Goal: Task Accomplishment & Management: Manage account settings

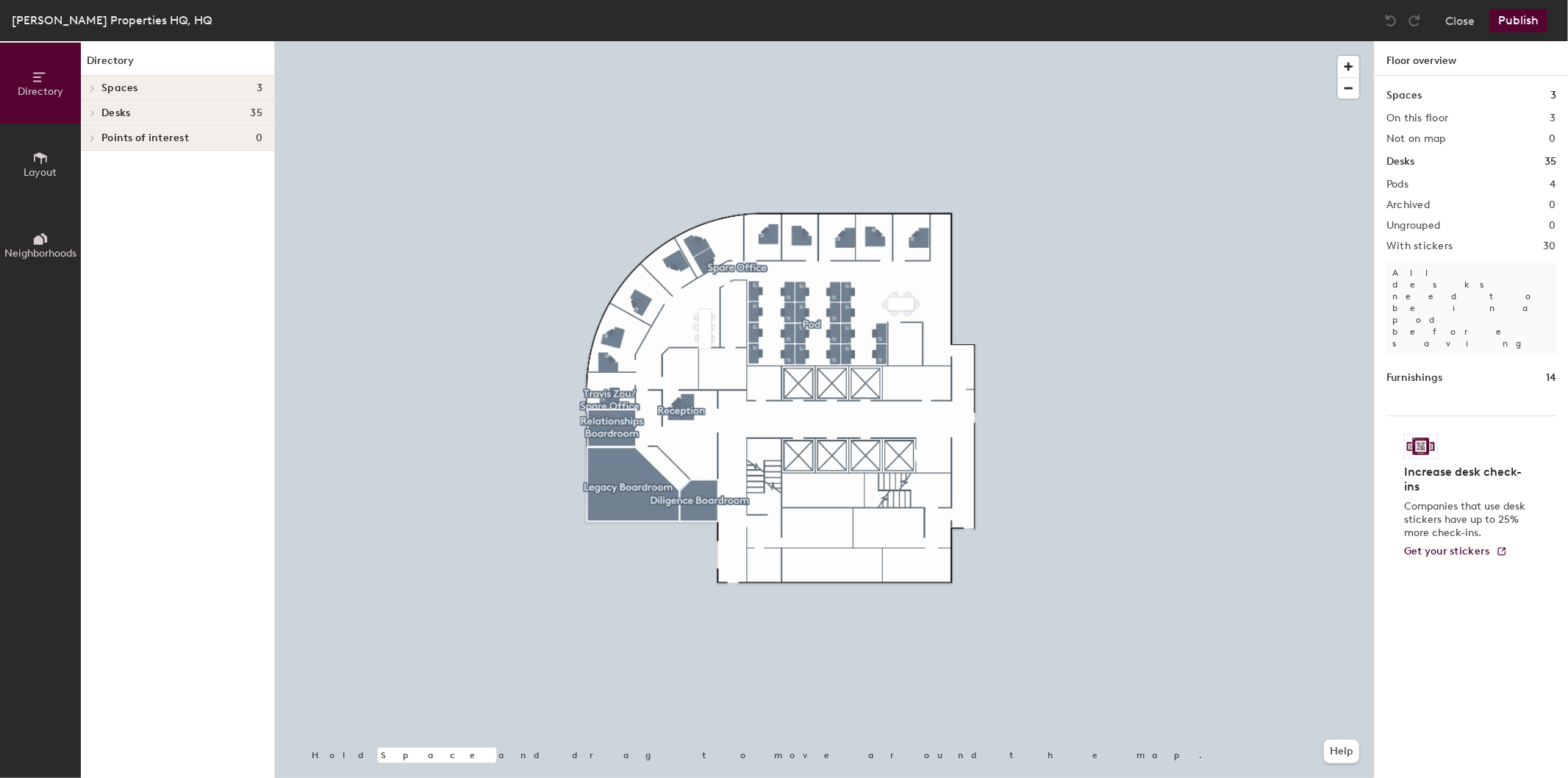
click at [86, 109] on span at bounding box center [91, 113] width 12 height 8
click at [894, 41] on div at bounding box center [824, 41] width 1099 height 0
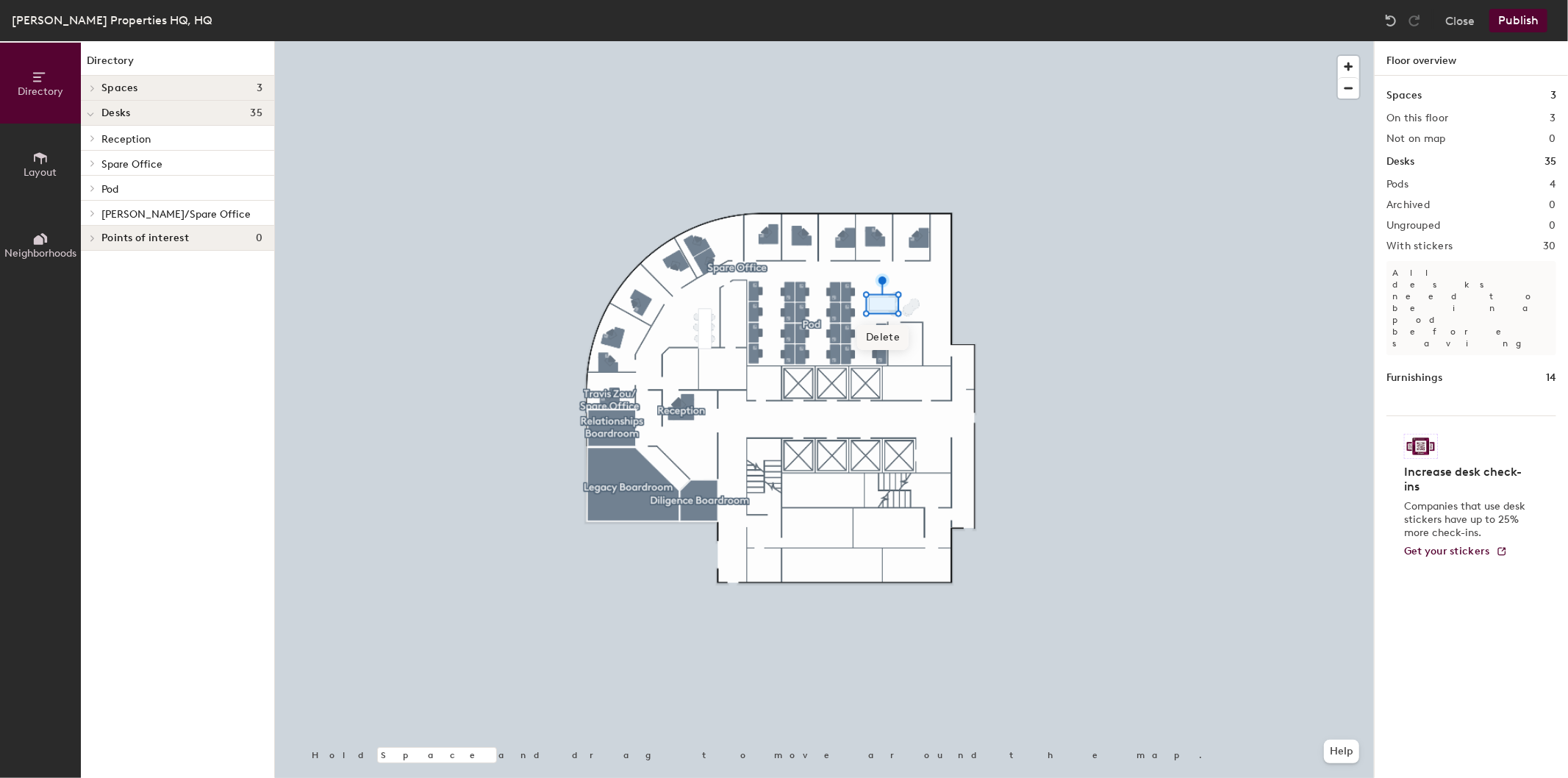
click at [879, 335] on span "Delete" at bounding box center [883, 338] width 52 height 25
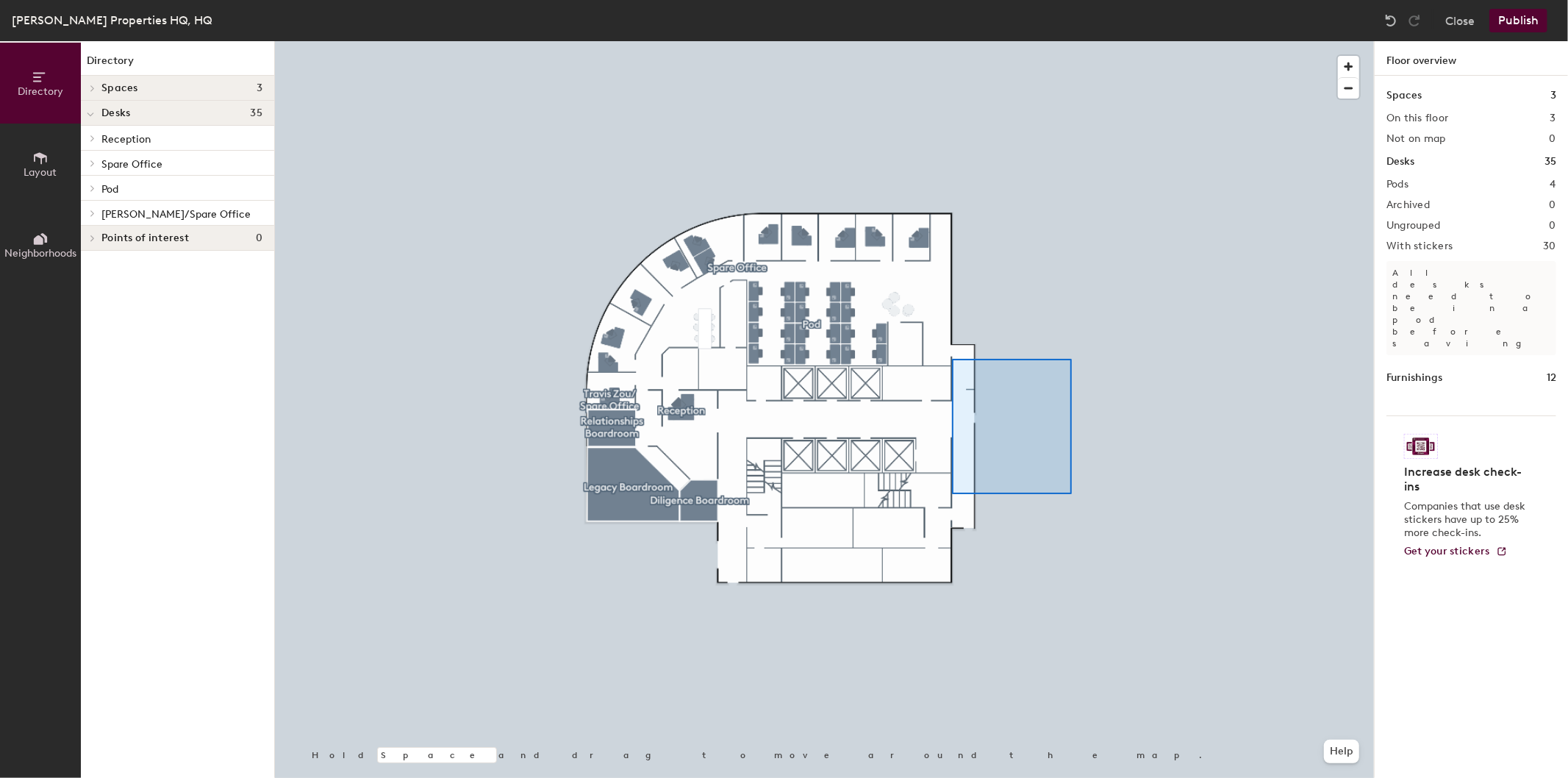
click at [1115, 41] on div at bounding box center [824, 41] width 1099 height 0
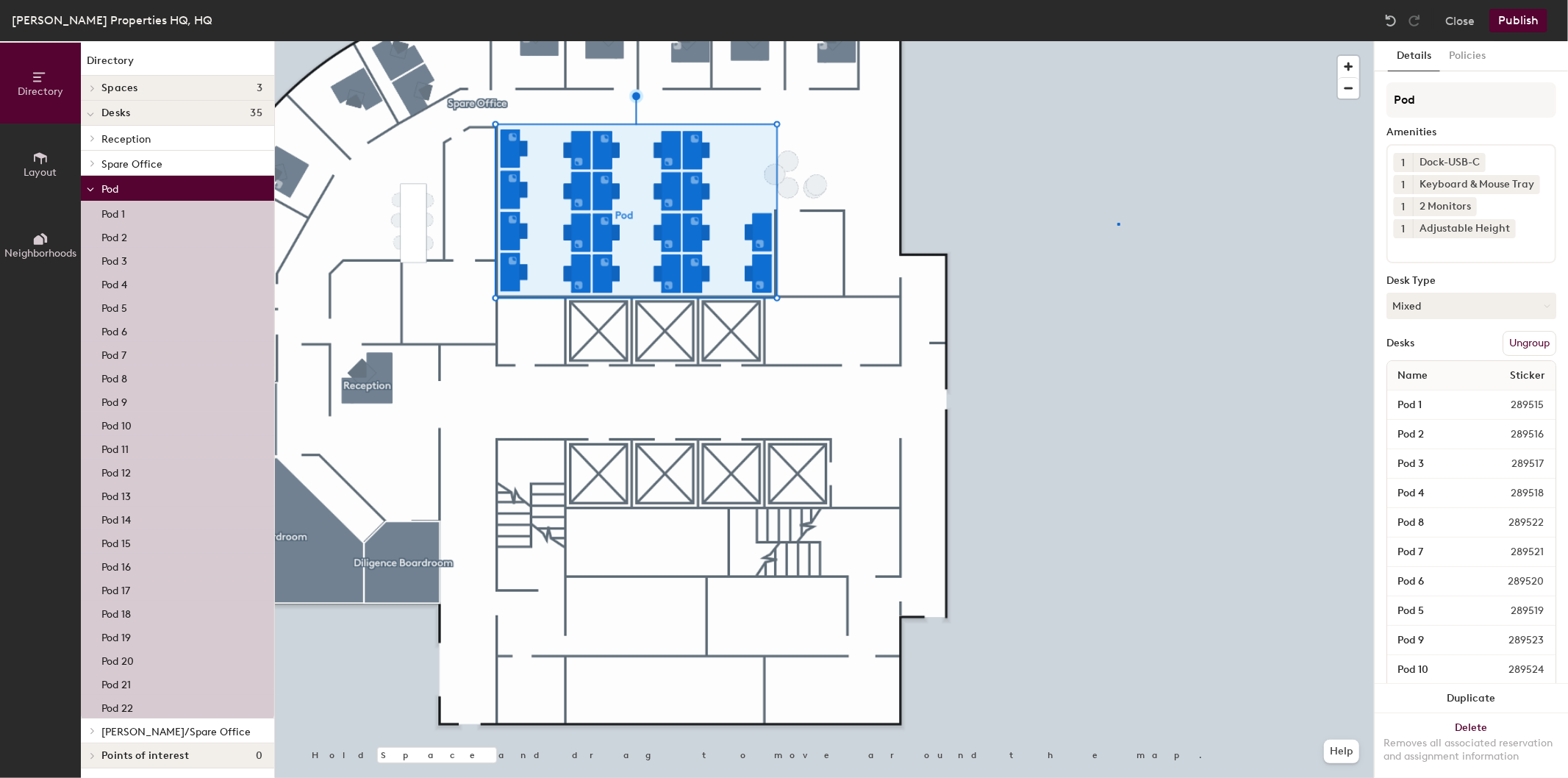
click at [1118, 41] on div at bounding box center [824, 41] width 1099 height 0
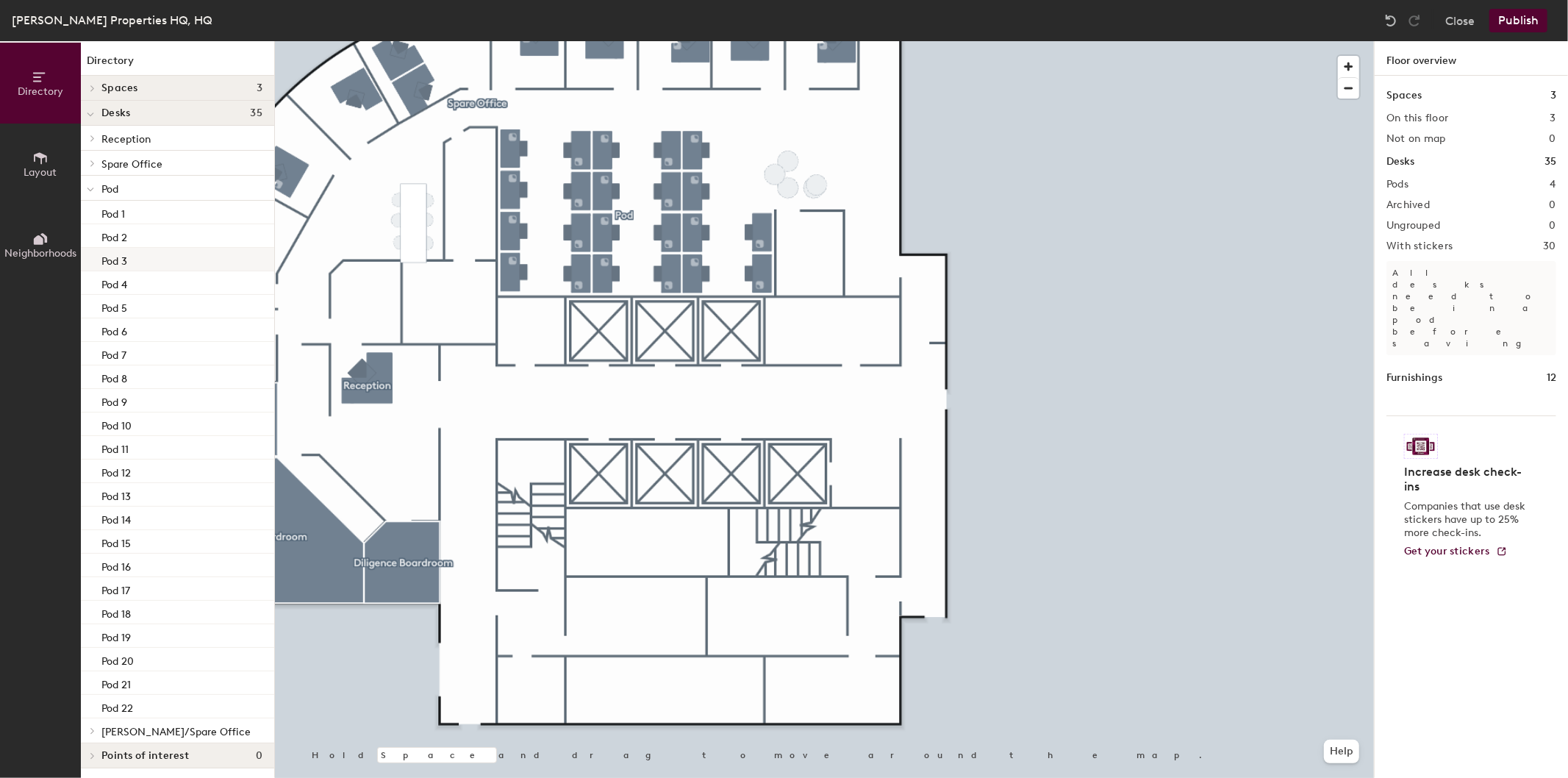
scroll to position [1, 0]
click at [1426, 137] on h2 "Not on map" at bounding box center [1416, 139] width 59 height 12
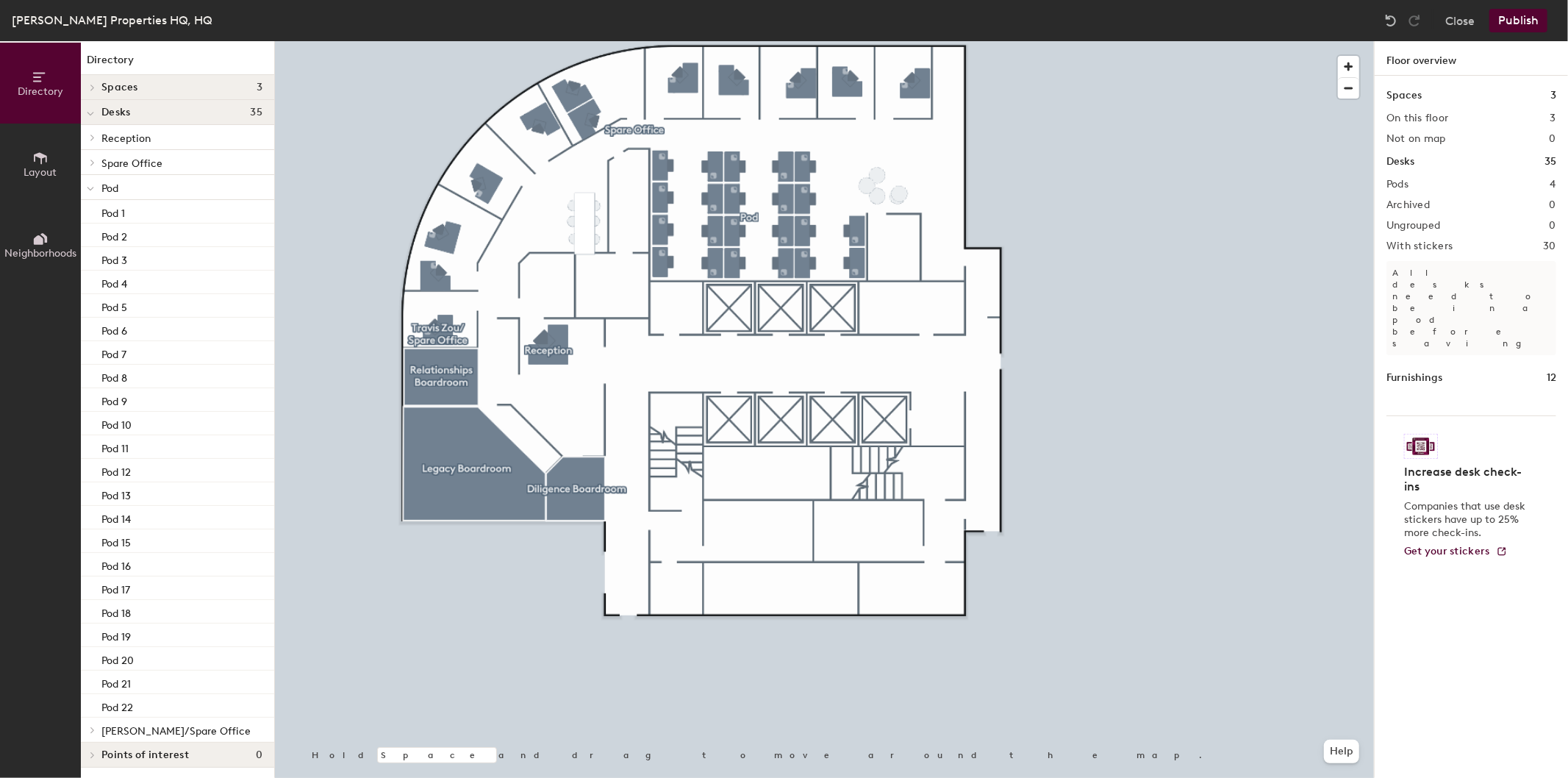
click at [44, 85] on span "Directory" at bounding box center [40, 91] width 46 height 12
click at [42, 171] on span "Layout" at bounding box center [40, 172] width 33 height 12
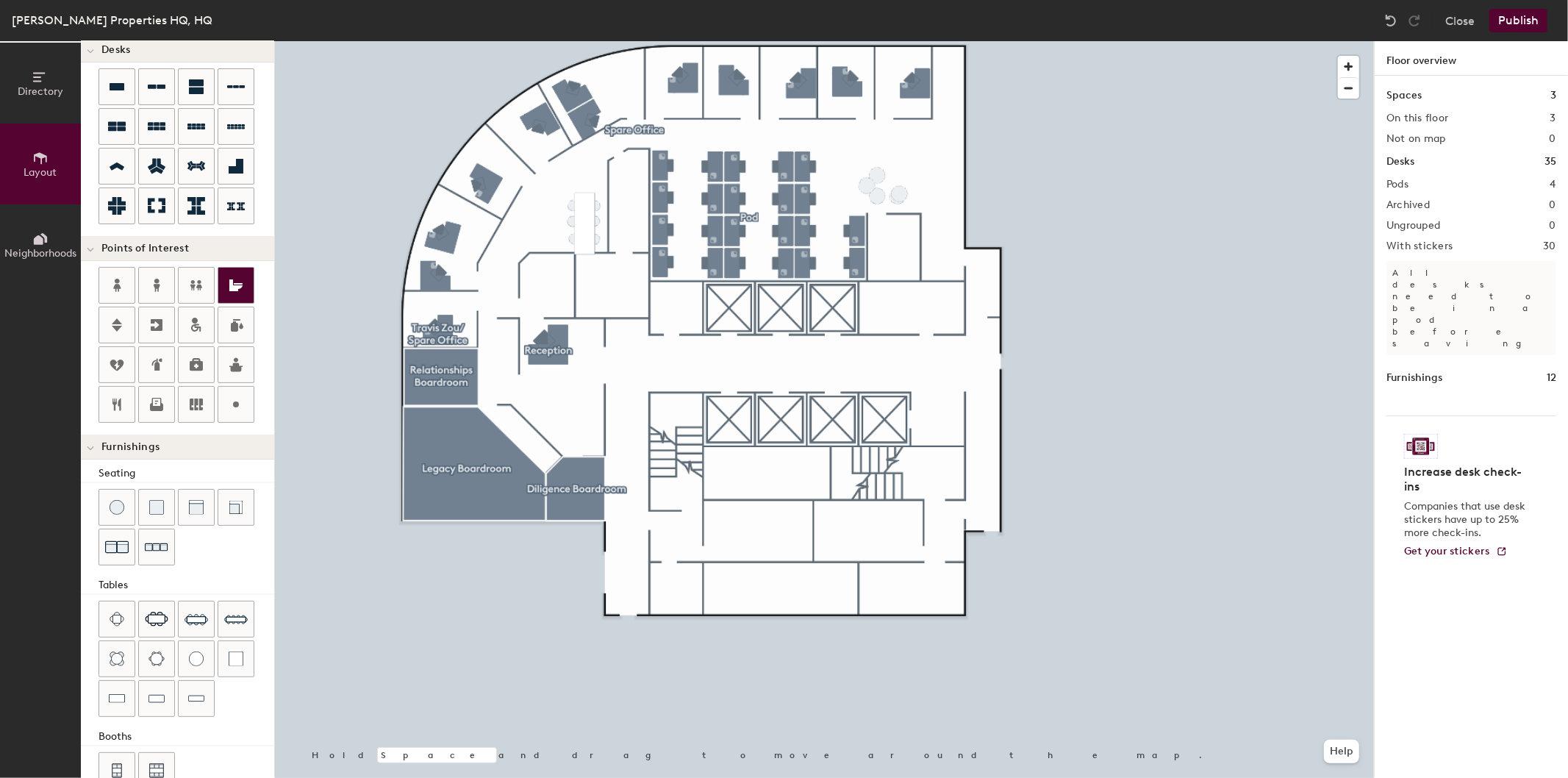
scroll to position [150, 0]
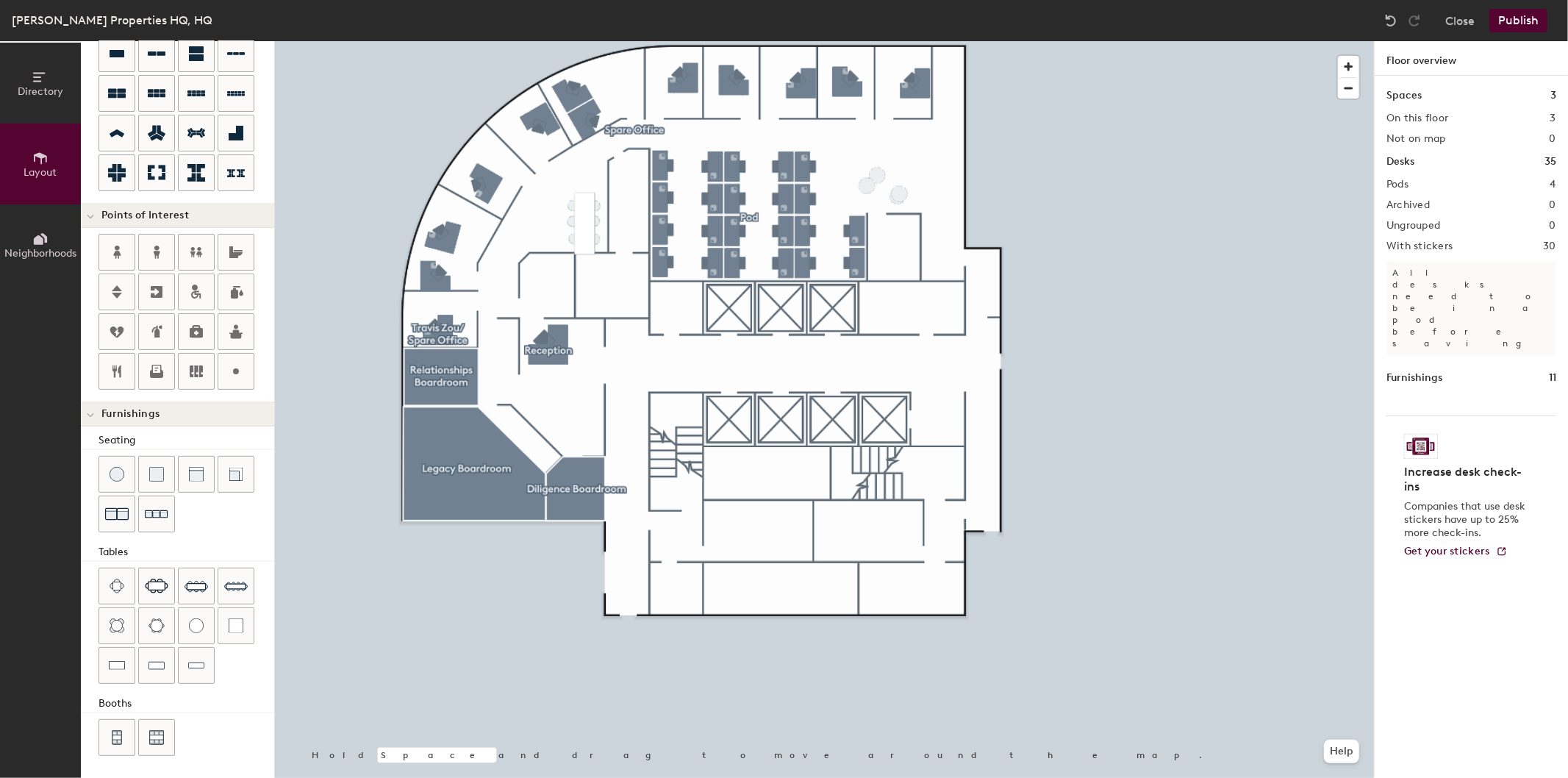
click at [876, 41] on div at bounding box center [824, 41] width 1099 height 0
click at [903, 41] on div at bounding box center [824, 41] width 1099 height 0
click at [240, 627] on img at bounding box center [235, 625] width 14 height 14
click at [126, 666] on div at bounding box center [116, 665] width 36 height 35
click at [880, 178] on div "Directory Layout Neighborhoods Layout Add space Resize Desks Points of Interest…" at bounding box center [784, 410] width 1568 height 737
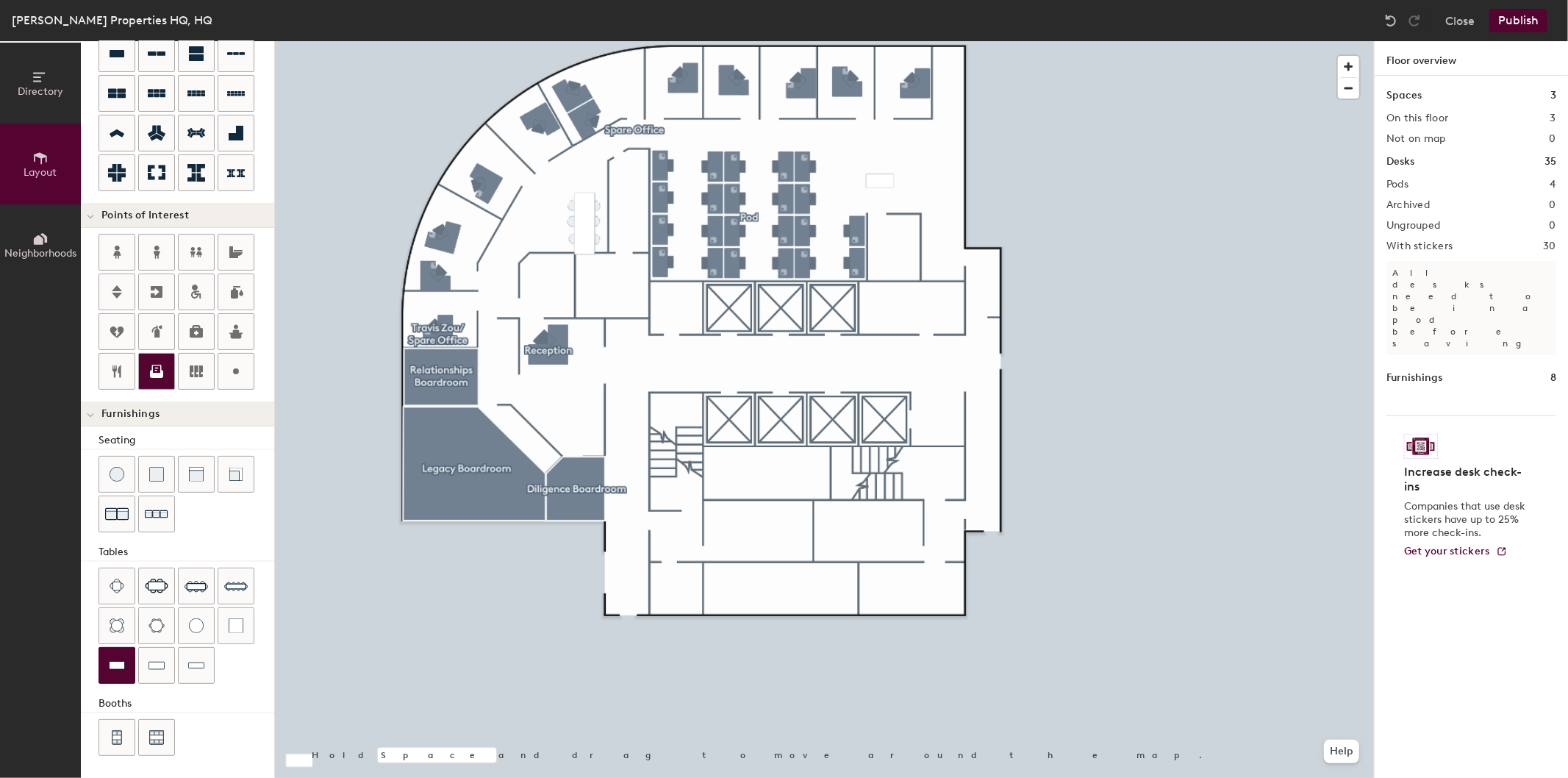
scroll to position [67, 0]
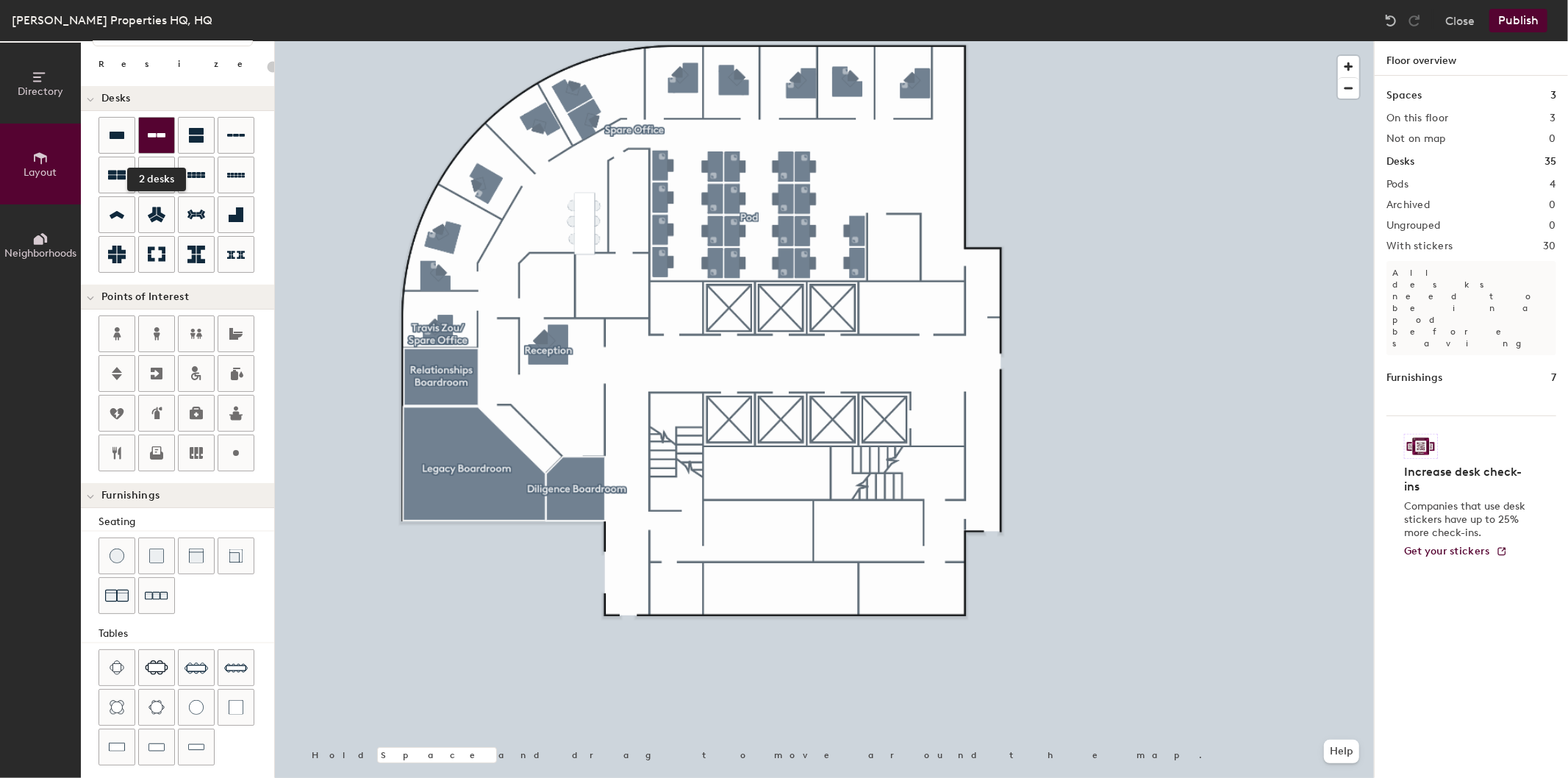
click at [159, 130] on icon at bounding box center [156, 135] width 17 height 17
click at [108, 128] on icon at bounding box center [117, 135] width 17 height 17
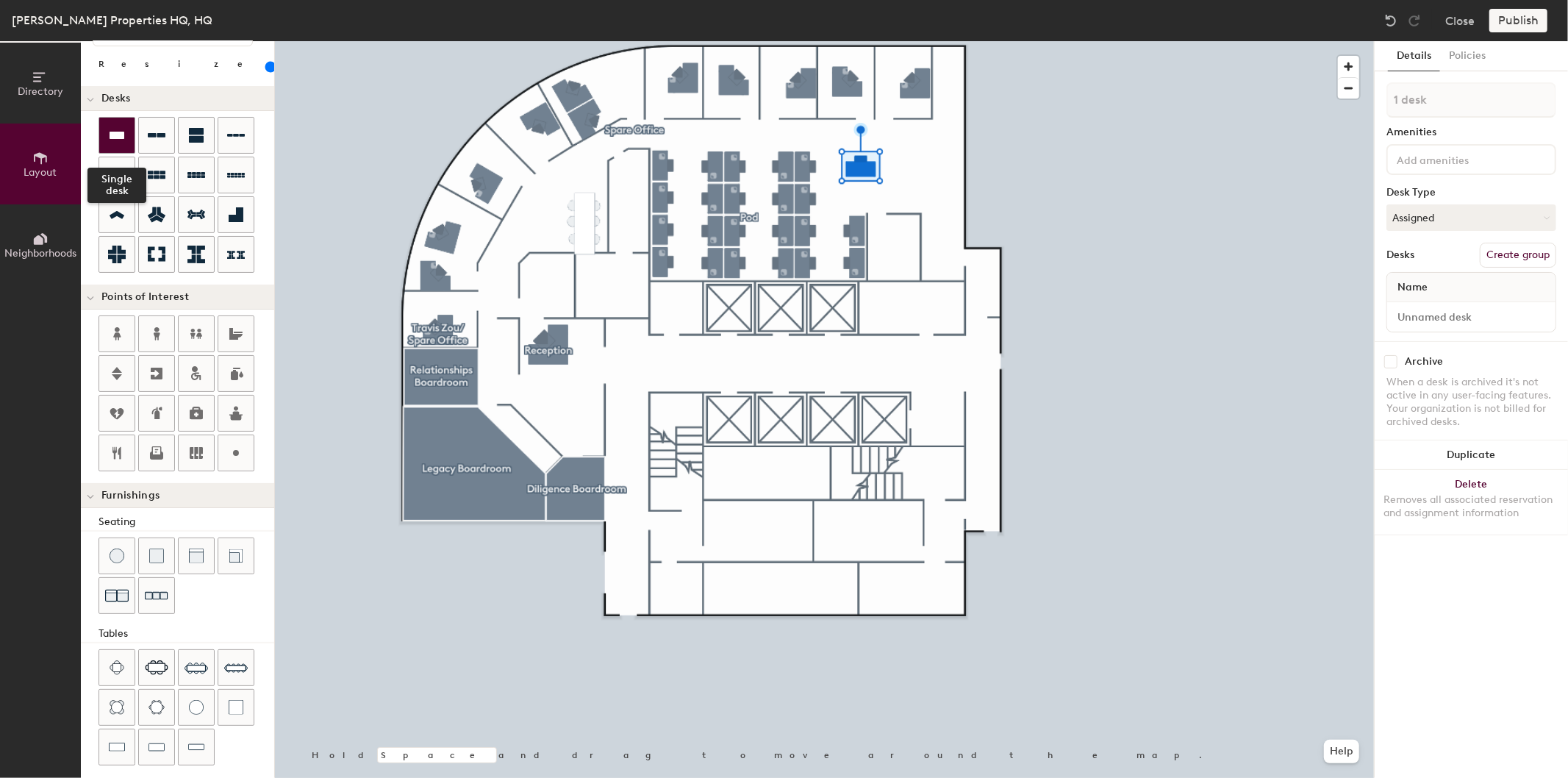
click at [122, 140] on icon at bounding box center [117, 135] width 17 height 17
click at [892, 41] on div at bounding box center [824, 41] width 1099 height 0
click at [1122, 41] on div at bounding box center [824, 41] width 1099 height 0
click at [1427, 217] on button "Assigned" at bounding box center [1471, 218] width 170 height 27
click at [1423, 303] on div "Hoteled" at bounding box center [1461, 307] width 147 height 22
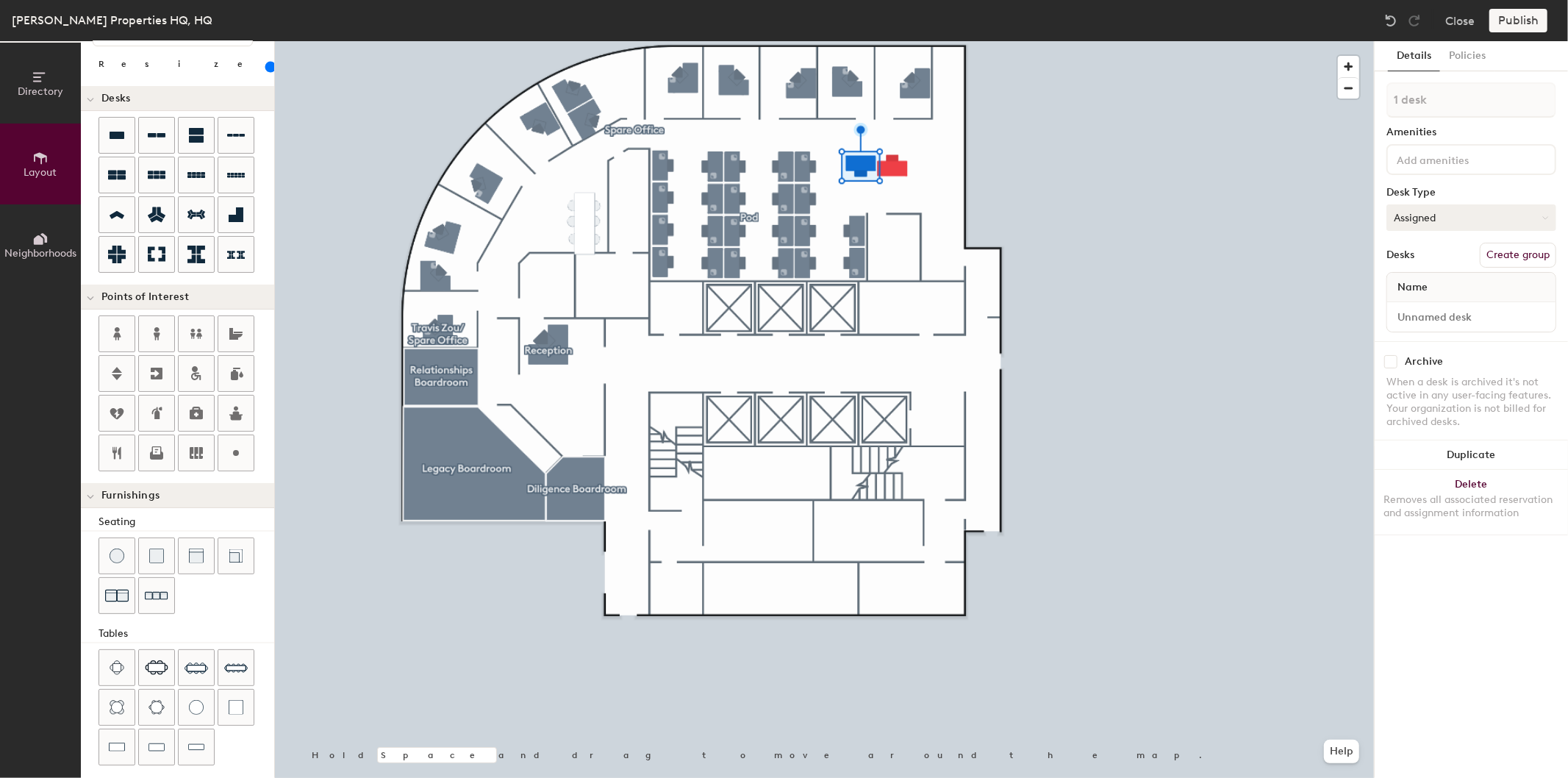
click at [1423, 222] on button "Assigned" at bounding box center [1471, 218] width 170 height 27
click at [1431, 305] on div "Hoteled" at bounding box center [1461, 307] width 147 height 22
click at [1256, 41] on div at bounding box center [824, 41] width 1099 height 0
click at [1104, 41] on div at bounding box center [824, 41] width 1099 height 0
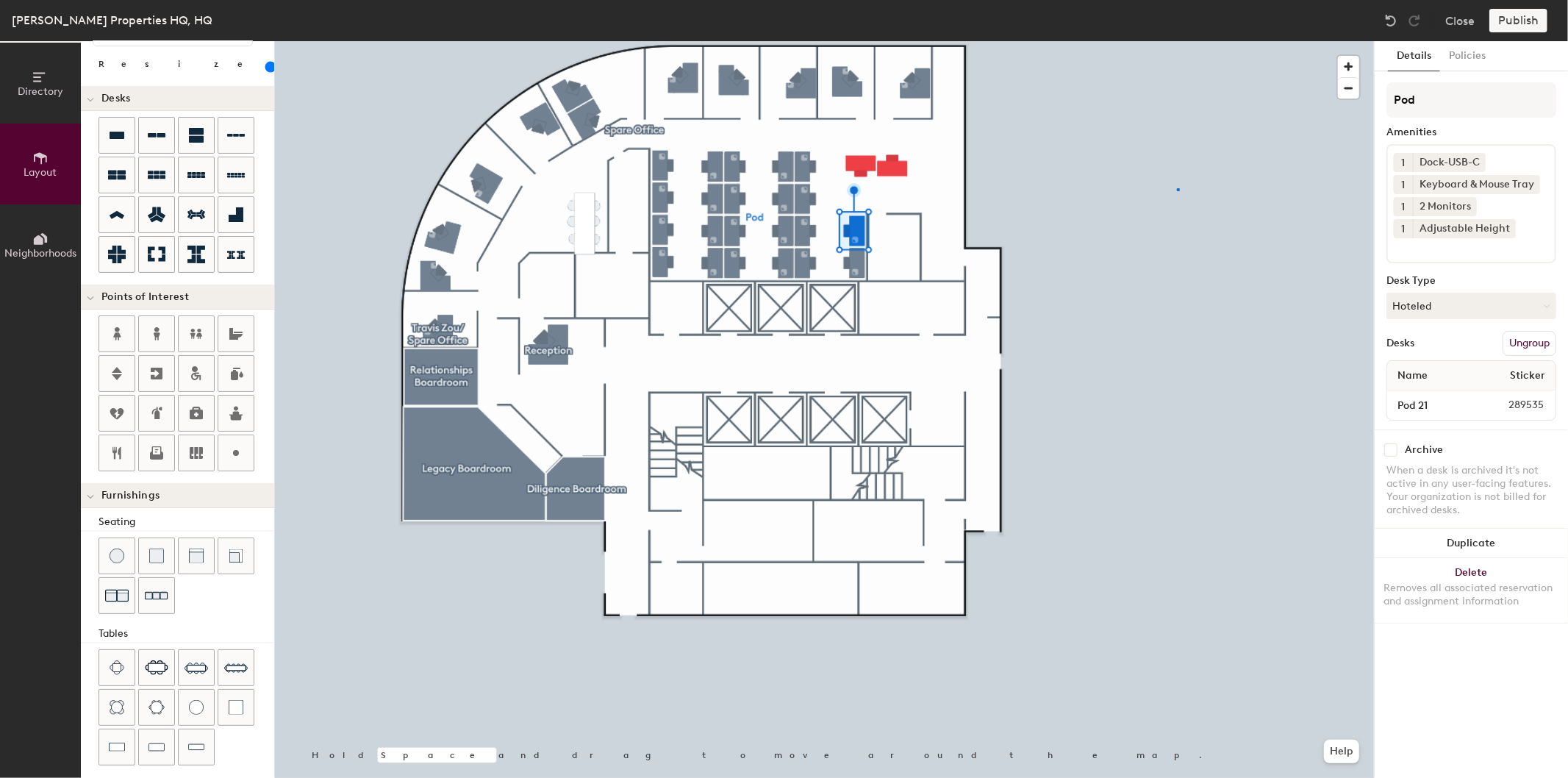
click at [1177, 41] on div at bounding box center [824, 41] width 1099 height 0
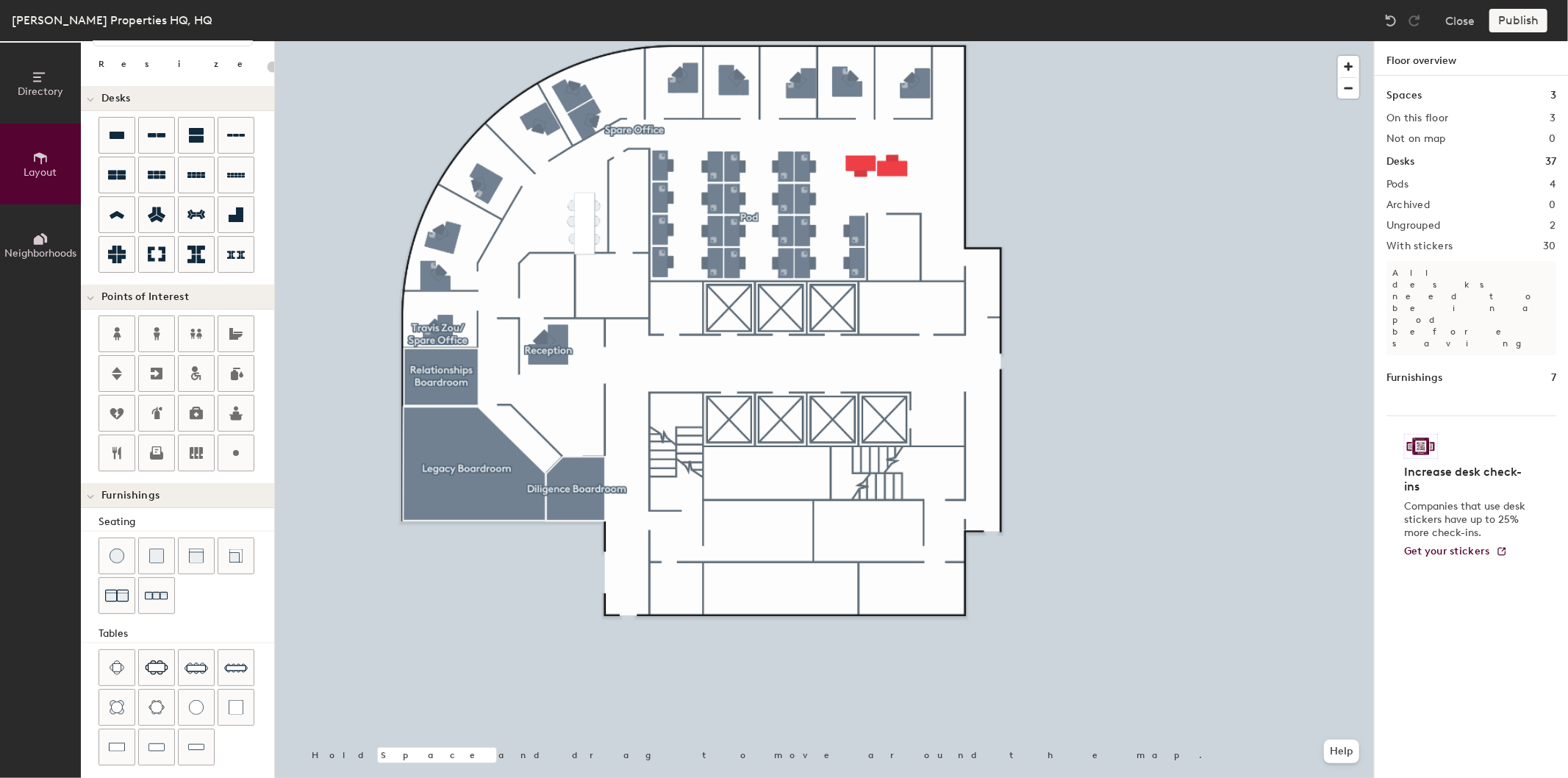
type input "120"
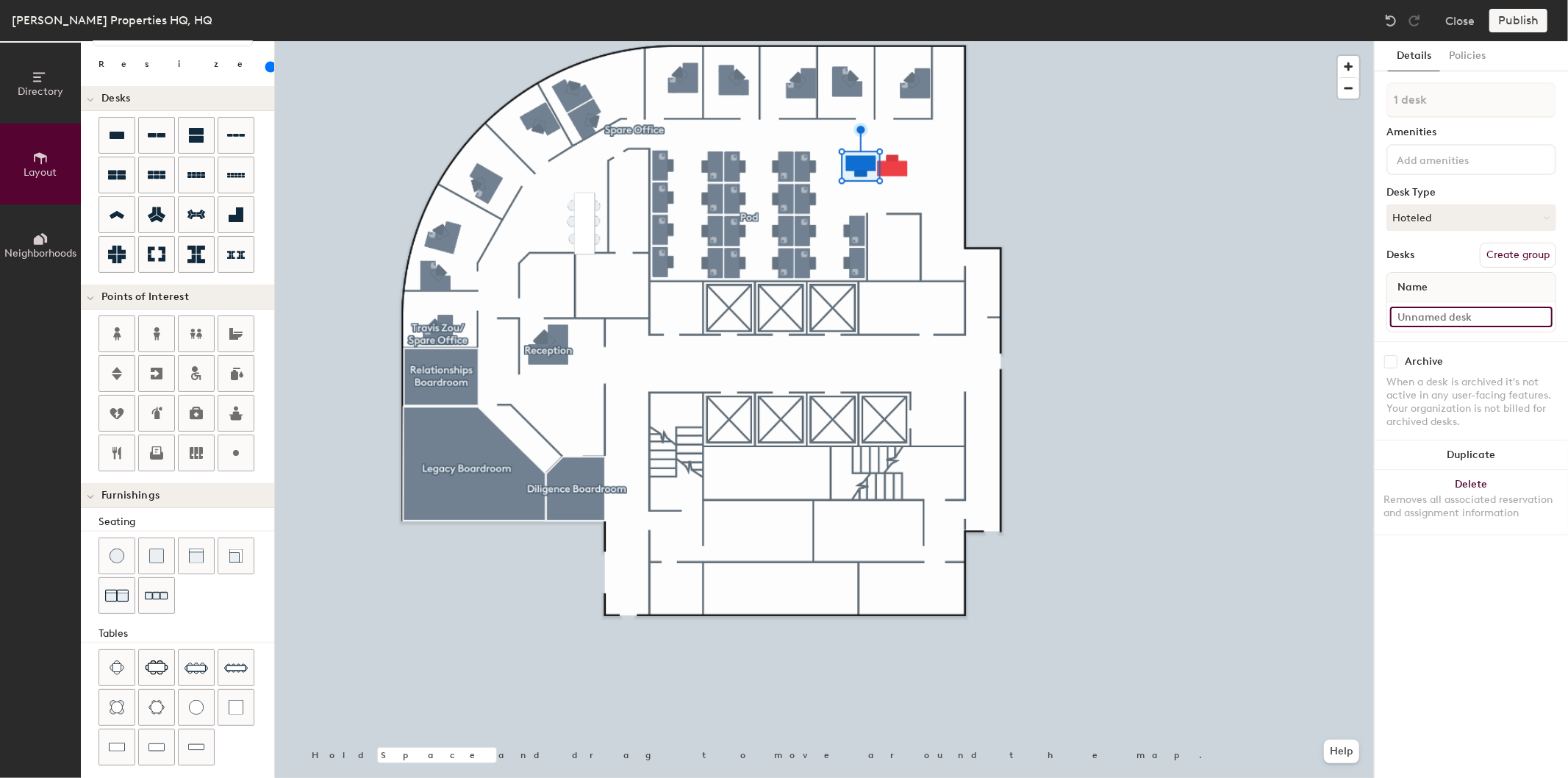
click at [1459, 317] on input at bounding box center [1471, 317] width 162 height 20
type input "Pod 23"
click at [1467, 55] on button "Policies" at bounding box center [1467, 56] width 55 height 30
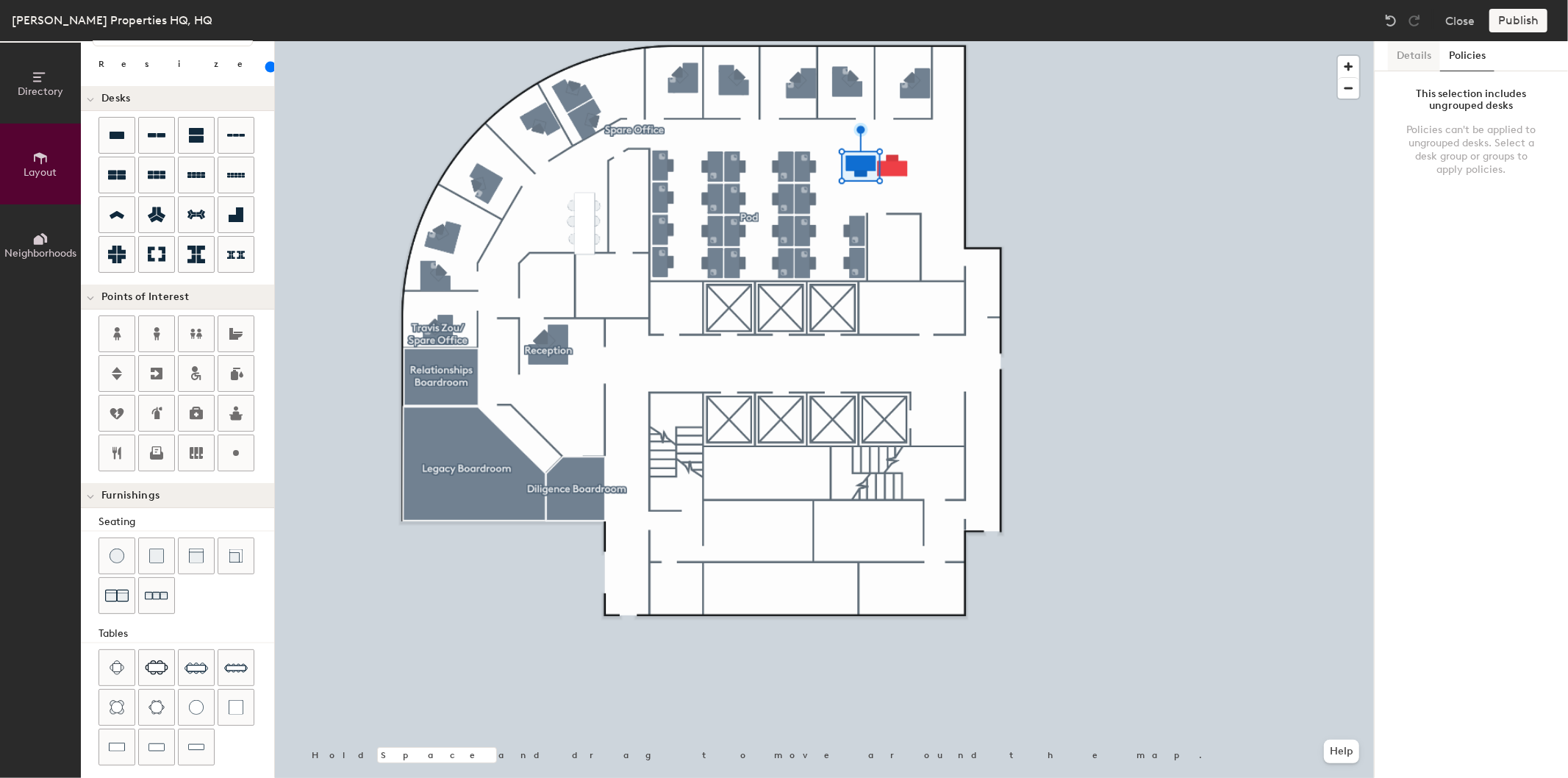
click at [1413, 59] on button "Details" at bounding box center [1414, 56] width 52 height 30
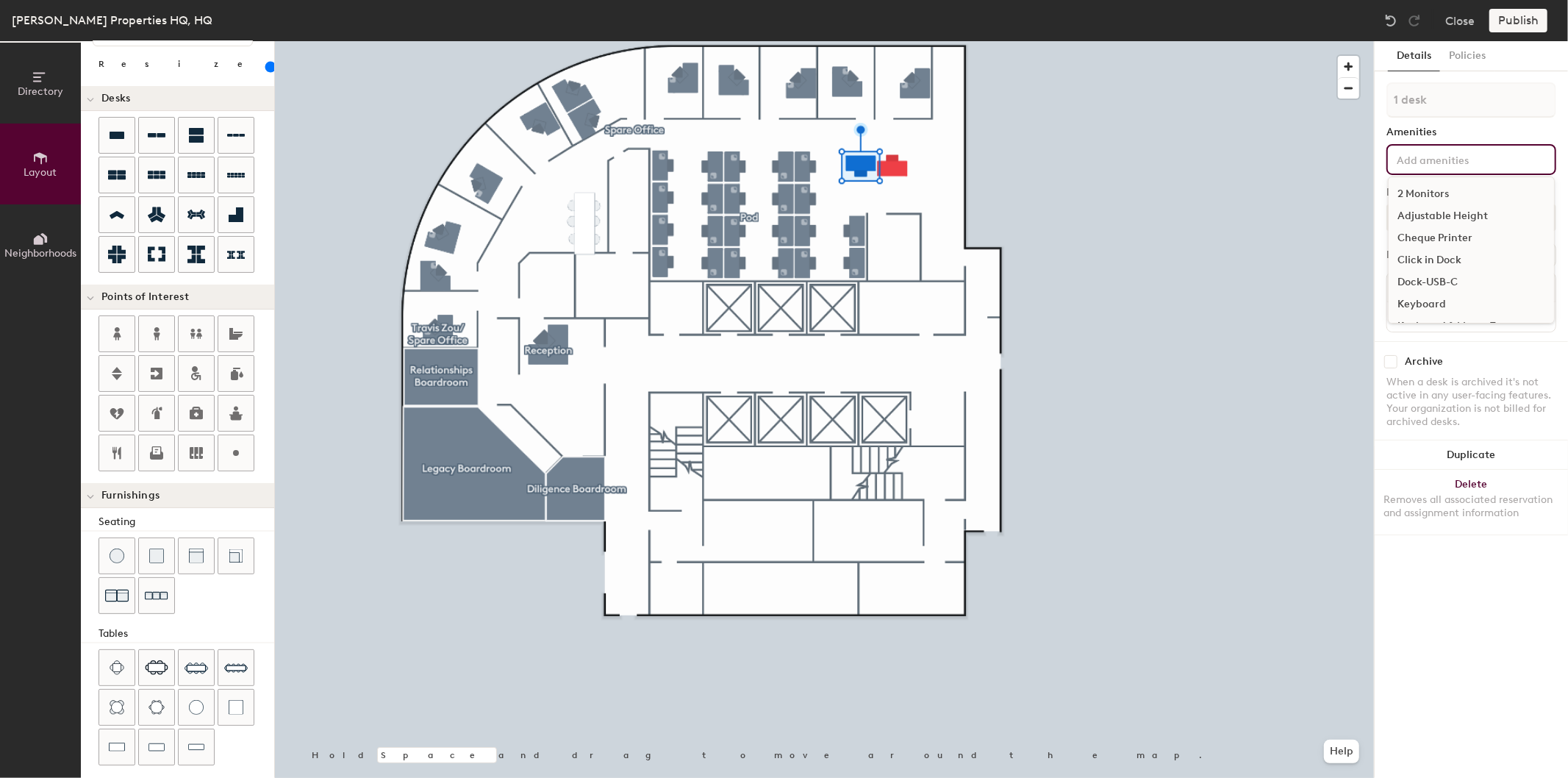
click at [1434, 157] on input at bounding box center [1461, 158] width 132 height 17
click at [1436, 282] on div "Monitor" at bounding box center [1471, 284] width 165 height 22
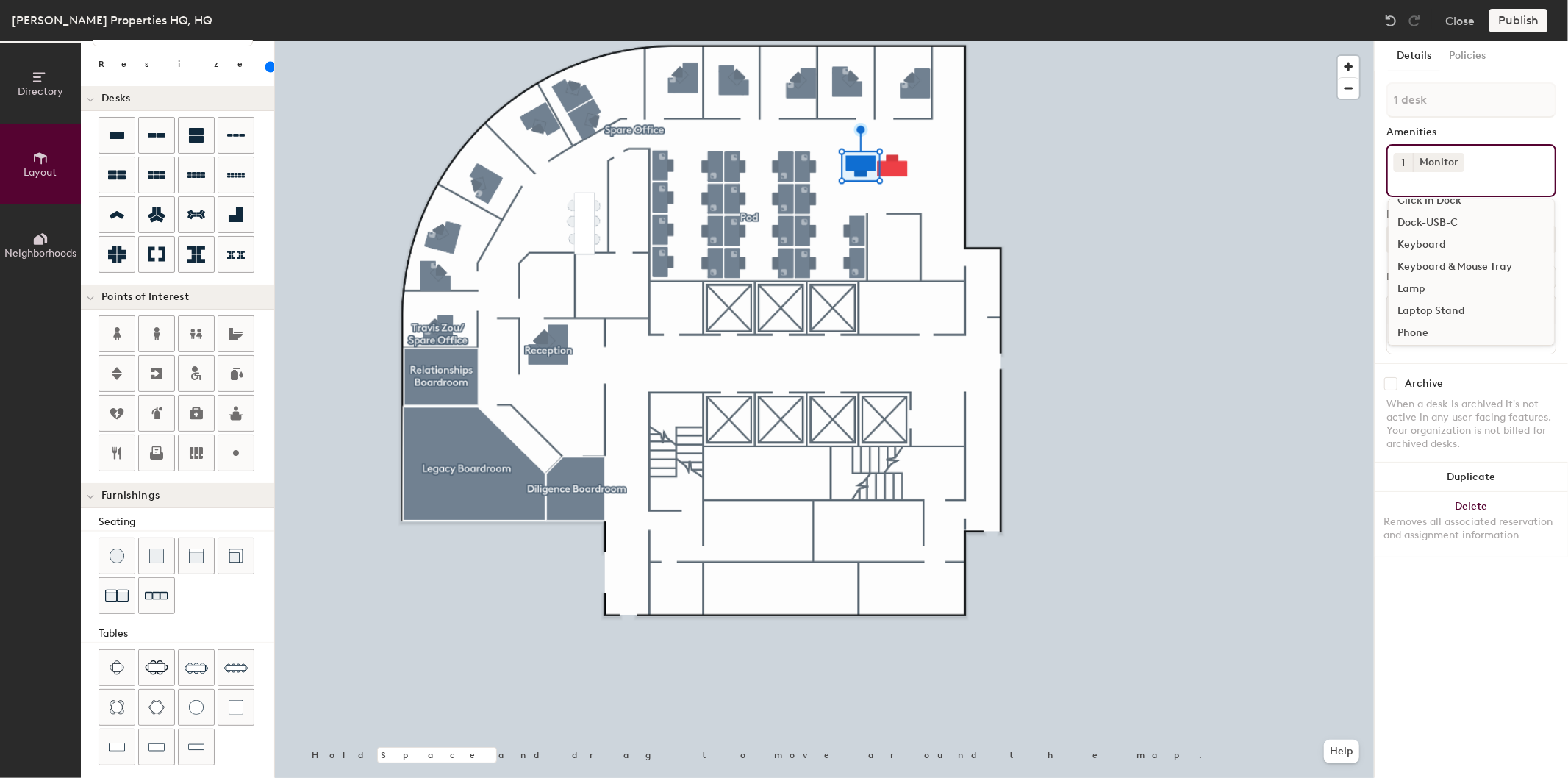
scroll to position [86, 0]
click at [1449, 216] on div "Dock-USB-C" at bounding box center [1471, 218] width 165 height 22
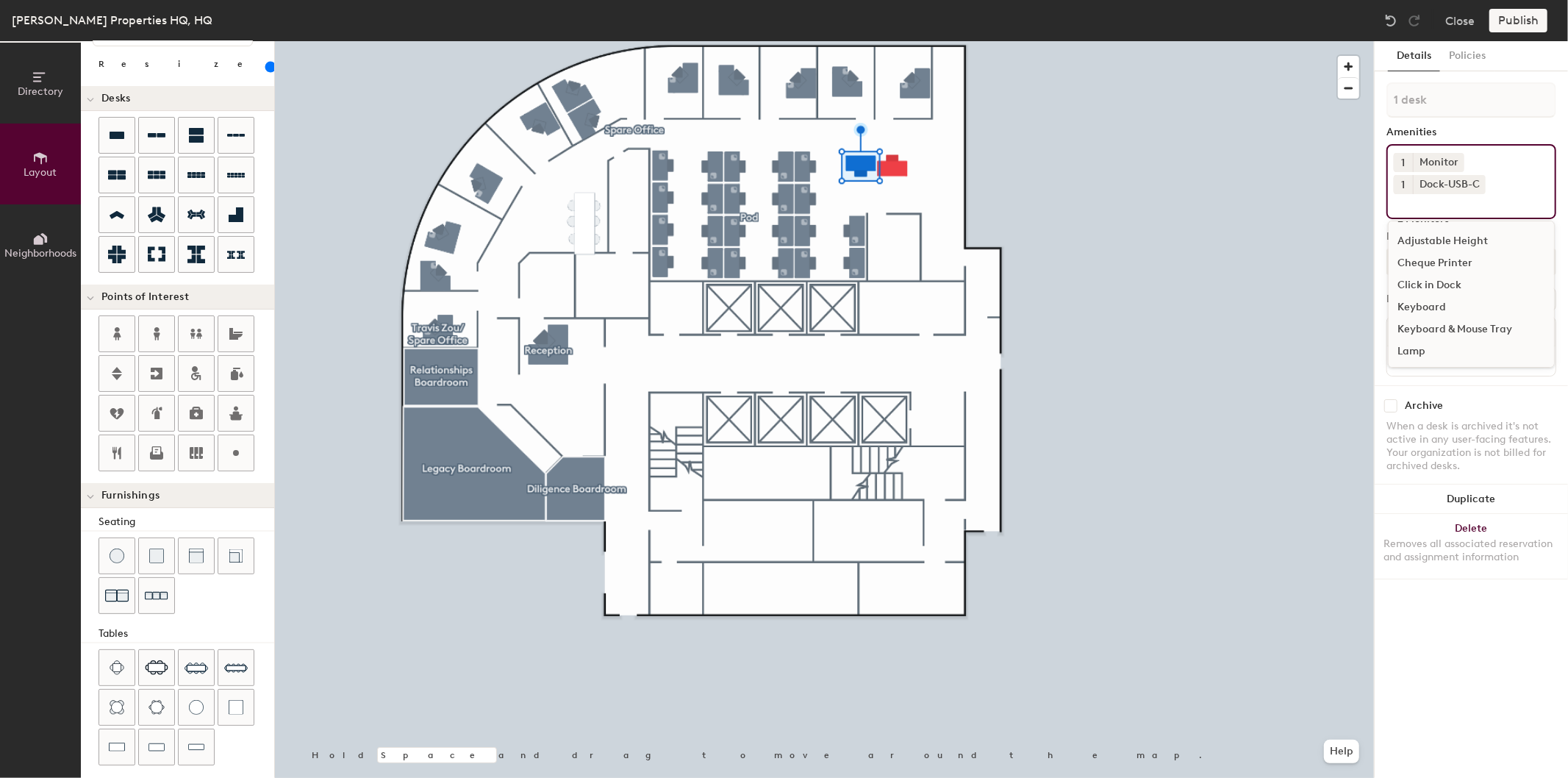
scroll to position [0, 0]
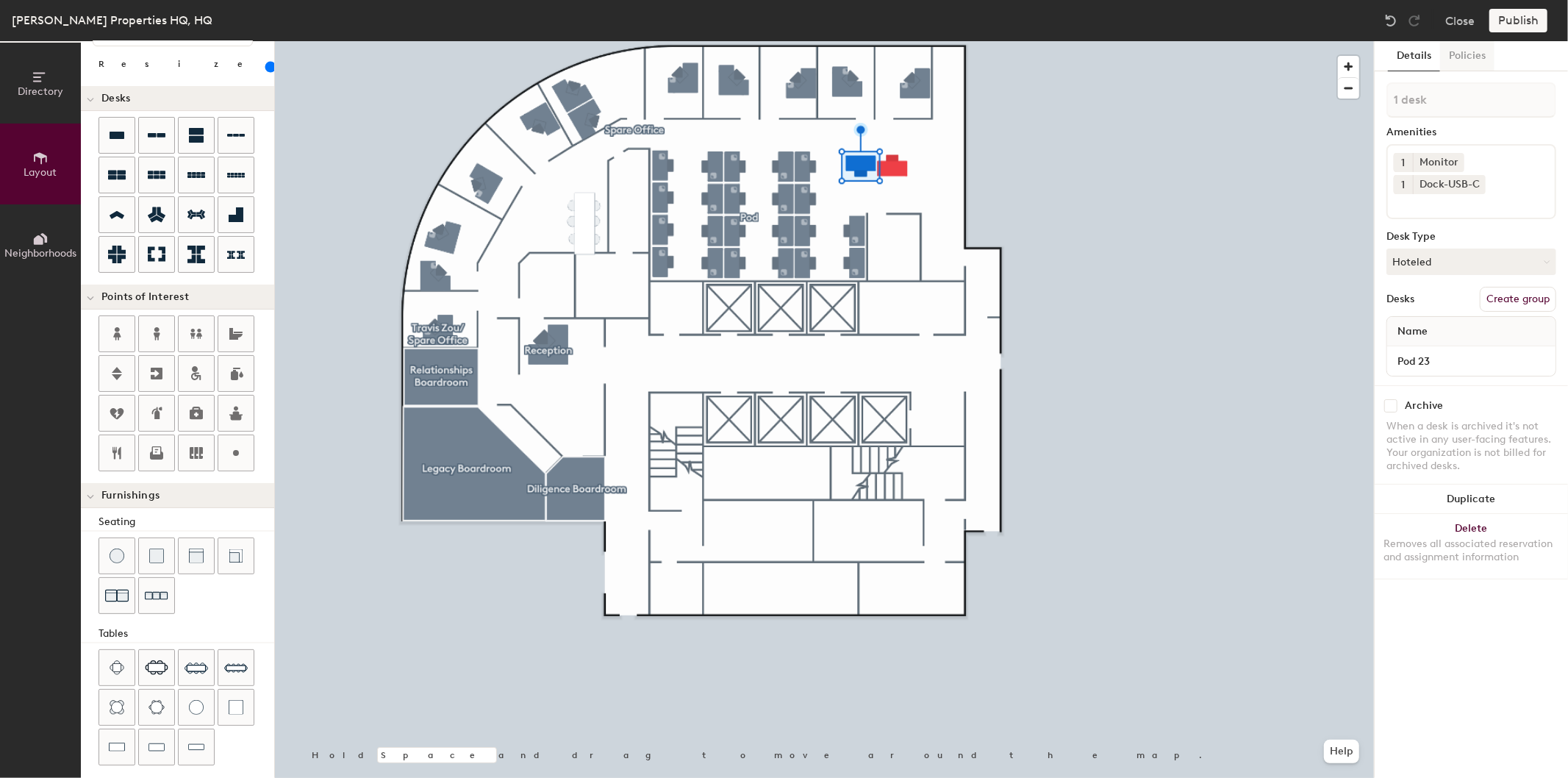
click at [1481, 60] on button "Policies" at bounding box center [1467, 56] width 55 height 30
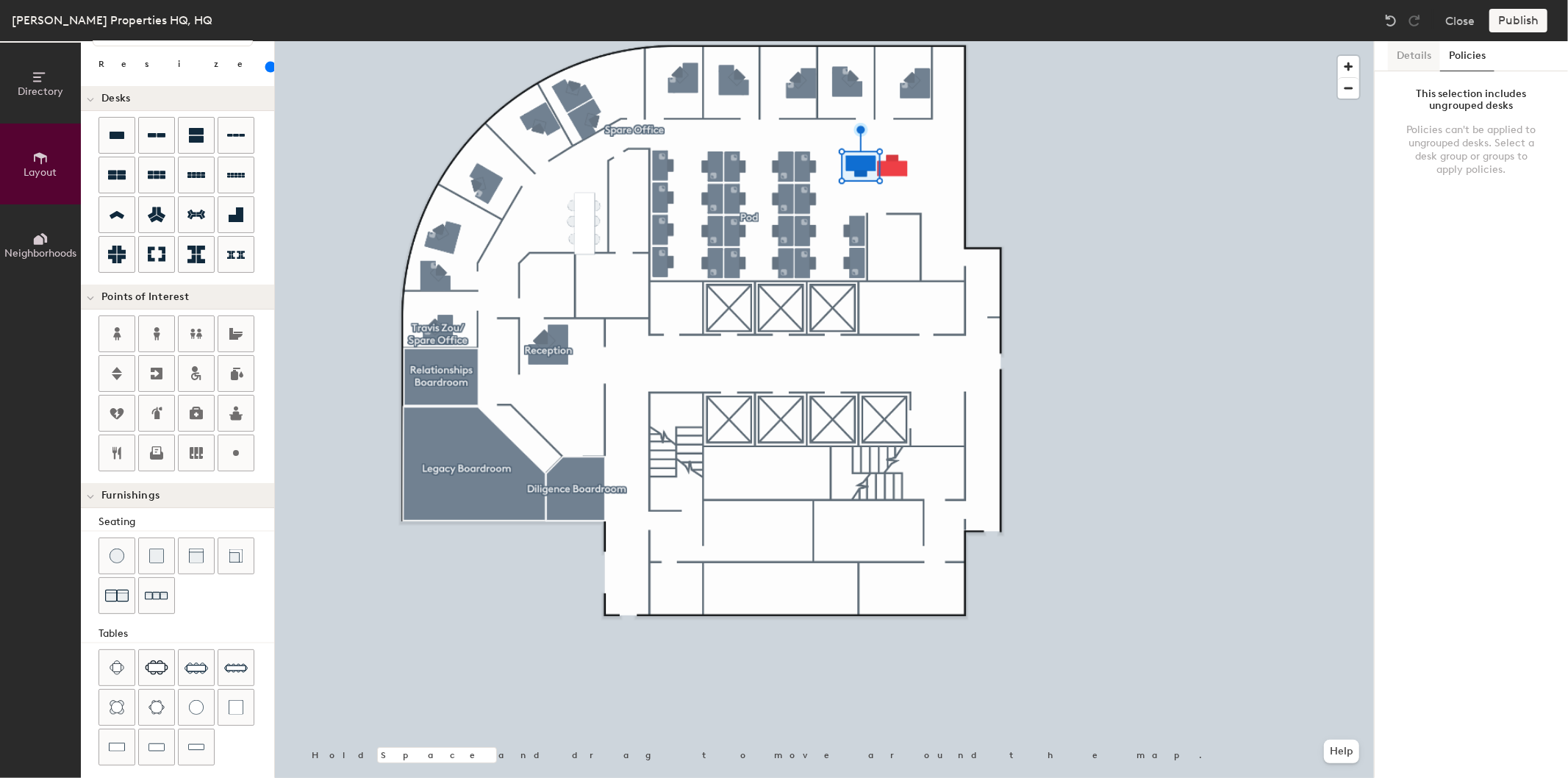
click at [1405, 57] on button "Details" at bounding box center [1414, 56] width 52 height 30
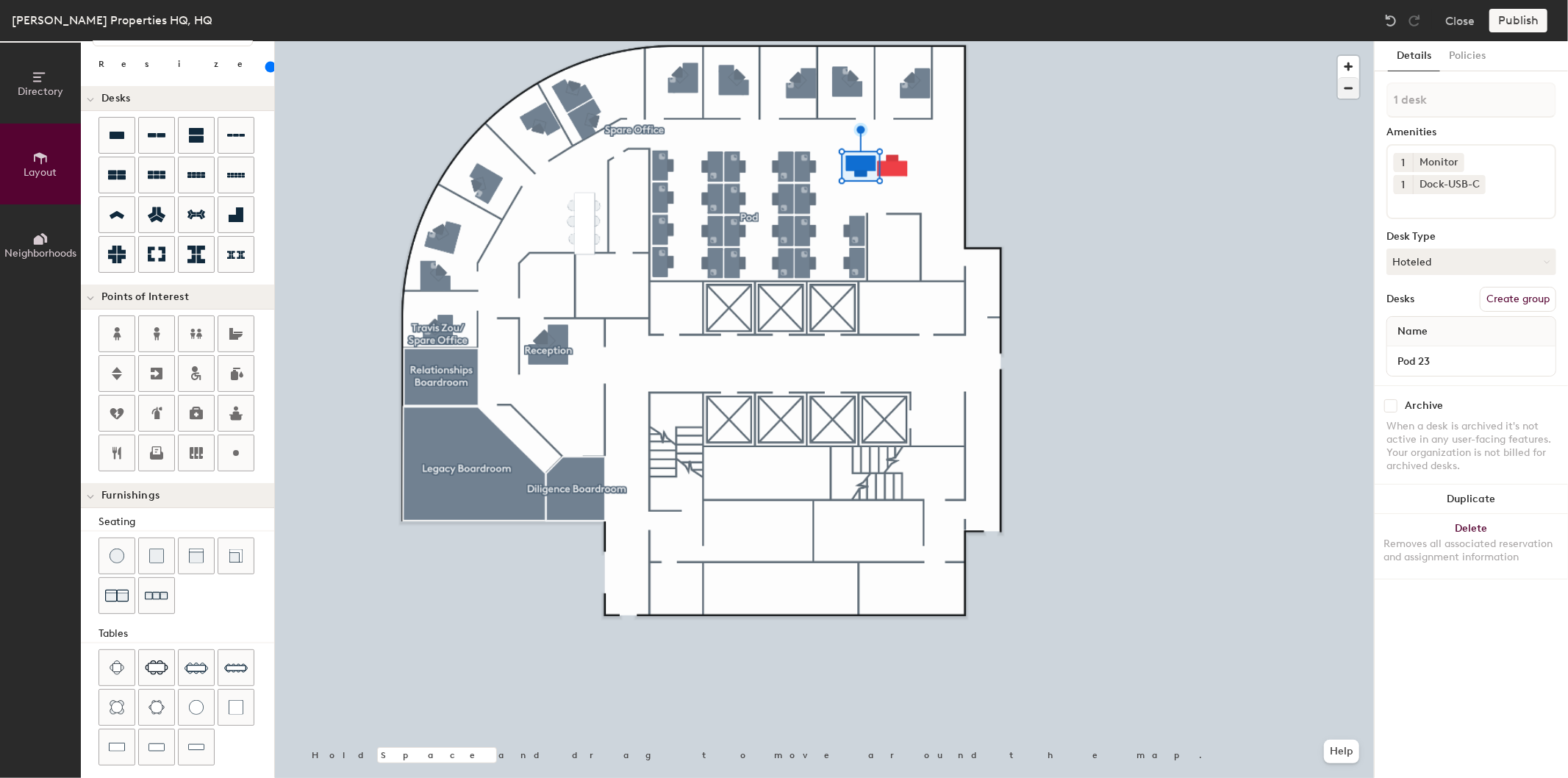
click at [901, 41] on div at bounding box center [824, 41] width 1099 height 0
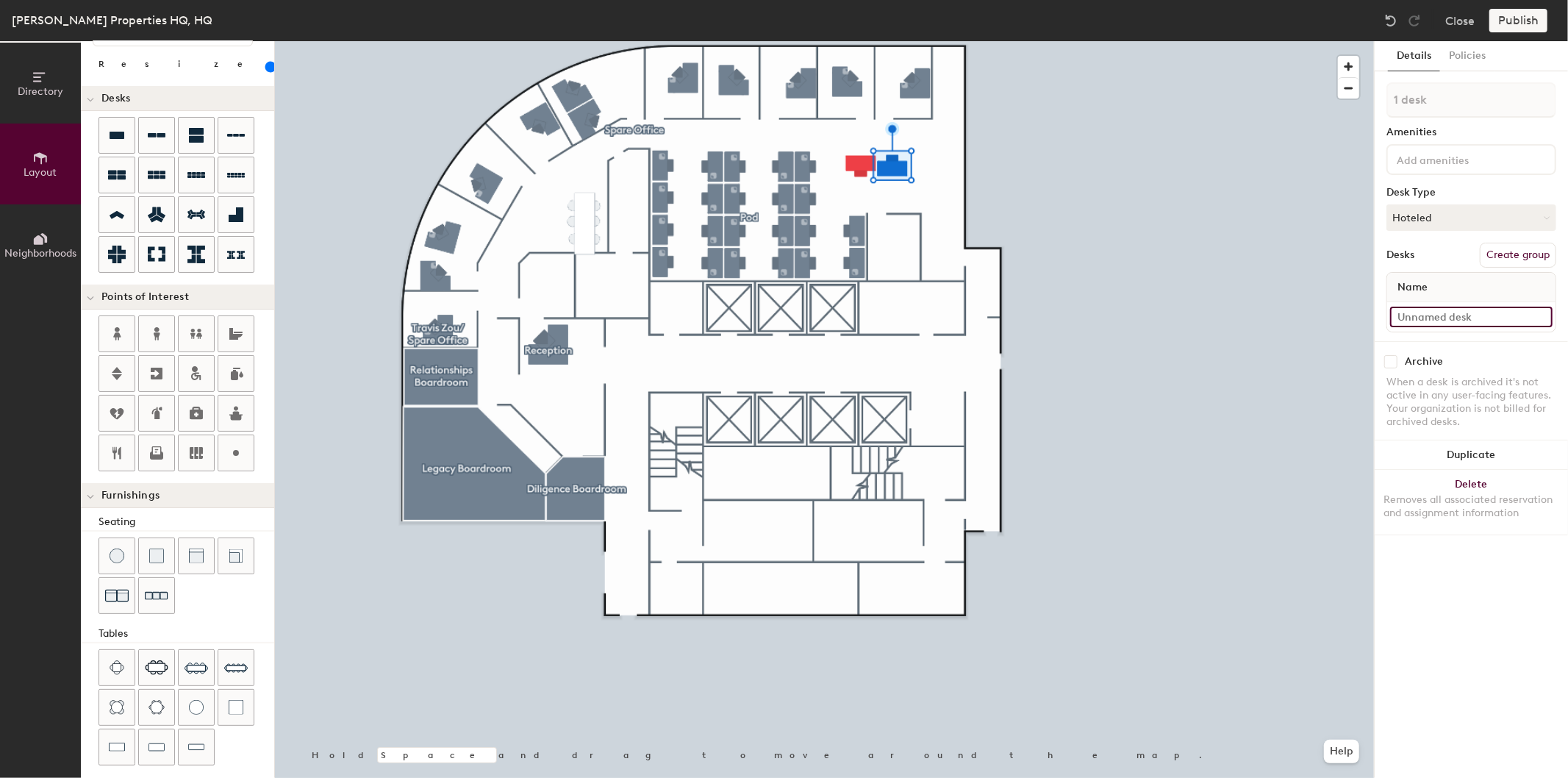
click at [1464, 307] on input at bounding box center [1471, 317] width 162 height 20
type input "Pod 24"
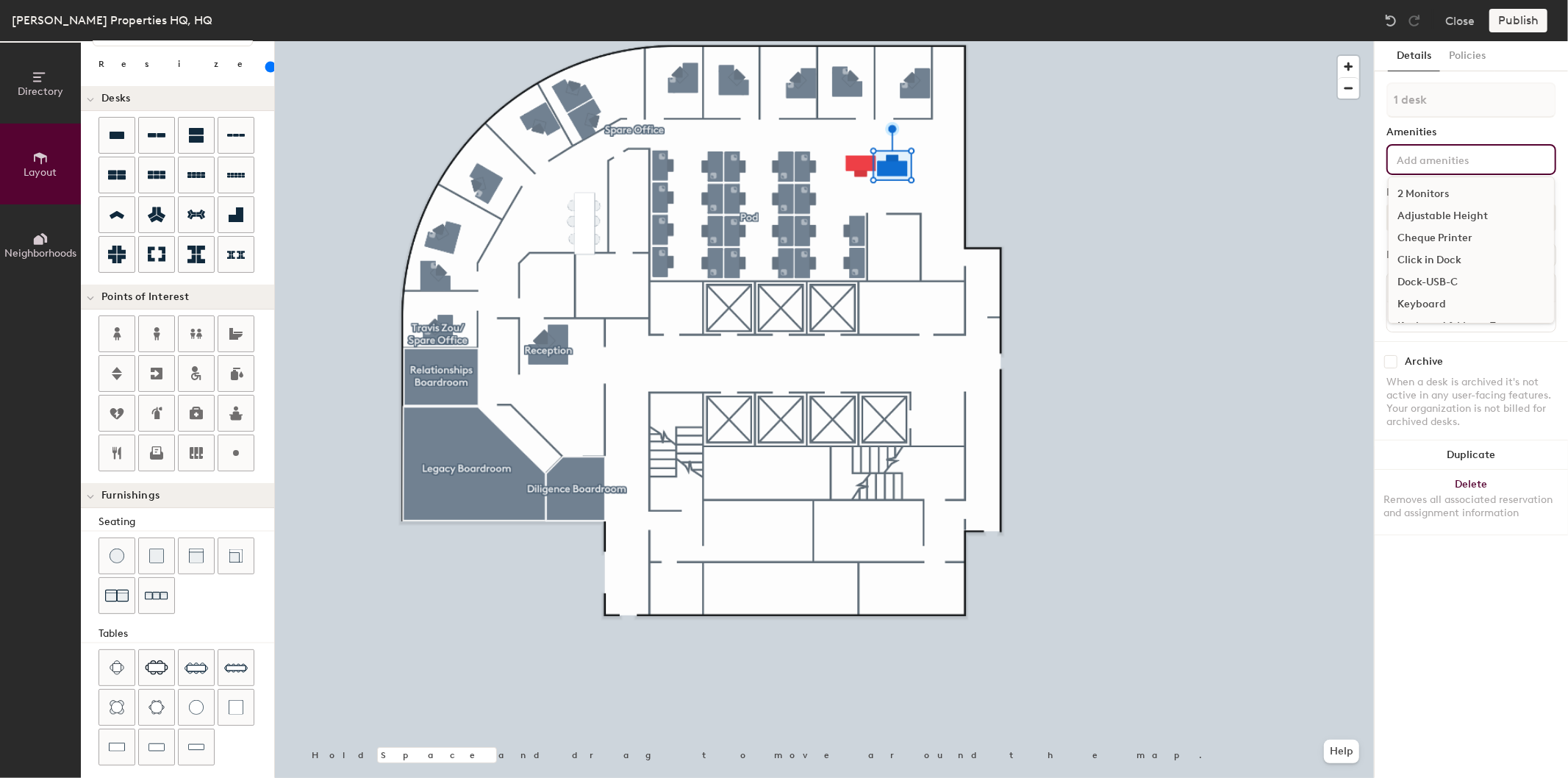
click at [1446, 156] on input at bounding box center [1461, 158] width 132 height 17
click at [1450, 200] on div "2 Monitors" at bounding box center [1471, 194] width 165 height 22
click at [1447, 273] on div "Dock-USB-C" at bounding box center [1471, 282] width 165 height 22
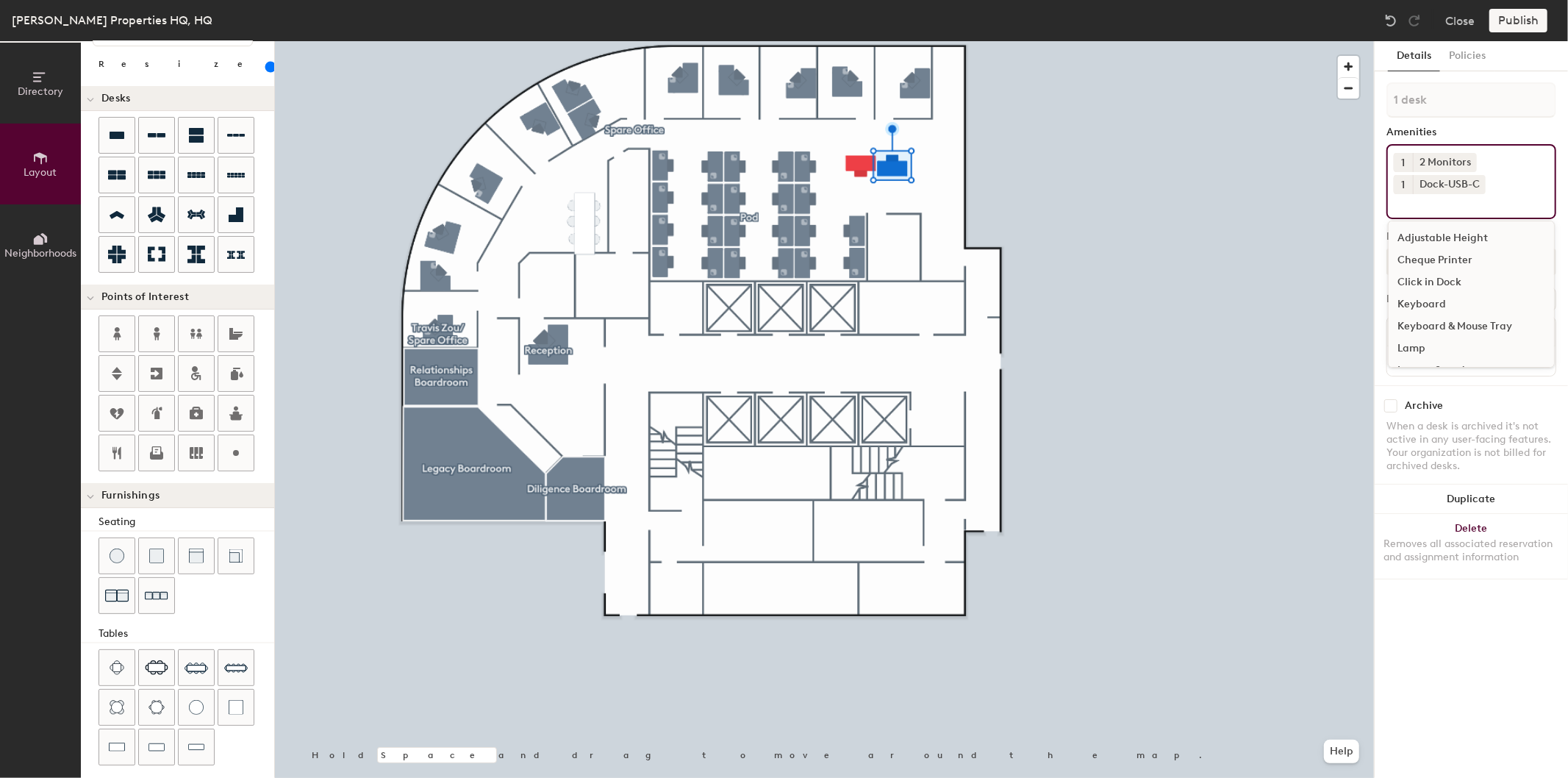
click at [1442, 304] on div "Keyboard" at bounding box center [1471, 304] width 165 height 22
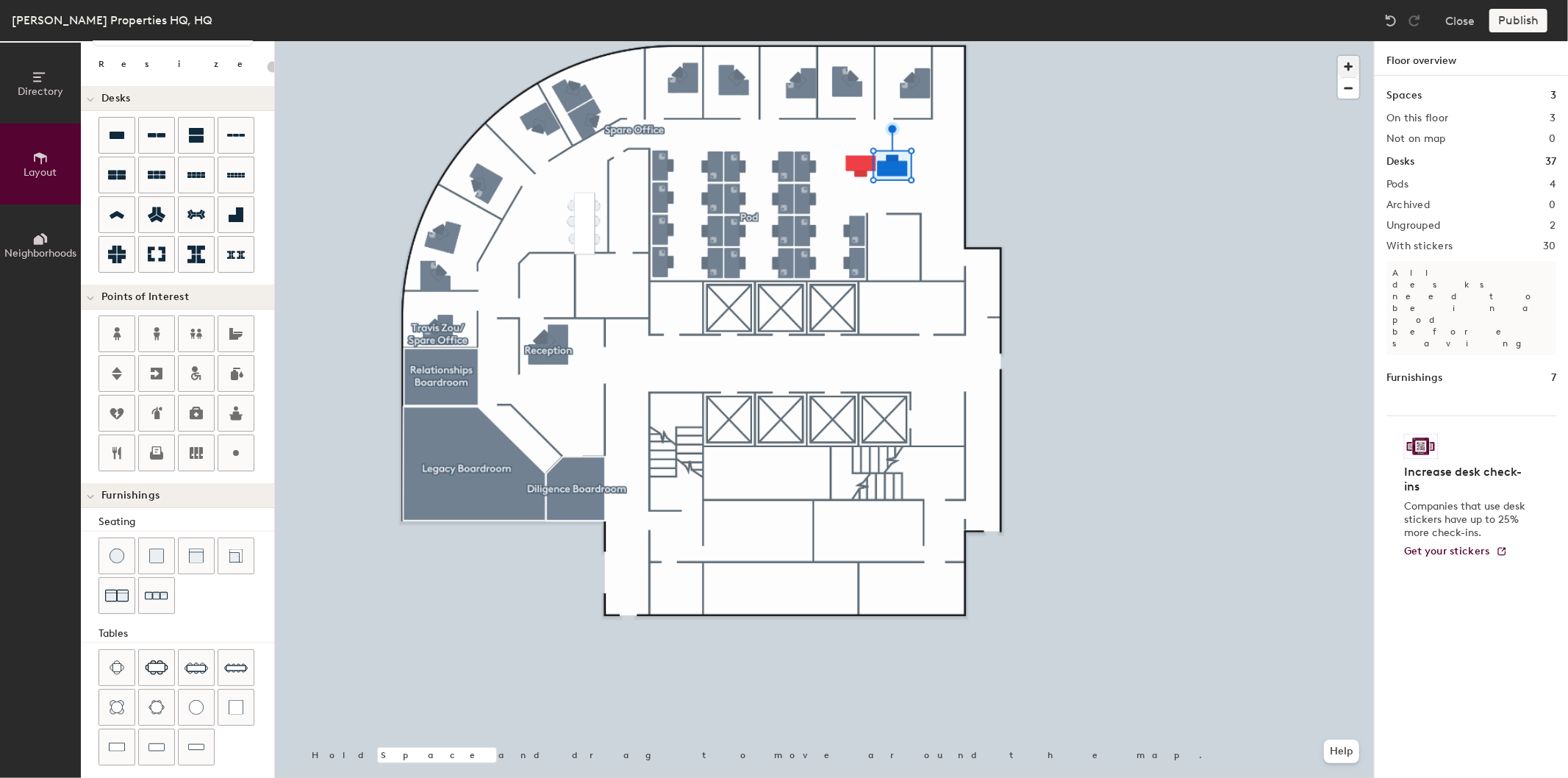
click at [864, 41] on div at bounding box center [824, 41] width 1099 height 0
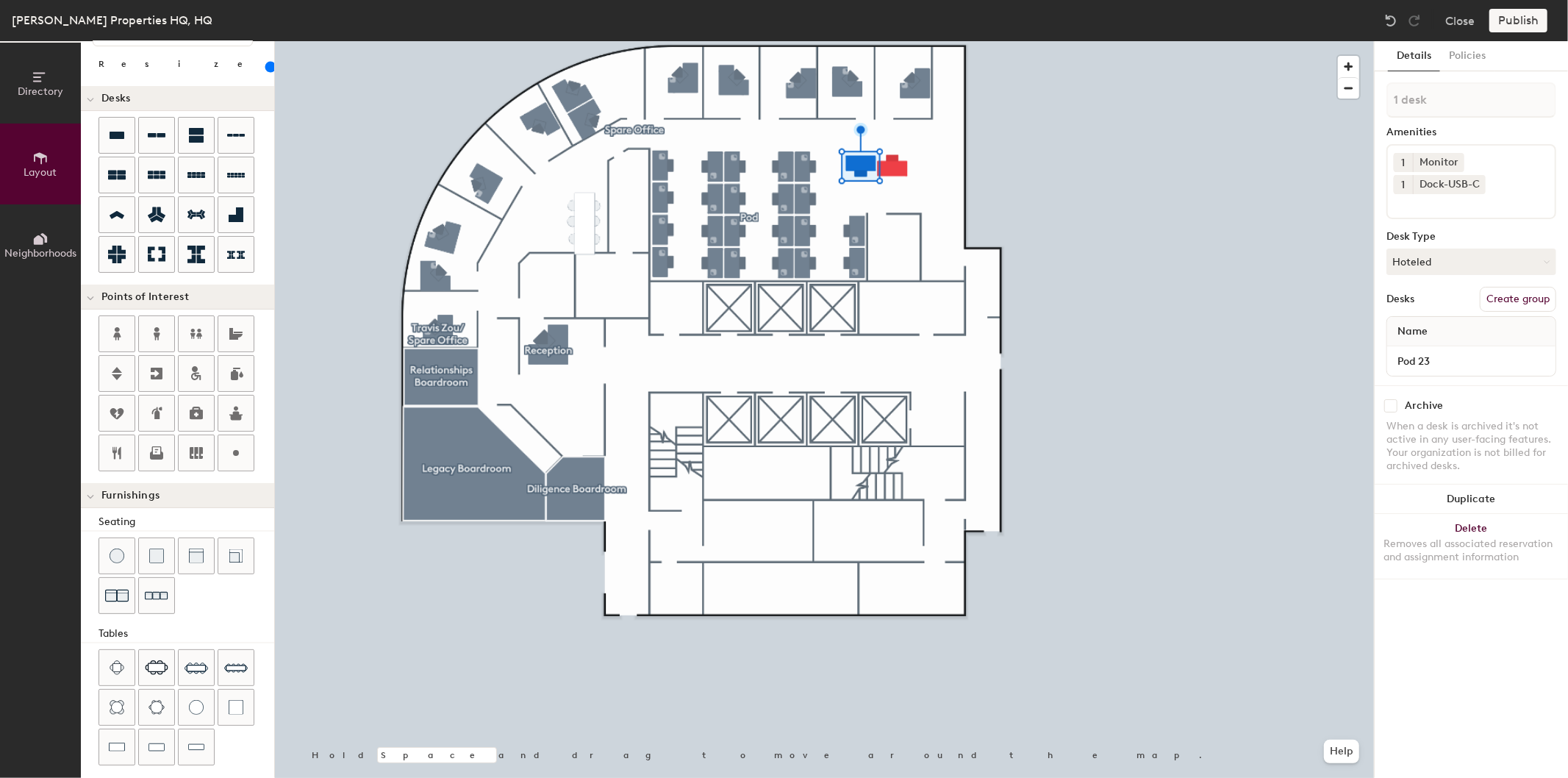
click at [1505, 187] on div "1 Monitor 1 Dock-USB-C" at bounding box center [1471, 181] width 170 height 75
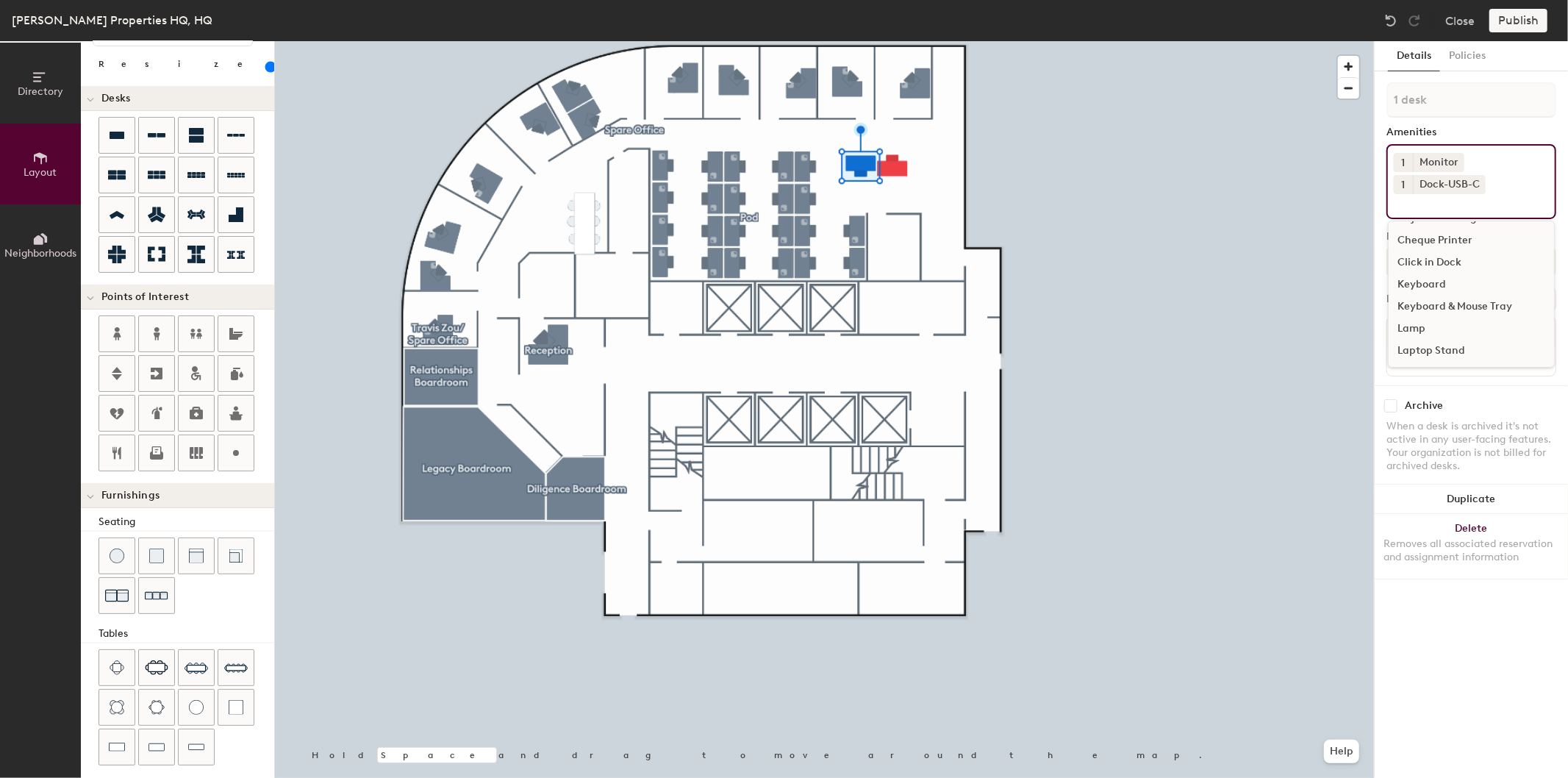
scroll to position [64, 0]
click at [1428, 259] on div "Keyboard" at bounding box center [1471, 262] width 165 height 22
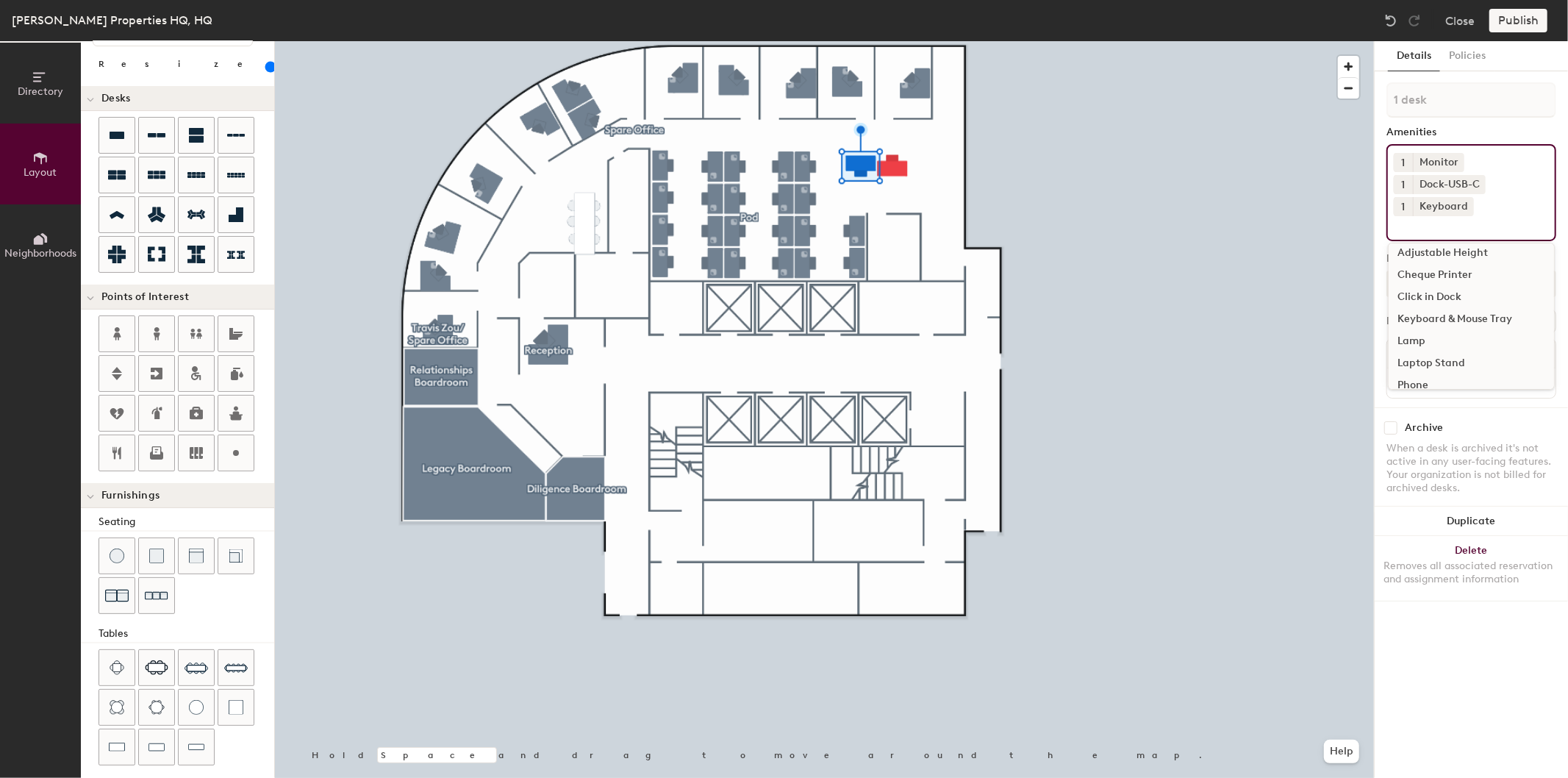
scroll to position [42, 0]
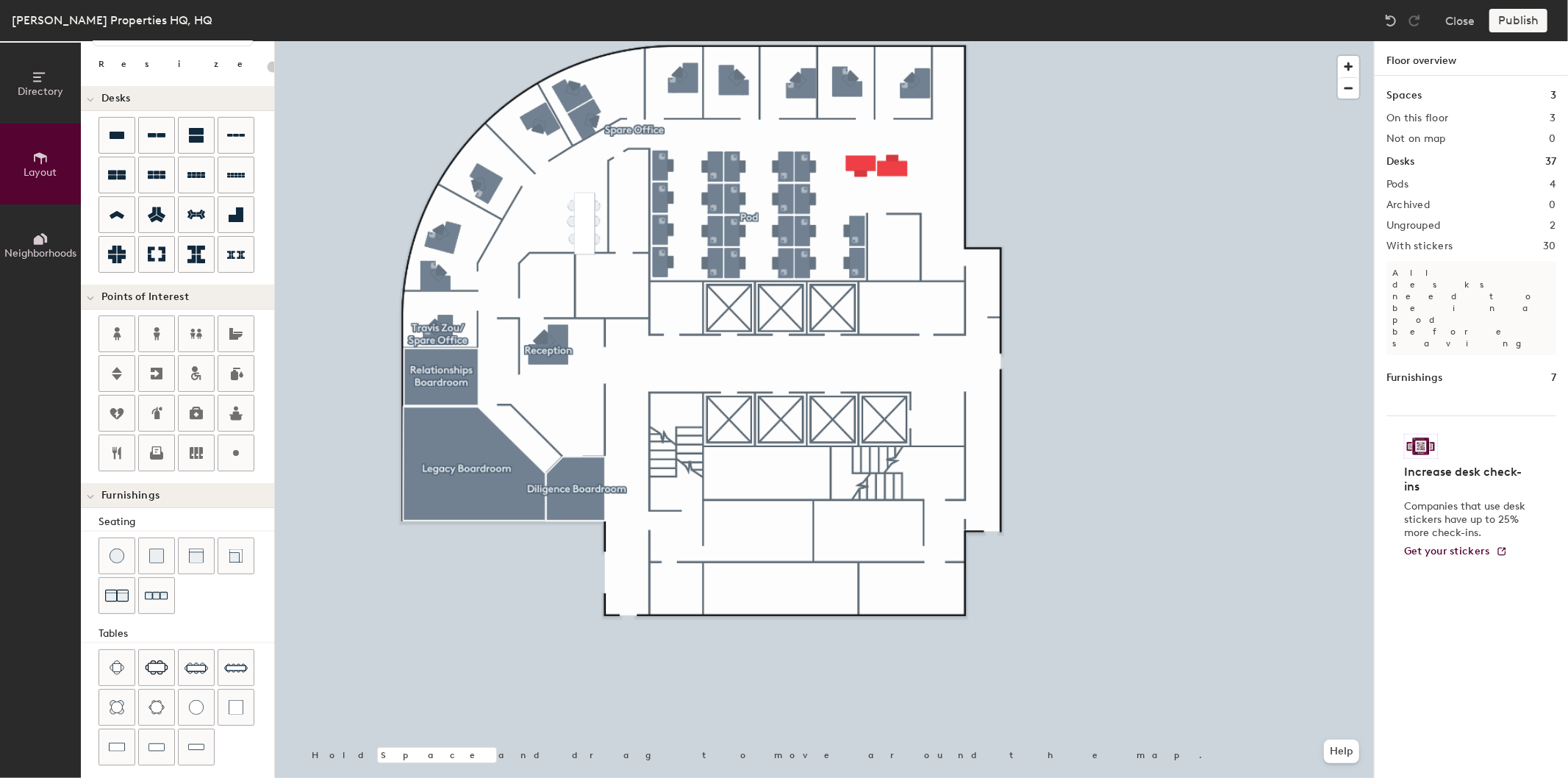
click at [1517, 27] on div "Publish" at bounding box center [1523, 20] width 67 height 24
click at [1512, 19] on div "Publish" at bounding box center [1523, 20] width 67 height 24
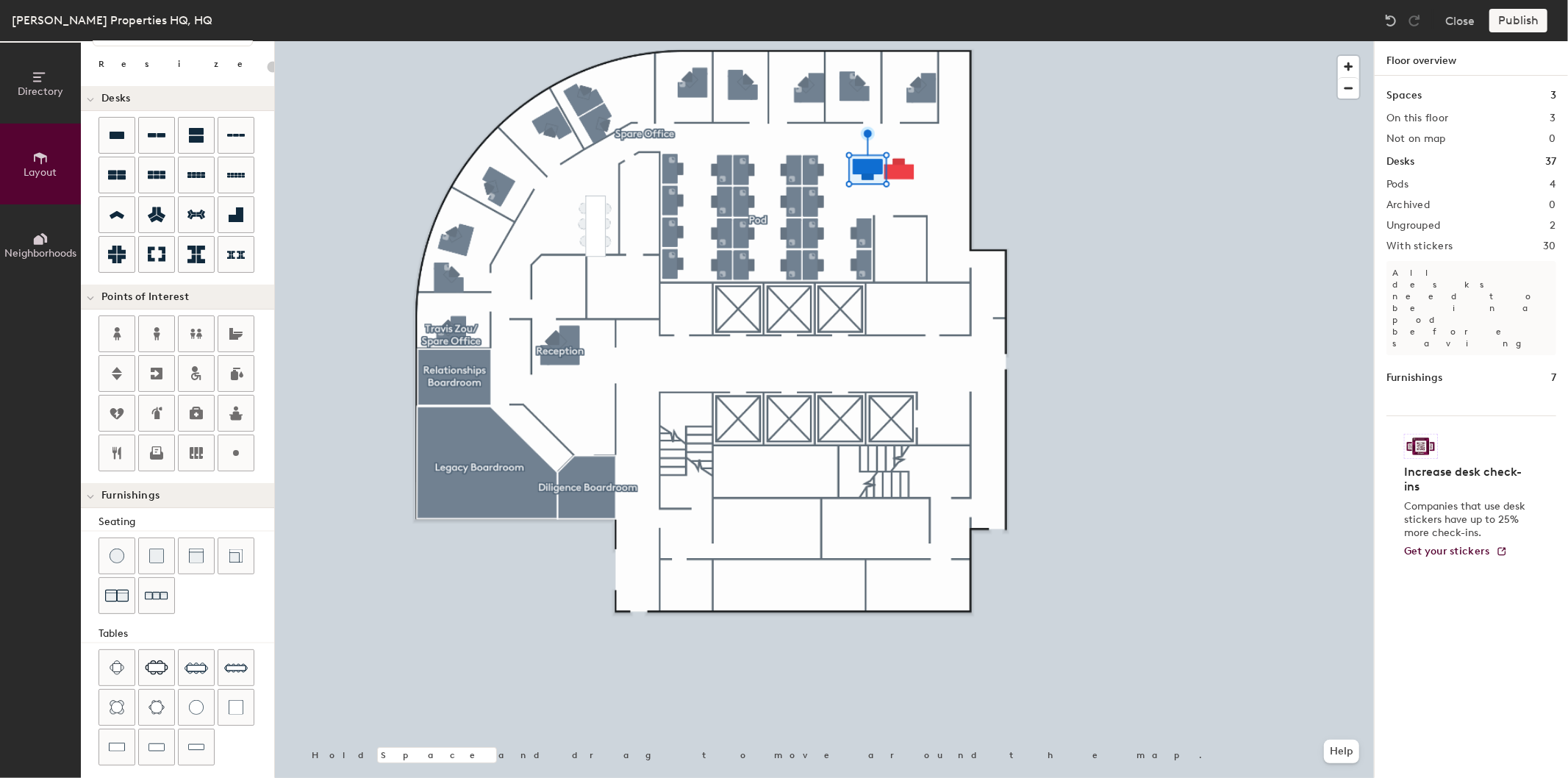
type input "120"
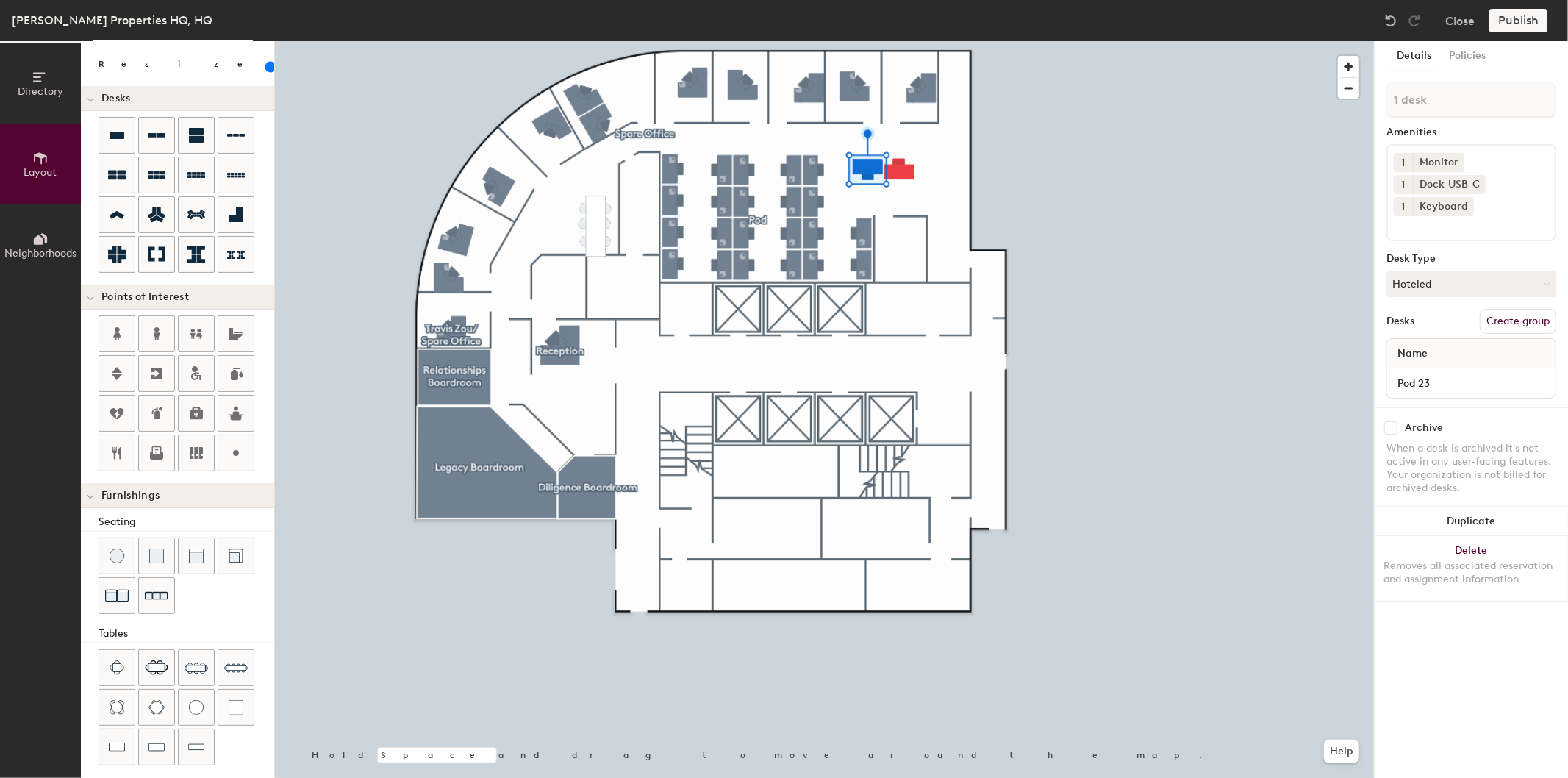
click at [1511, 319] on button "Create group" at bounding box center [1518, 321] width 77 height 25
click at [1445, 101] on input "Pod 5" at bounding box center [1471, 100] width 170 height 35
click at [1368, 96] on div "Directory Layout Neighborhoods Layout Add space Resize Desks Points of Interest…" at bounding box center [784, 410] width 1568 height 737
type input "Satillite Pod"
click at [1265, 41] on div at bounding box center [824, 41] width 1099 height 0
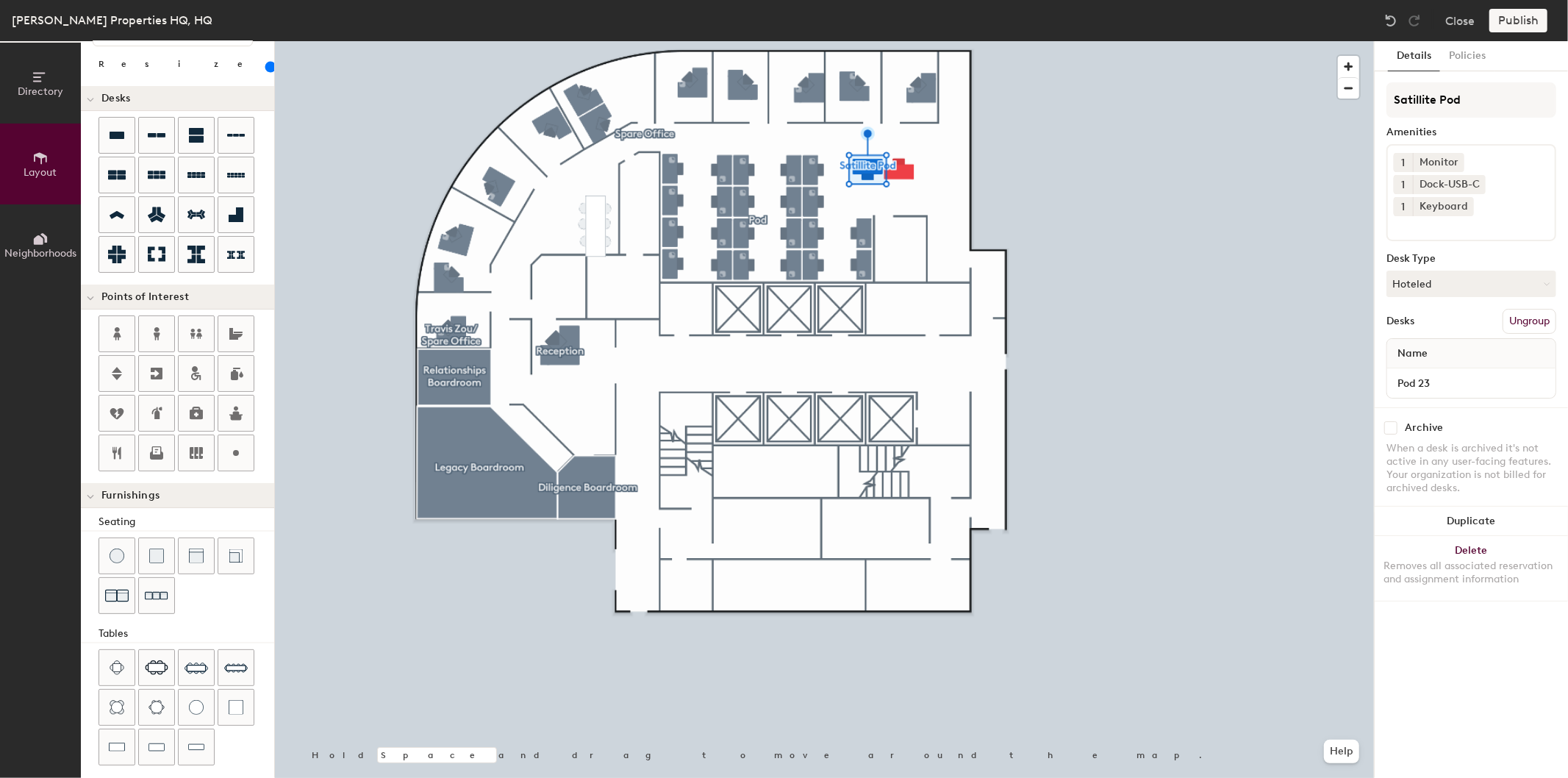
click at [1526, 314] on button "Ungroup" at bounding box center [1530, 321] width 54 height 25
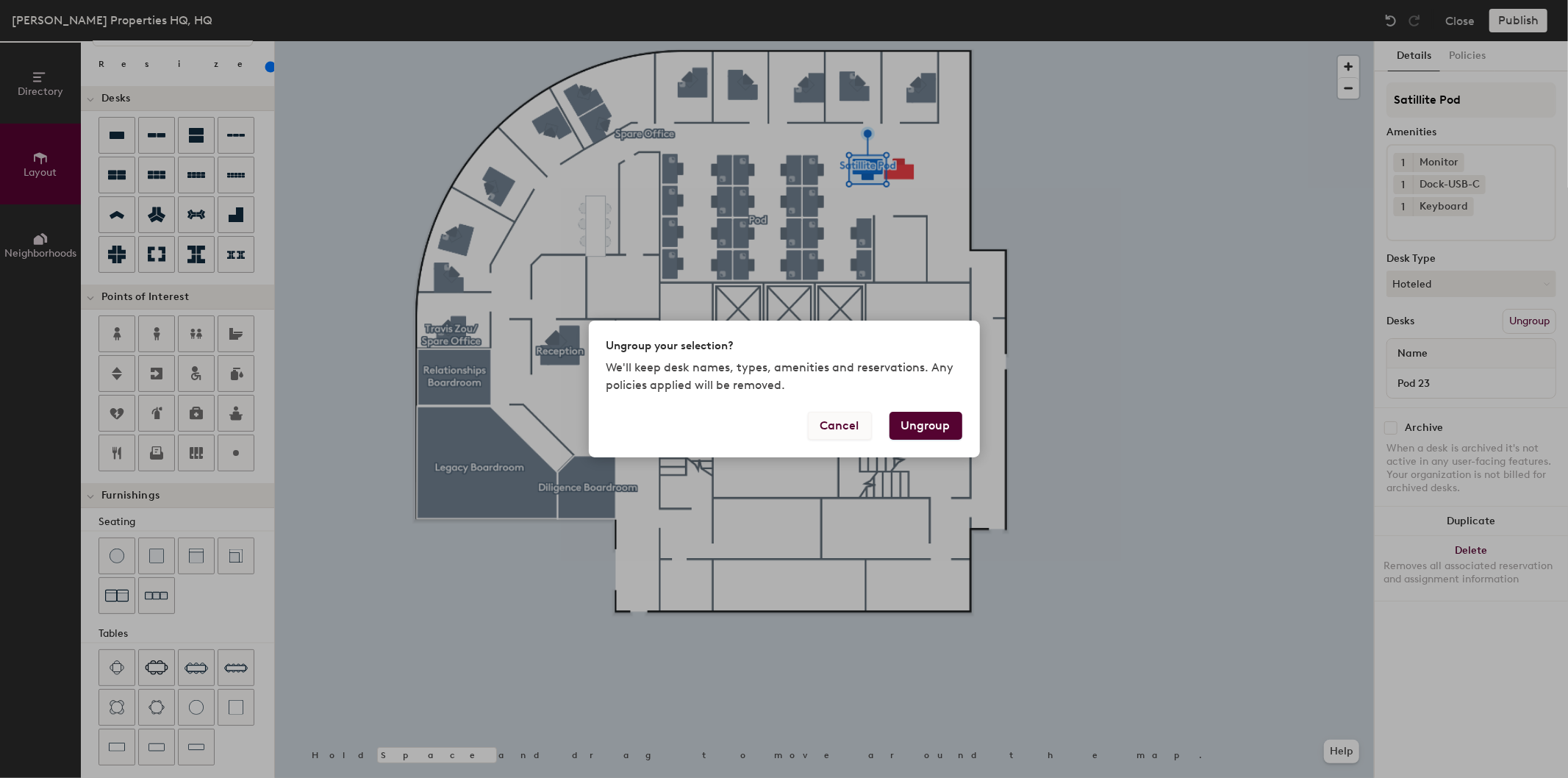
click at [849, 425] on button "Cancel" at bounding box center [840, 425] width 64 height 28
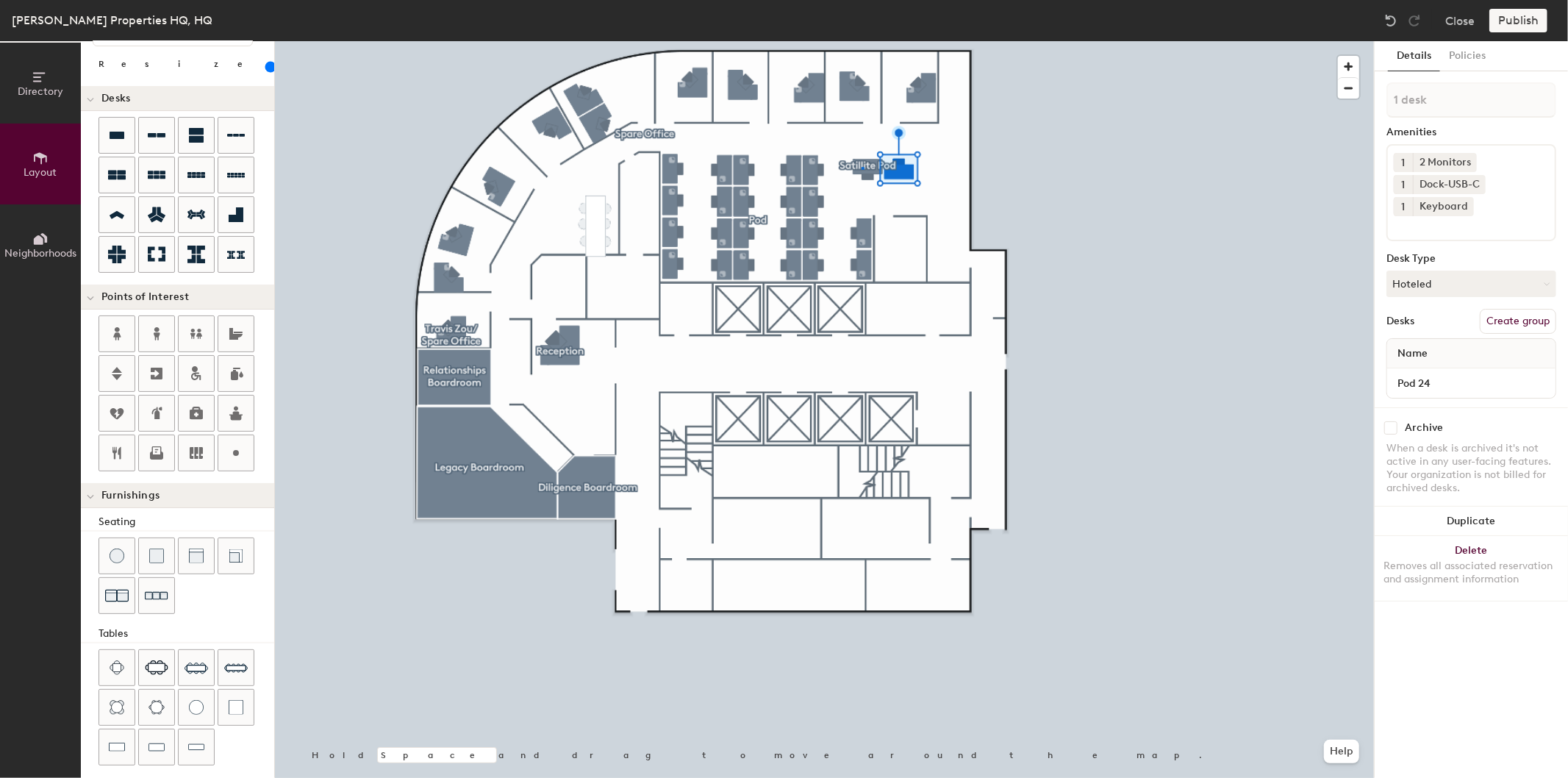
click at [862, 41] on div at bounding box center [824, 41] width 1099 height 0
click at [1533, 322] on button "Ungroup" at bounding box center [1530, 321] width 54 height 25
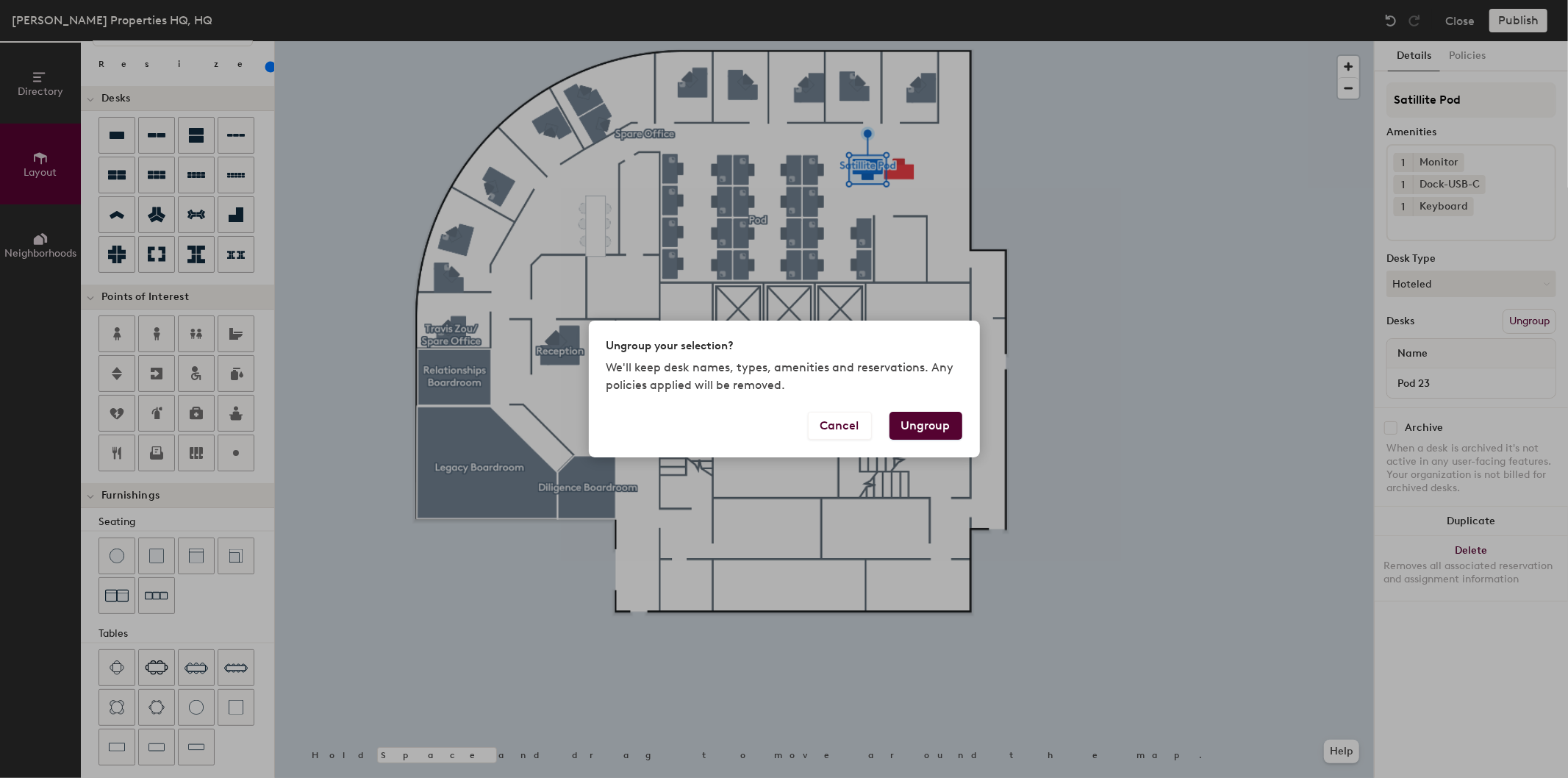
click at [938, 439] on div "Cancel Ungroup" at bounding box center [785, 435] width 392 height 46
click at [938, 433] on button "Ungroup" at bounding box center [926, 425] width 73 height 28
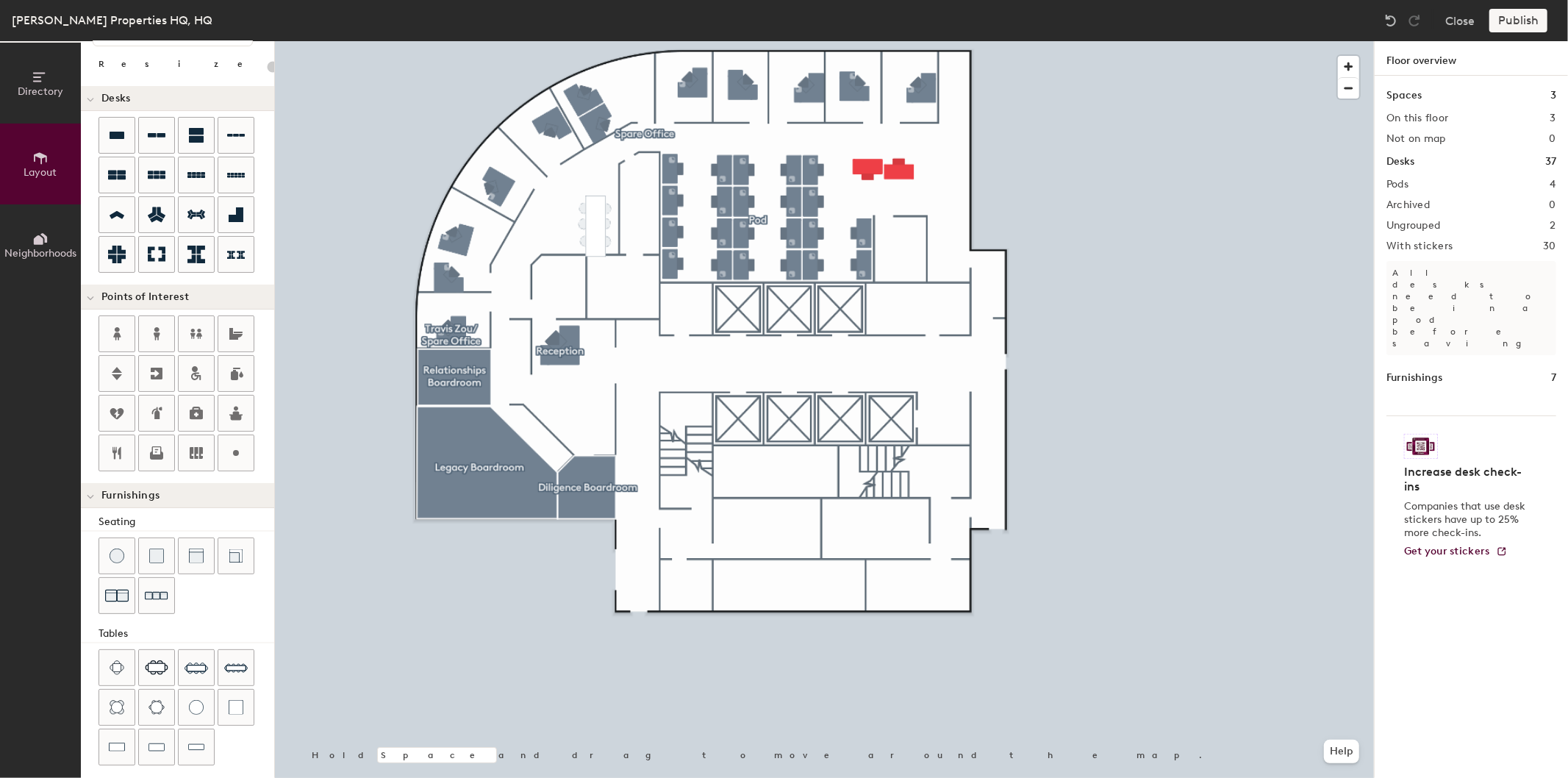
click at [1528, 10] on div "Publish" at bounding box center [1523, 20] width 67 height 24
click at [869, 41] on div at bounding box center [824, 41] width 1099 height 0
type input "120"
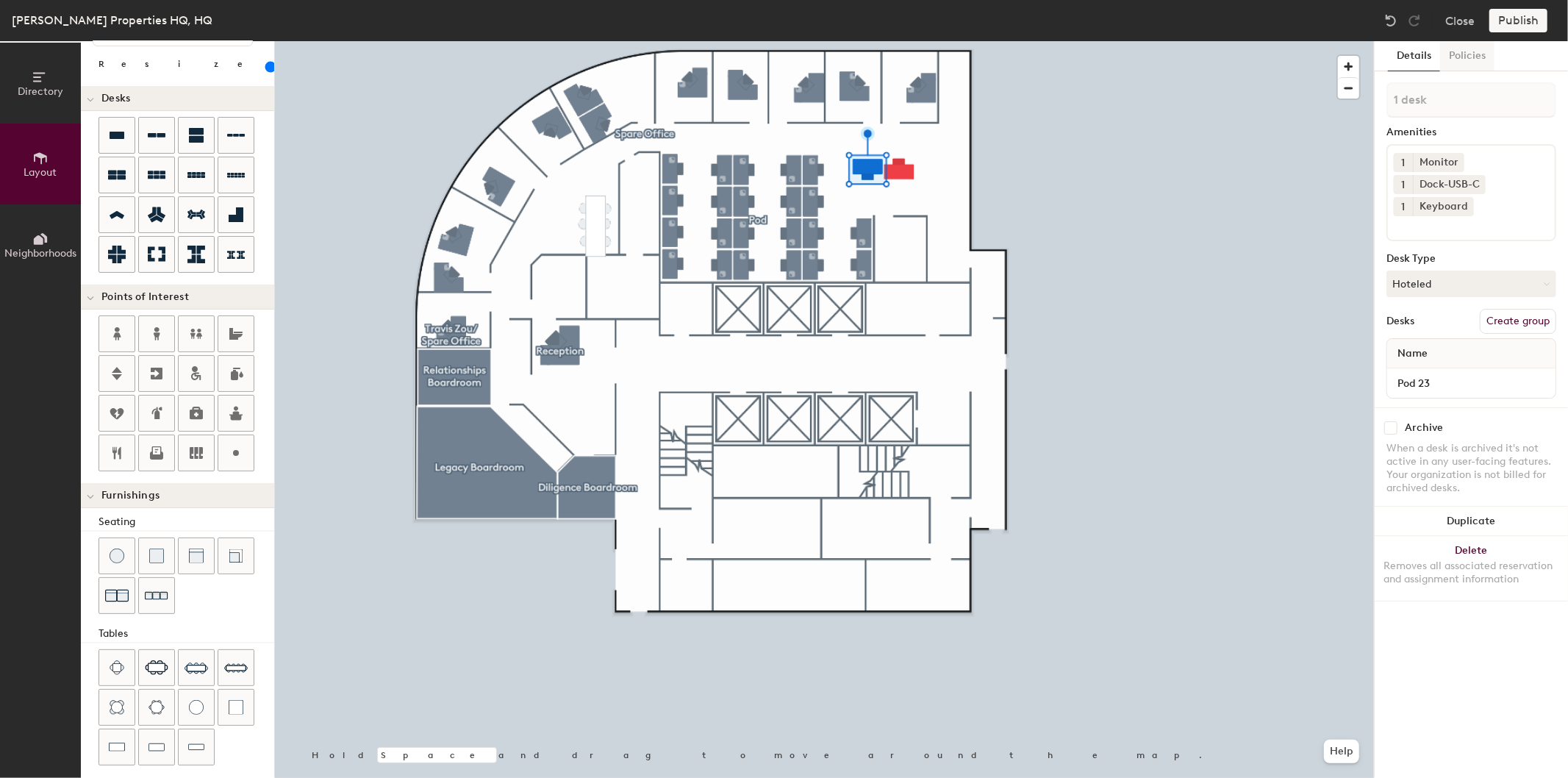
click at [1467, 52] on button "Policies" at bounding box center [1467, 56] width 55 height 30
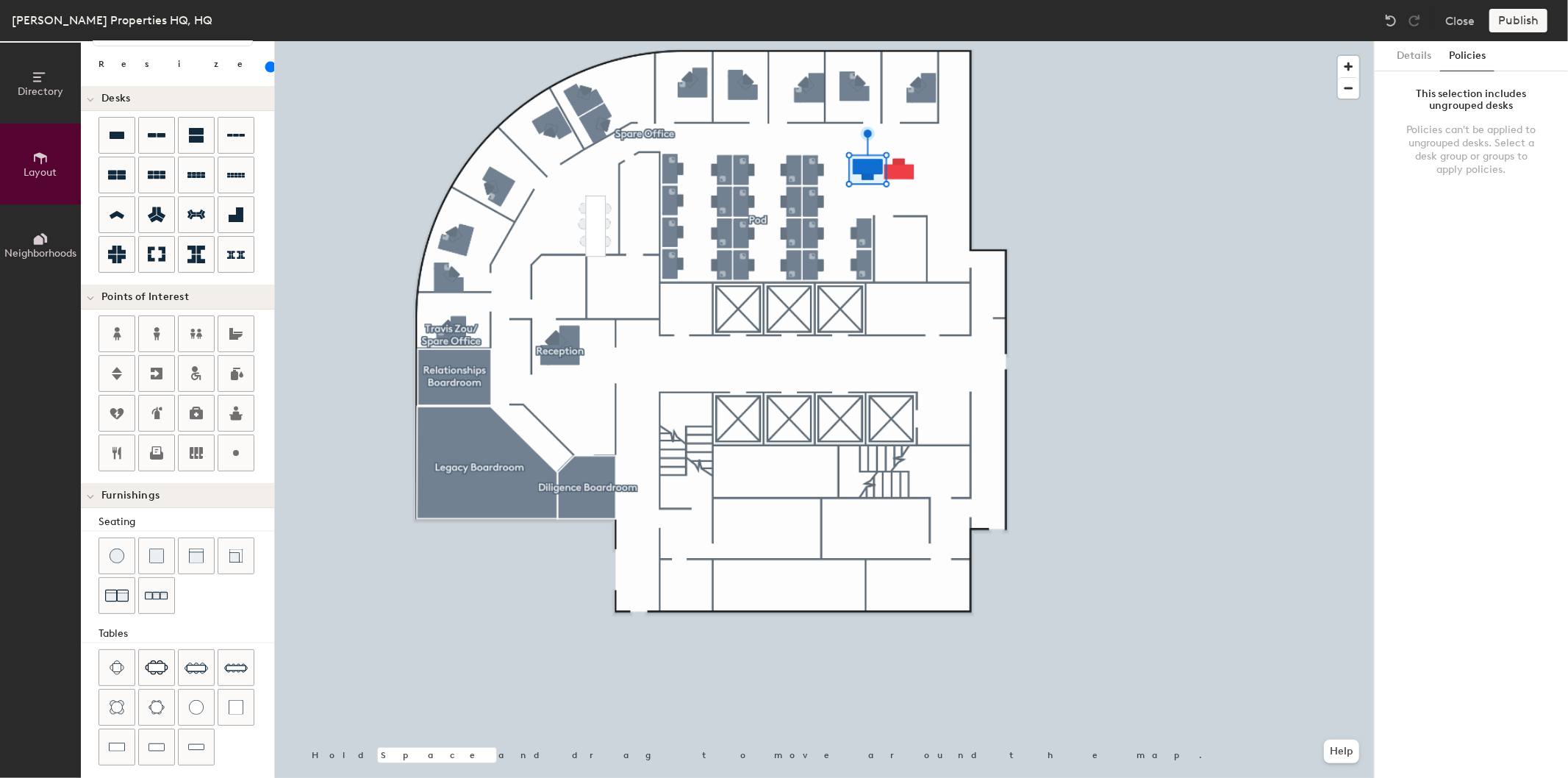
click at [5, 149] on button "Layout" at bounding box center [40, 164] width 81 height 81
click at [33, 99] on button "Directory" at bounding box center [40, 83] width 81 height 81
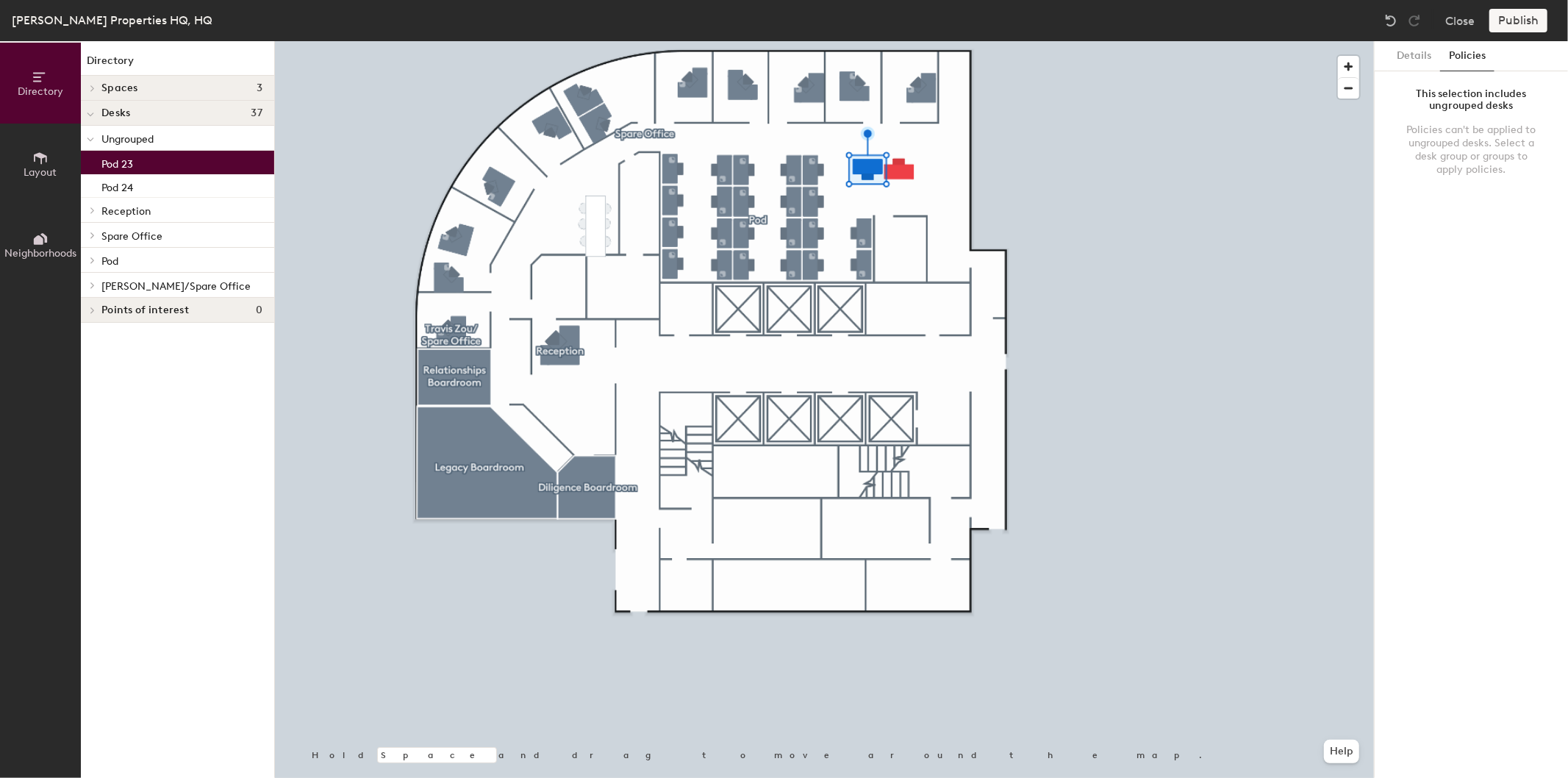
scroll to position [0, 0]
click at [111, 259] on span "Pod" at bounding box center [110, 261] width 17 height 12
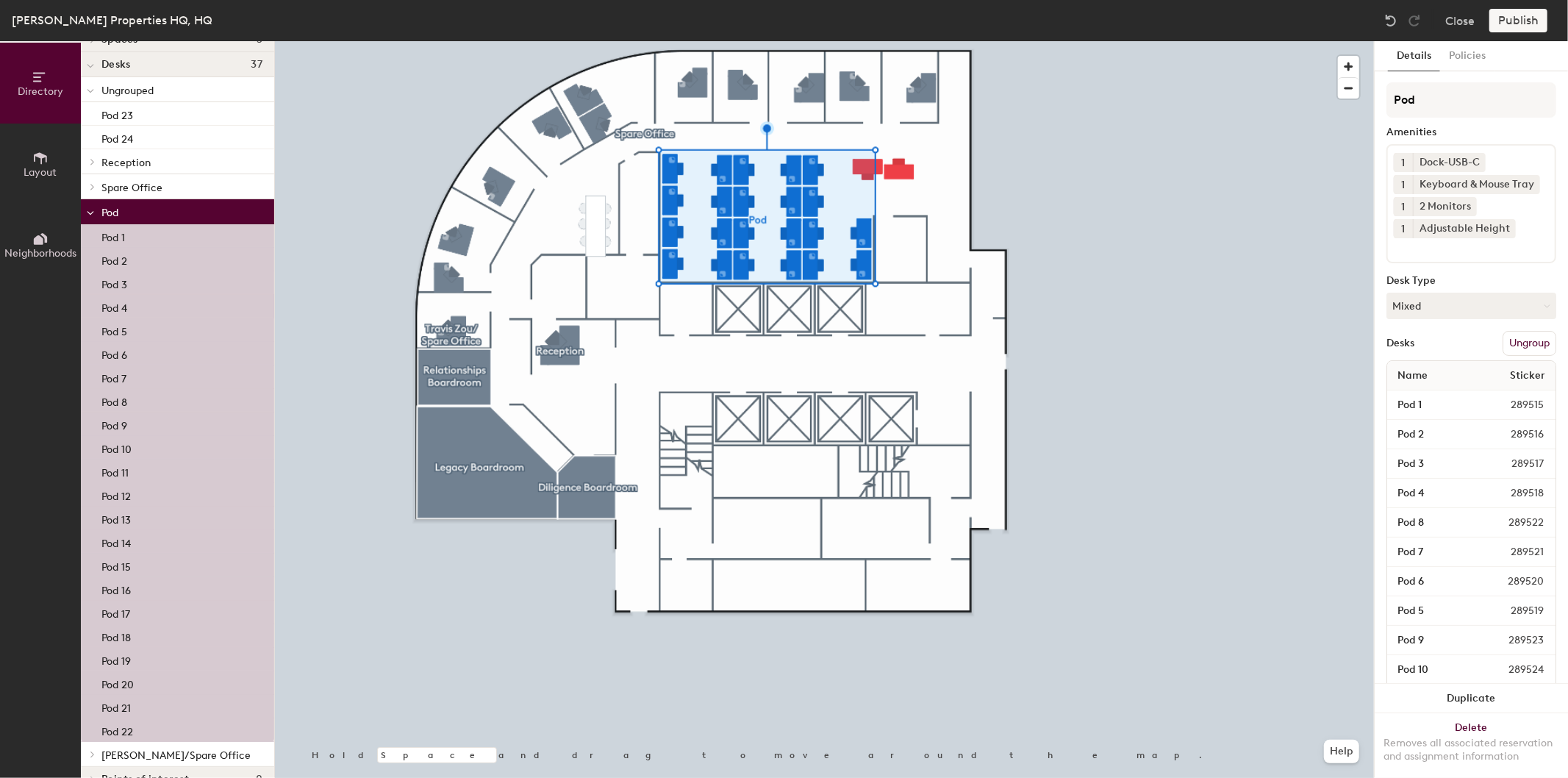
scroll to position [74, 0]
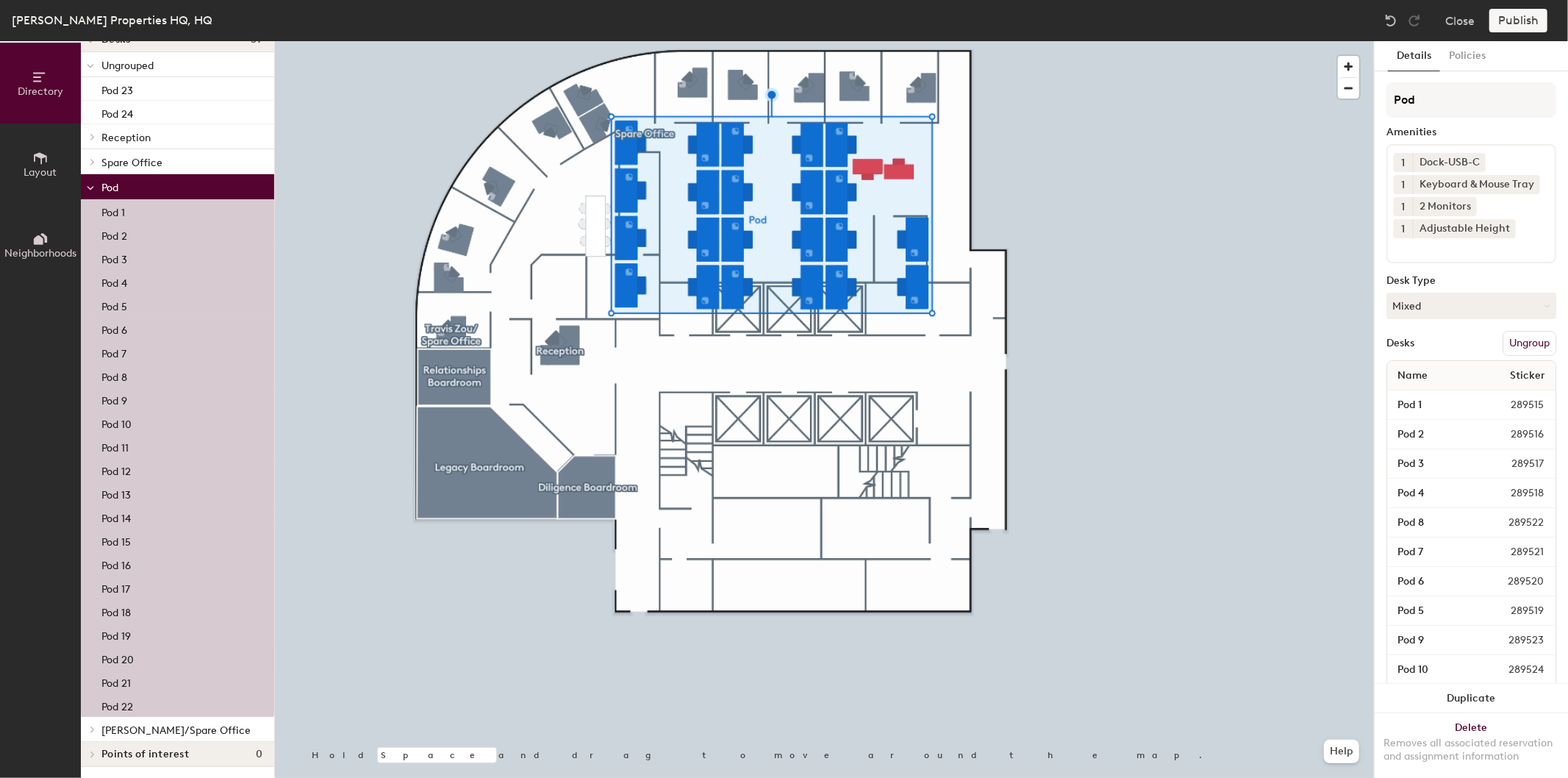
click at [1115, 41] on div at bounding box center [824, 41] width 1099 height 0
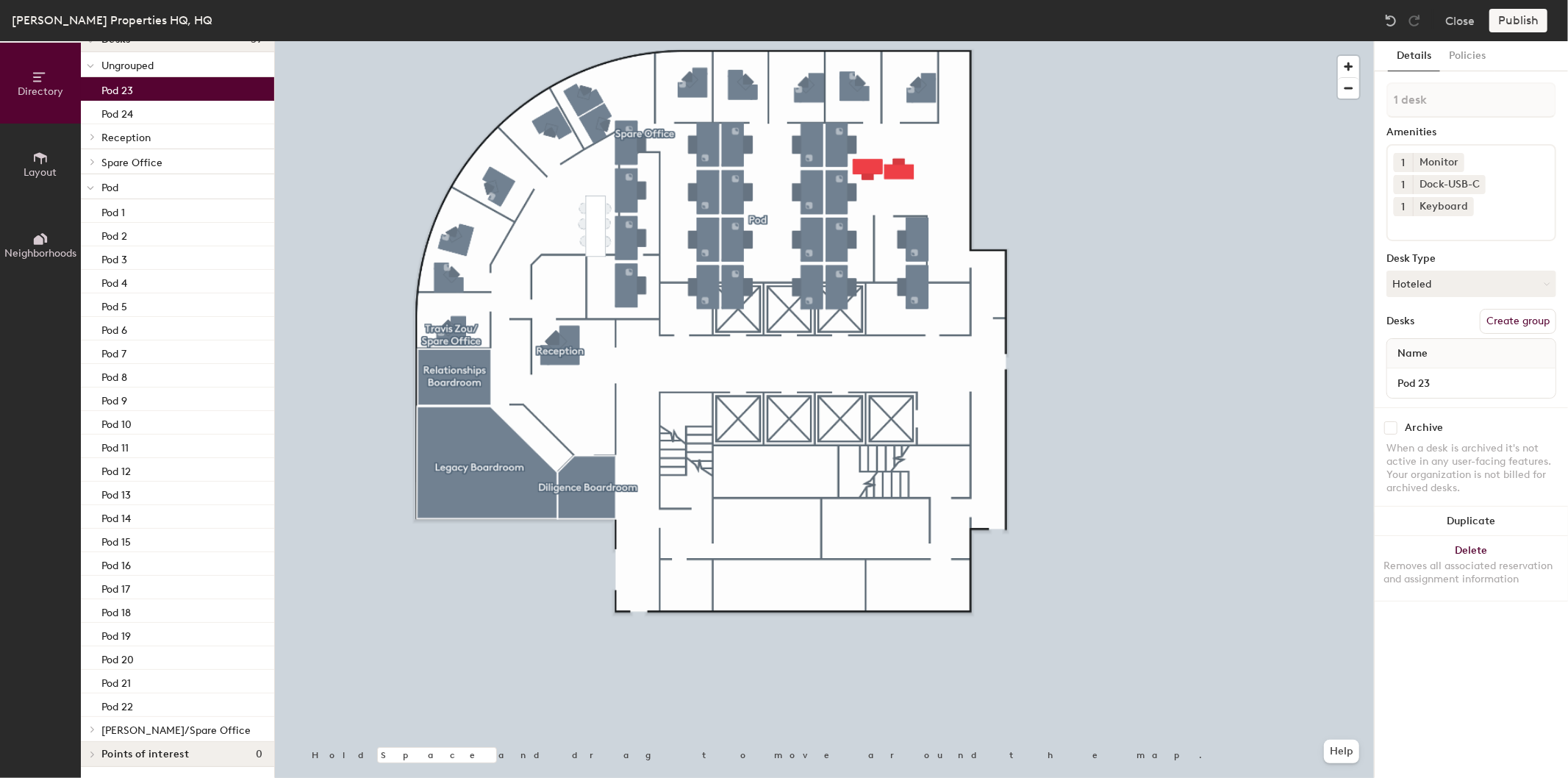
click at [138, 89] on div "Pod 23" at bounding box center [178, 88] width 194 height 24
drag, startPoint x: 135, startPoint y: 89, endPoint x: 152, endPoint y: 262, distance: 173.8
click at [152, 274] on div "Ungrouped Pod 23 Pod 24 Reception Reception Spare Office AH DEV FINA HR1 HR2 IN…" at bounding box center [178, 396] width 194 height 690
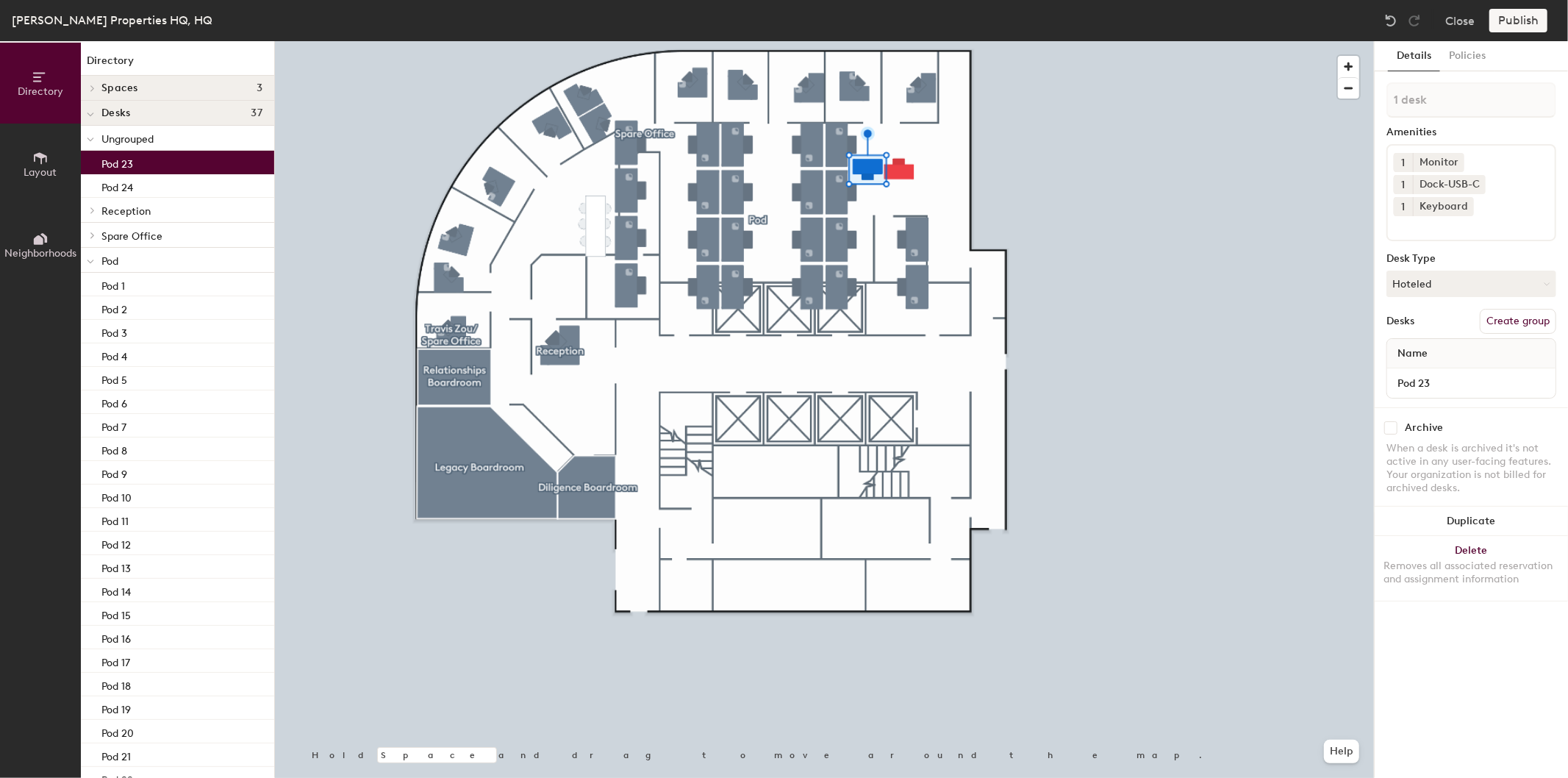
click at [158, 137] on p "Ungrouped" at bounding box center [182, 138] width 161 height 19
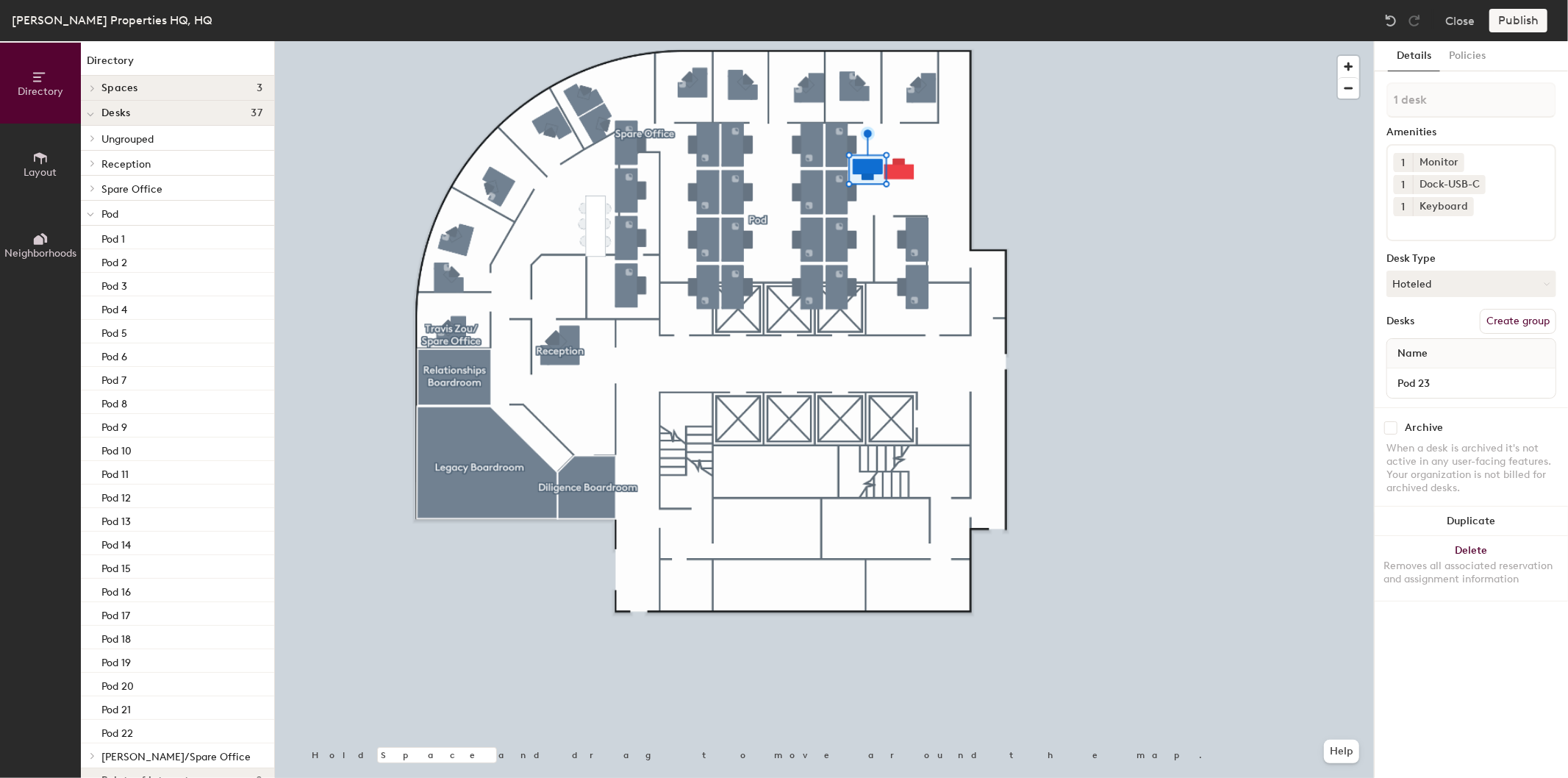
click at [158, 137] on p "Ungrouped" at bounding box center [182, 138] width 161 height 19
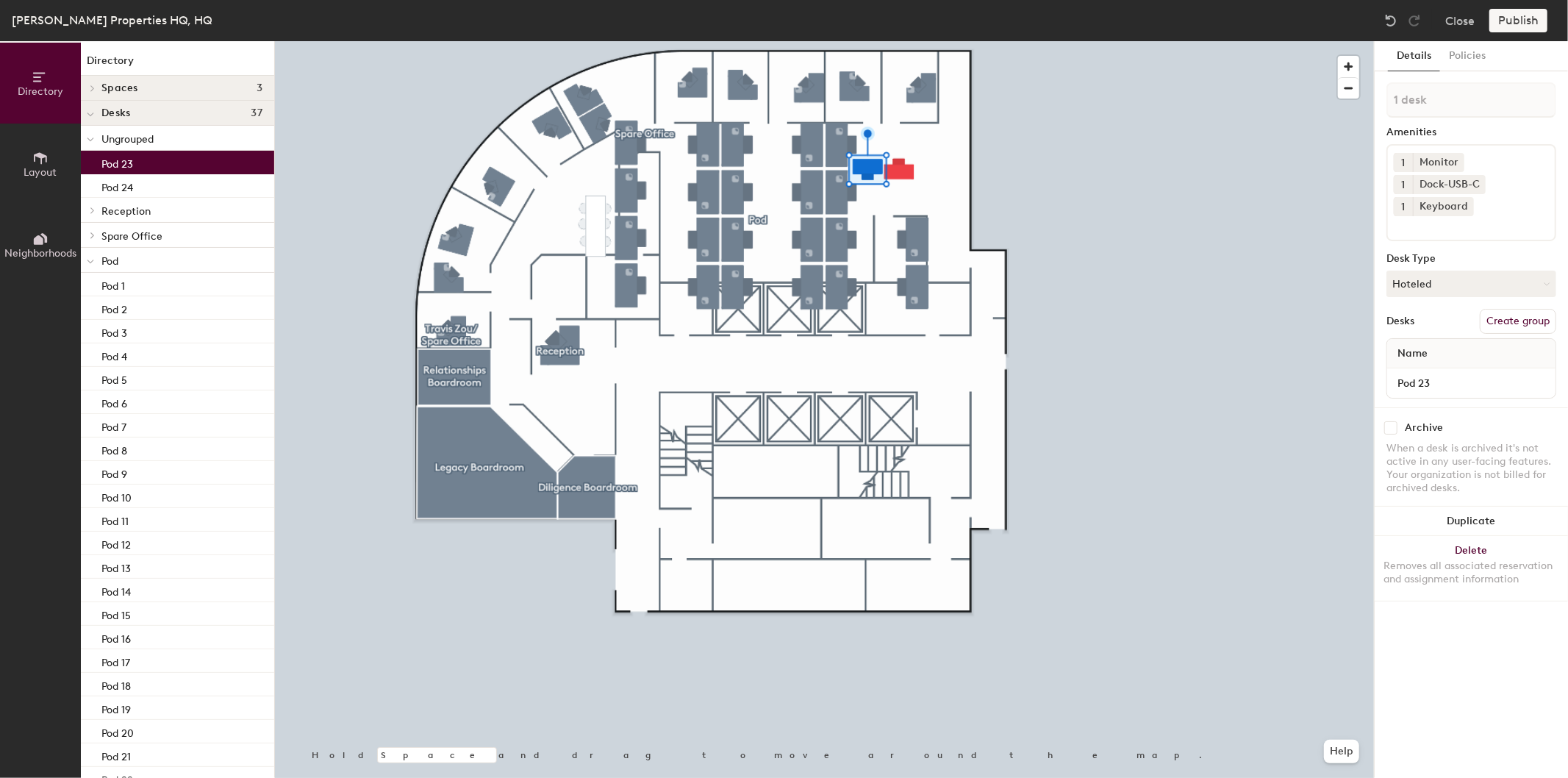
click at [137, 165] on div "Pod 23" at bounding box center [178, 162] width 194 height 24
click at [1530, 322] on button "Create group" at bounding box center [1518, 321] width 77 height 25
click at [1342, 112] on div "Directory Layout Neighborhoods Directory Spaces 3 Diligence Boardroom Legacy Bo…" at bounding box center [784, 410] width 1568 height 737
type input "Pod"
click at [1332, 41] on div at bounding box center [824, 41] width 1099 height 0
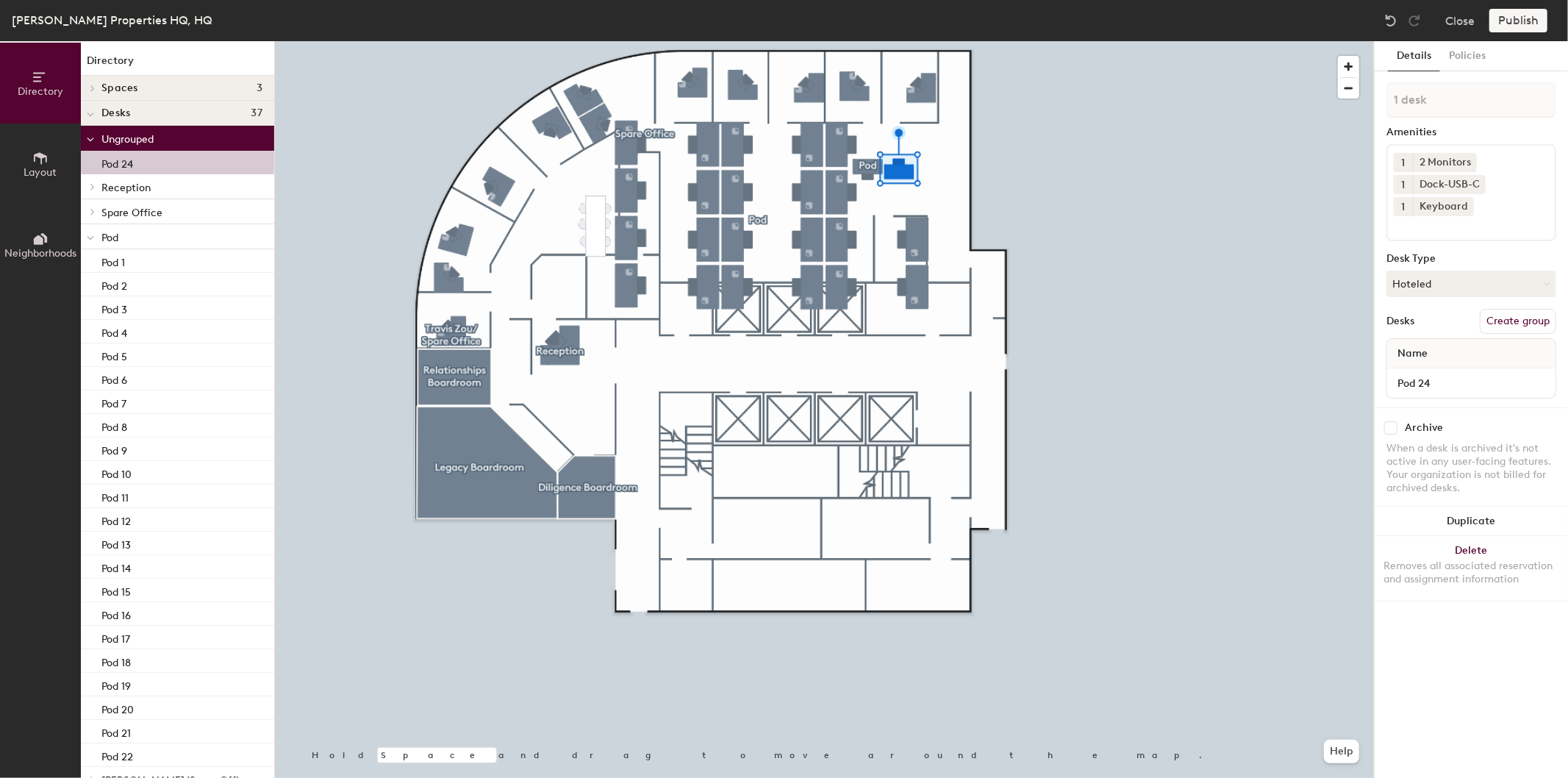
click at [155, 137] on p "Ungrouped" at bounding box center [182, 138] width 161 height 19
click at [1534, 323] on button "Create group" at bounding box center [1518, 321] width 77 height 25
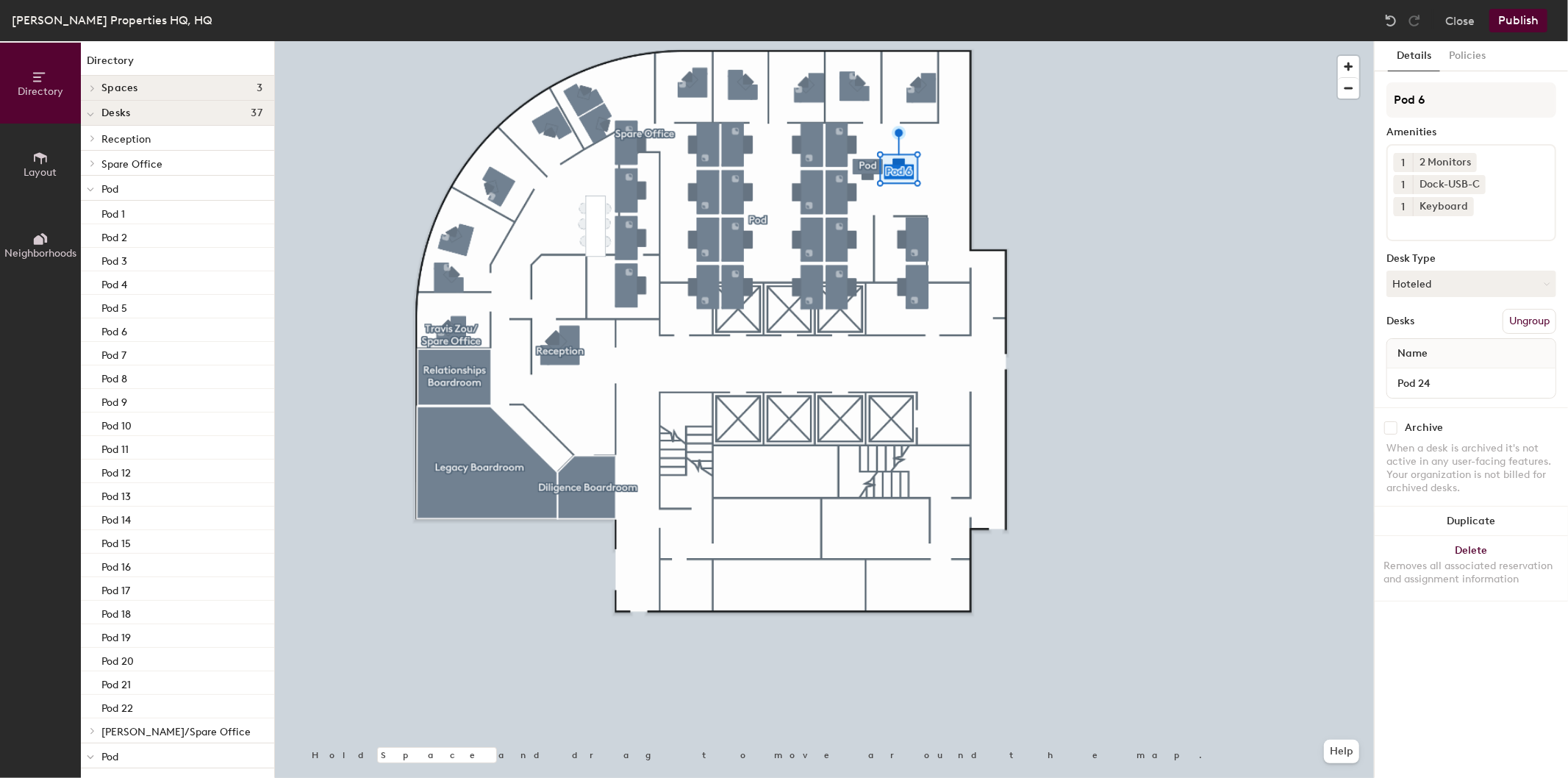
click at [1342, 102] on div "Directory Layout Neighborhoods Directory Spaces 3 Diligence Boardroom Legacy Bo…" at bounding box center [784, 410] width 1568 height 737
type input "P"
type input "B"
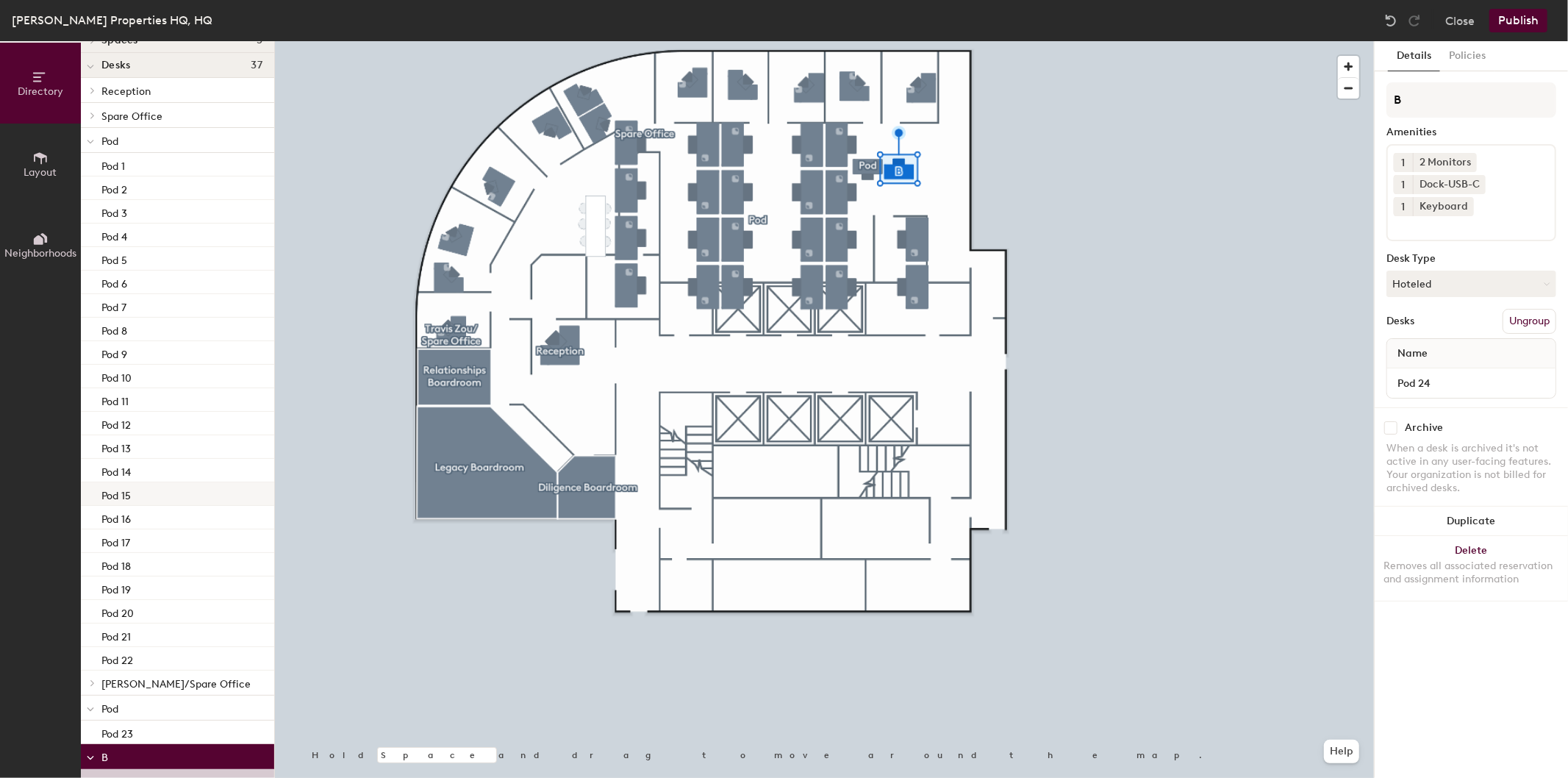
scroll to position [98, 0]
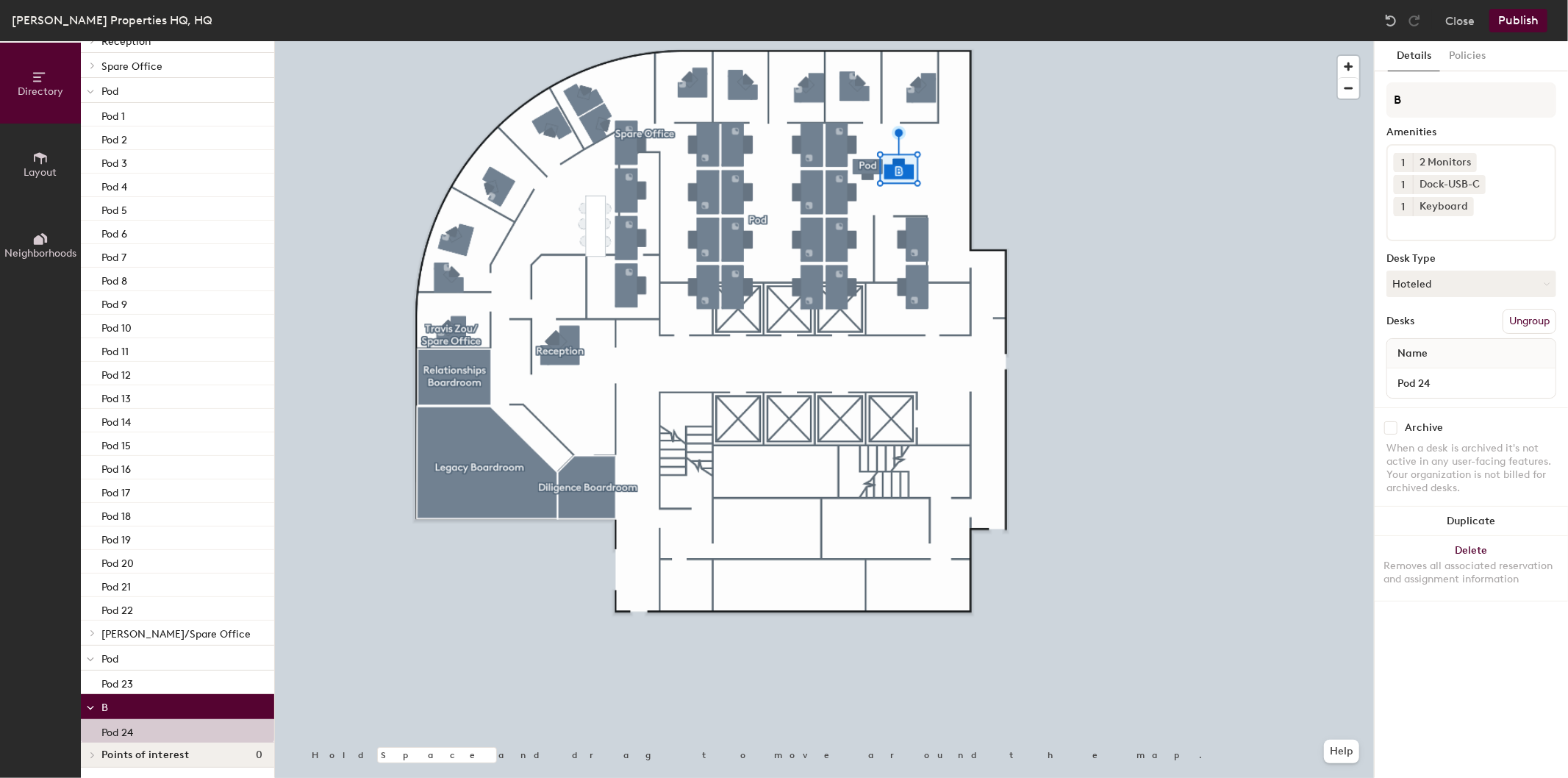
click at [129, 652] on p "Pod" at bounding box center [182, 658] width 161 height 19
drag, startPoint x: 1532, startPoint y: 313, endPoint x: 1517, endPoint y: 82, distance: 231.5
click at [1517, 83] on div "Pod Amenities 1 Monitor 1 Dock-USB-C 1 Keyboard Desk Type Hoteled Desks Ungroup…" at bounding box center [1471, 245] width 170 height 325
click at [1324, 105] on div "Directory Layout Neighborhoods Directory Spaces 3 Diligence Boardroom Legacy Bo…" at bounding box center [784, 410] width 1568 height 737
type input "A"
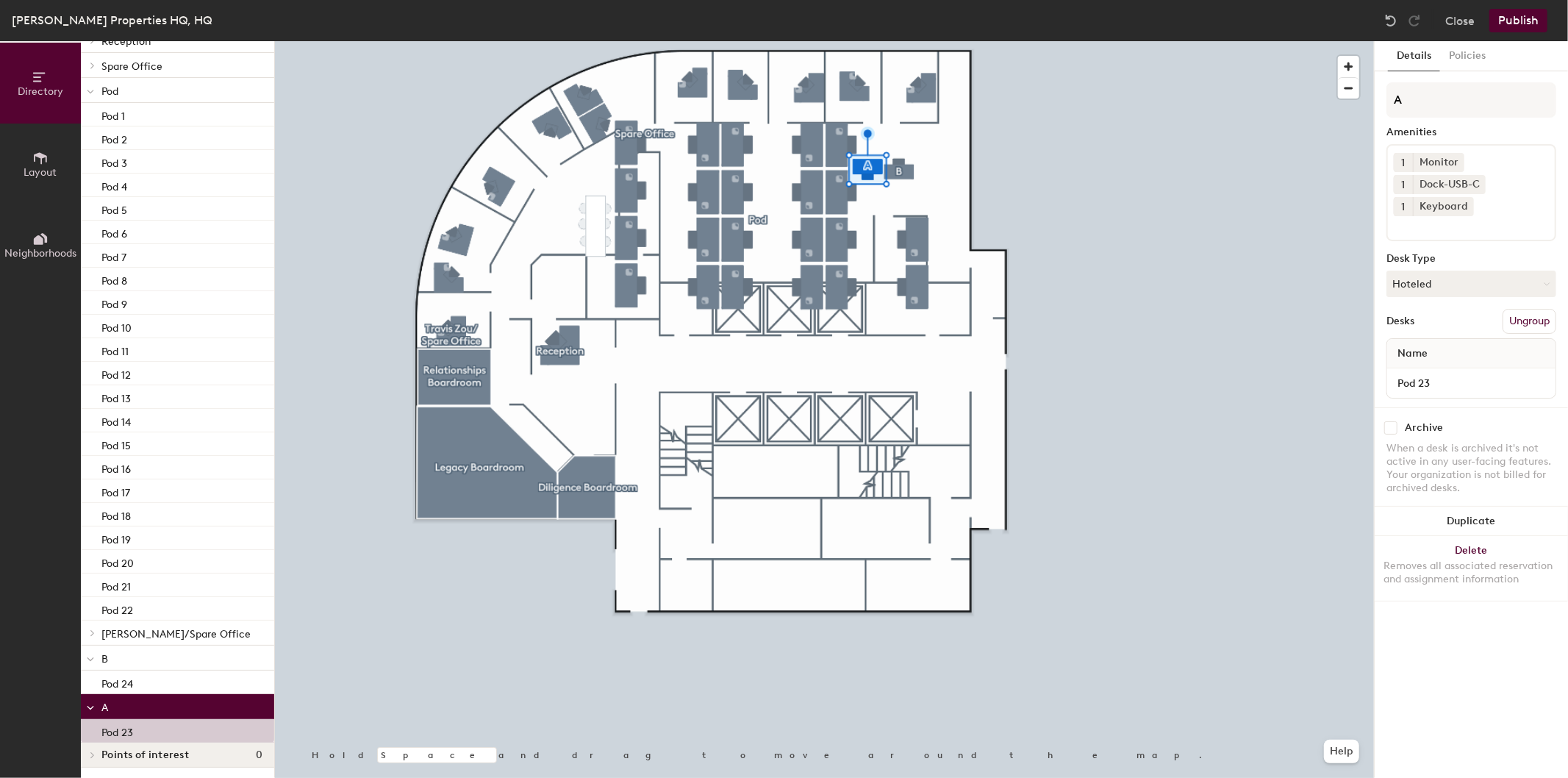
click at [1532, 24] on button "Publish" at bounding box center [1518, 20] width 59 height 24
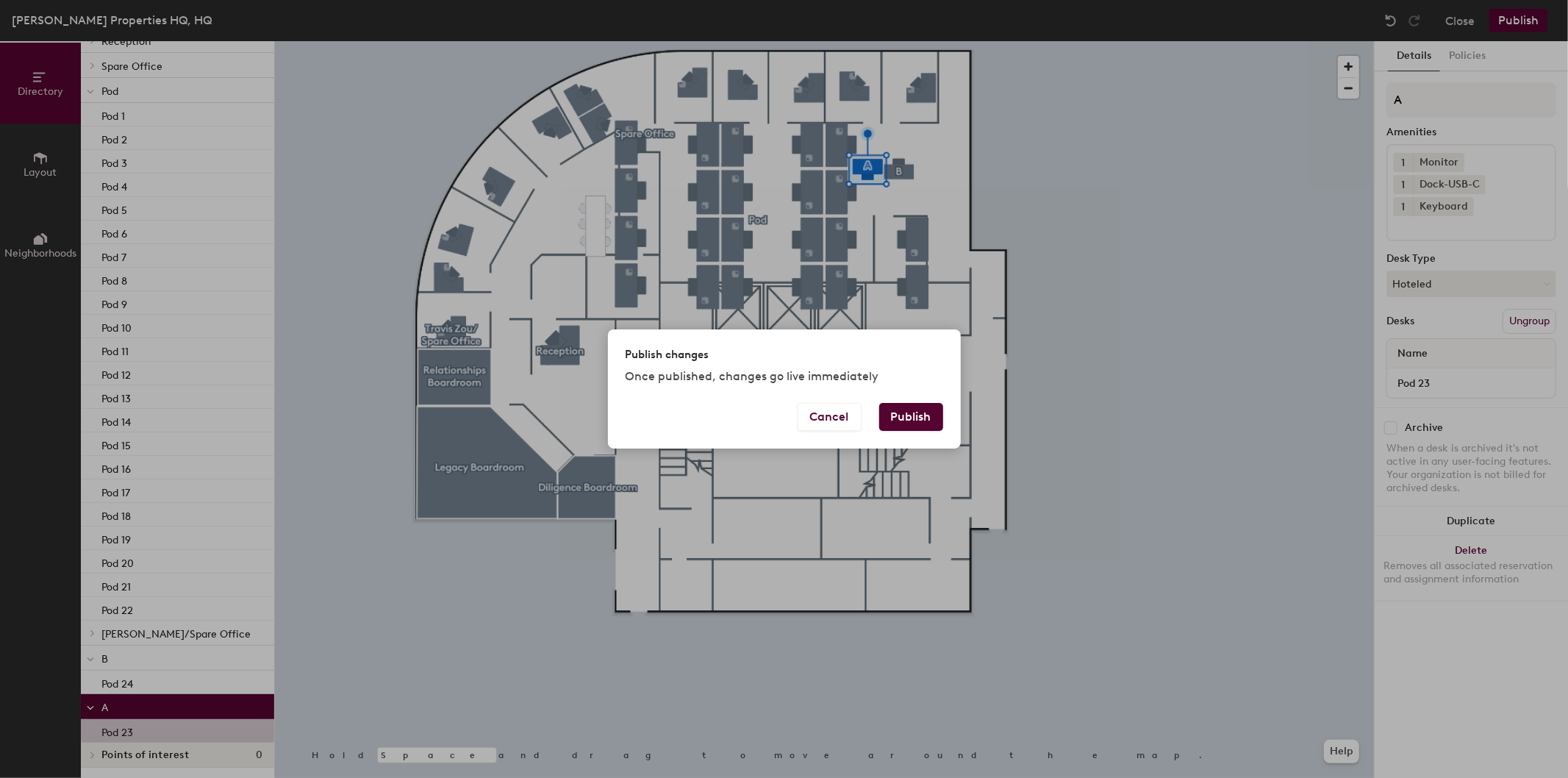
click at [898, 426] on button "Publish" at bounding box center [911, 416] width 64 height 28
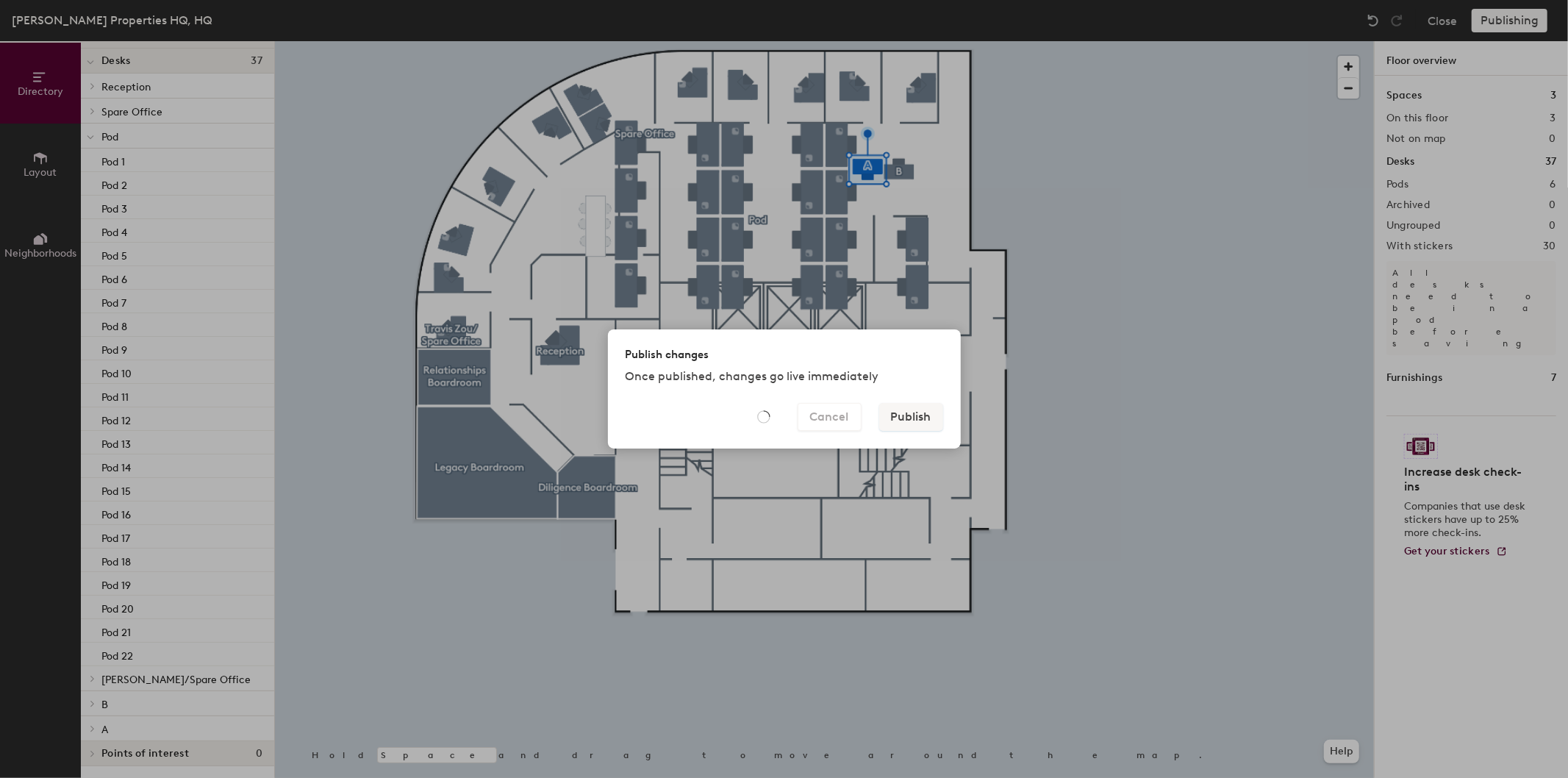
scroll to position [52, 0]
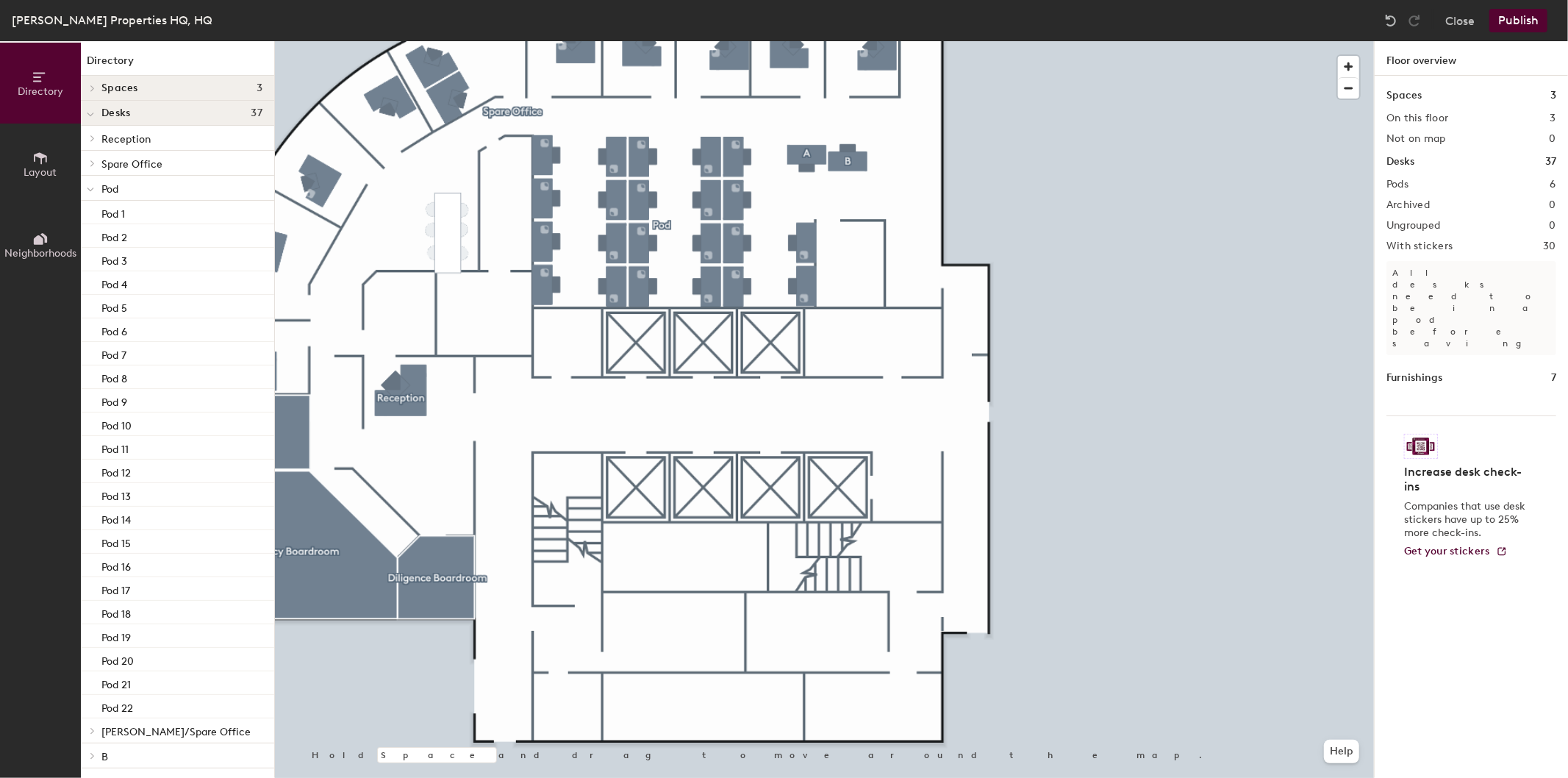
click at [1514, 30] on button "Publish" at bounding box center [1518, 20] width 59 height 24
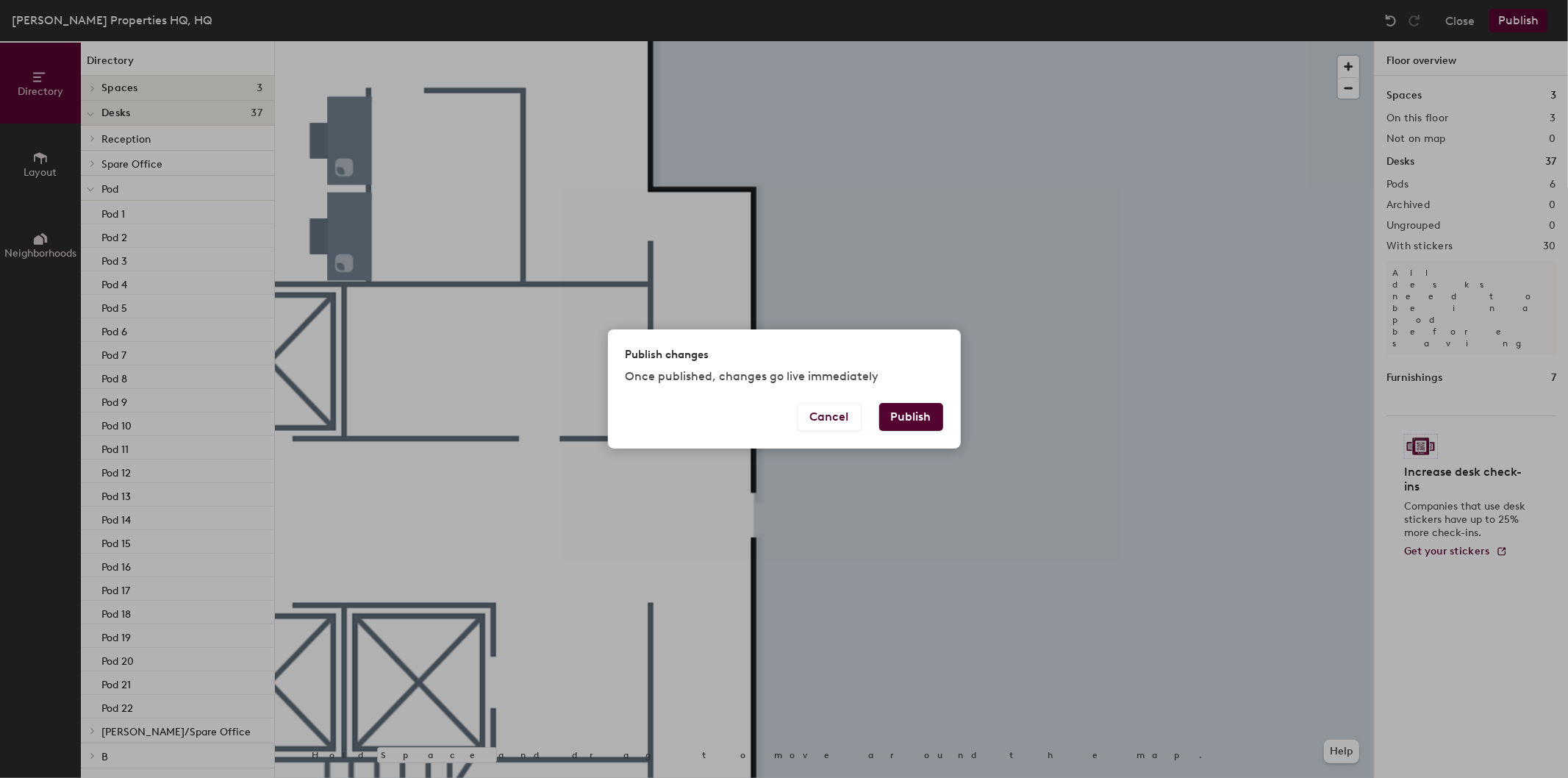
click at [916, 424] on button "Publish" at bounding box center [911, 416] width 64 height 28
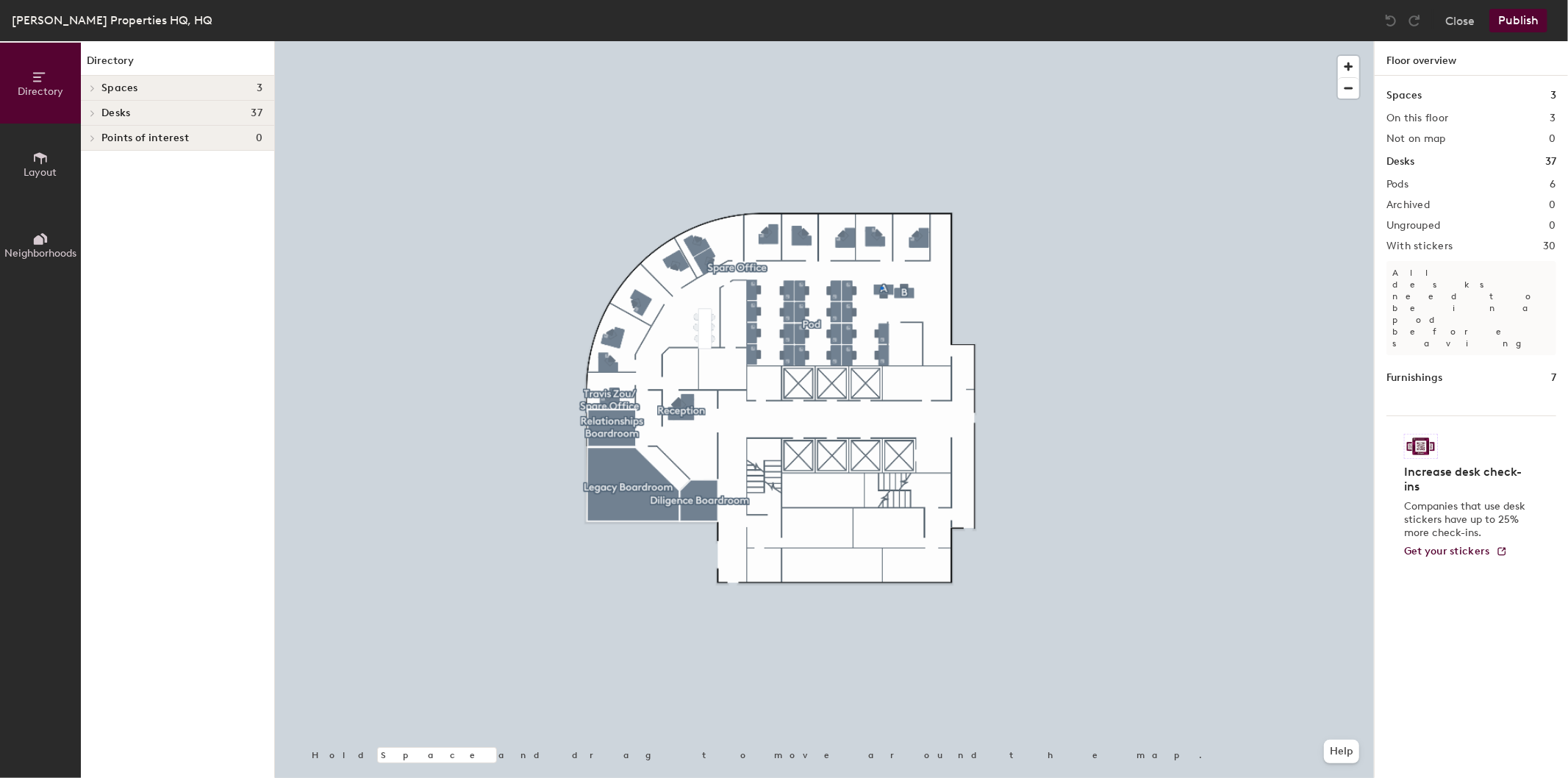
click at [882, 41] on div at bounding box center [824, 41] width 1099 height 0
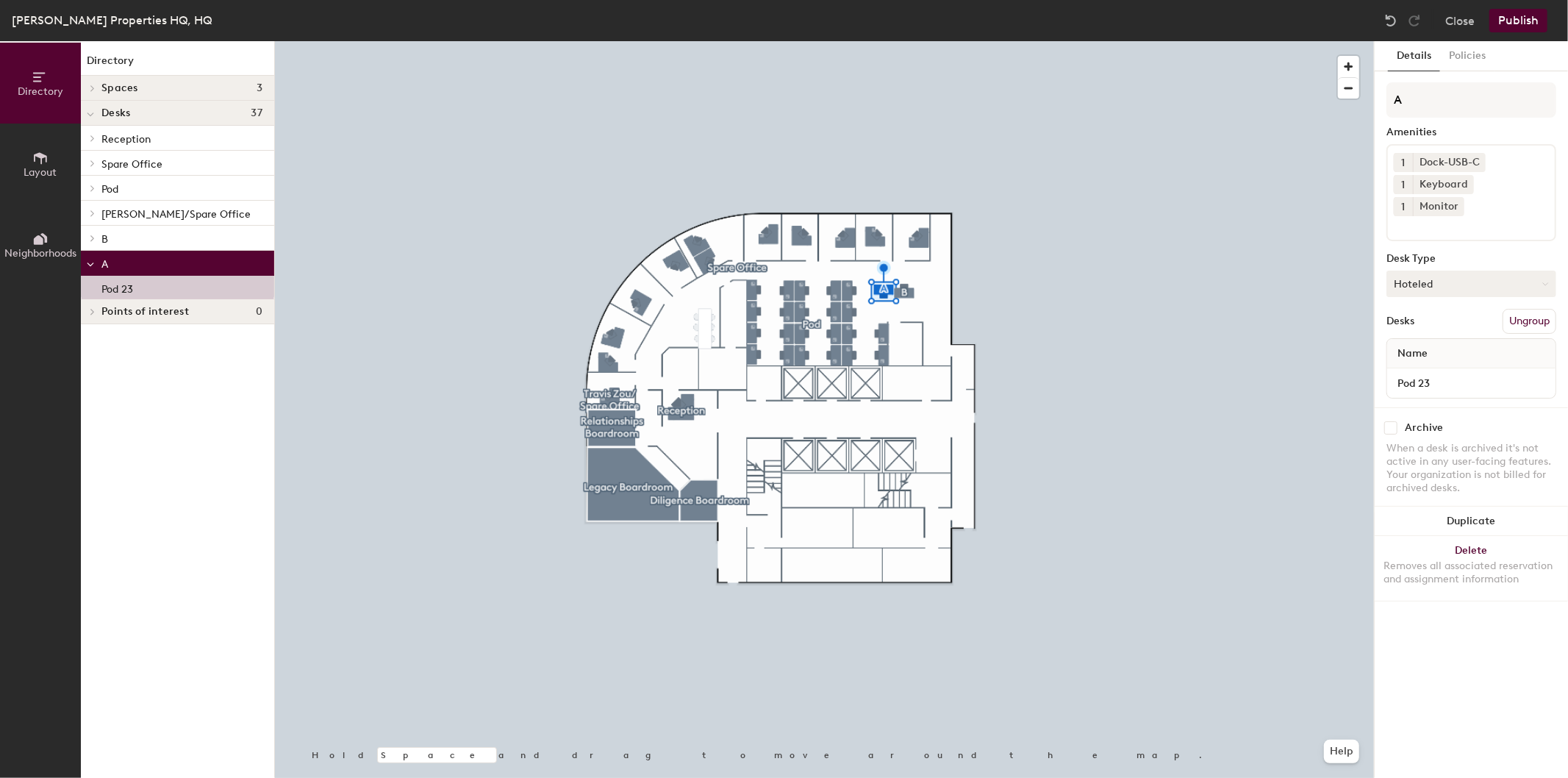
click at [1455, 271] on button "Hoteled" at bounding box center [1471, 284] width 170 height 27
click at [1457, 271] on button "Hoteled" at bounding box center [1471, 284] width 170 height 27
click at [1470, 271] on button "Hoteled" at bounding box center [1471, 284] width 170 height 27
click at [1414, 341] on div "Hot" at bounding box center [1461, 351] width 147 height 22
click at [1414, 271] on button "Hot" at bounding box center [1471, 284] width 170 height 27
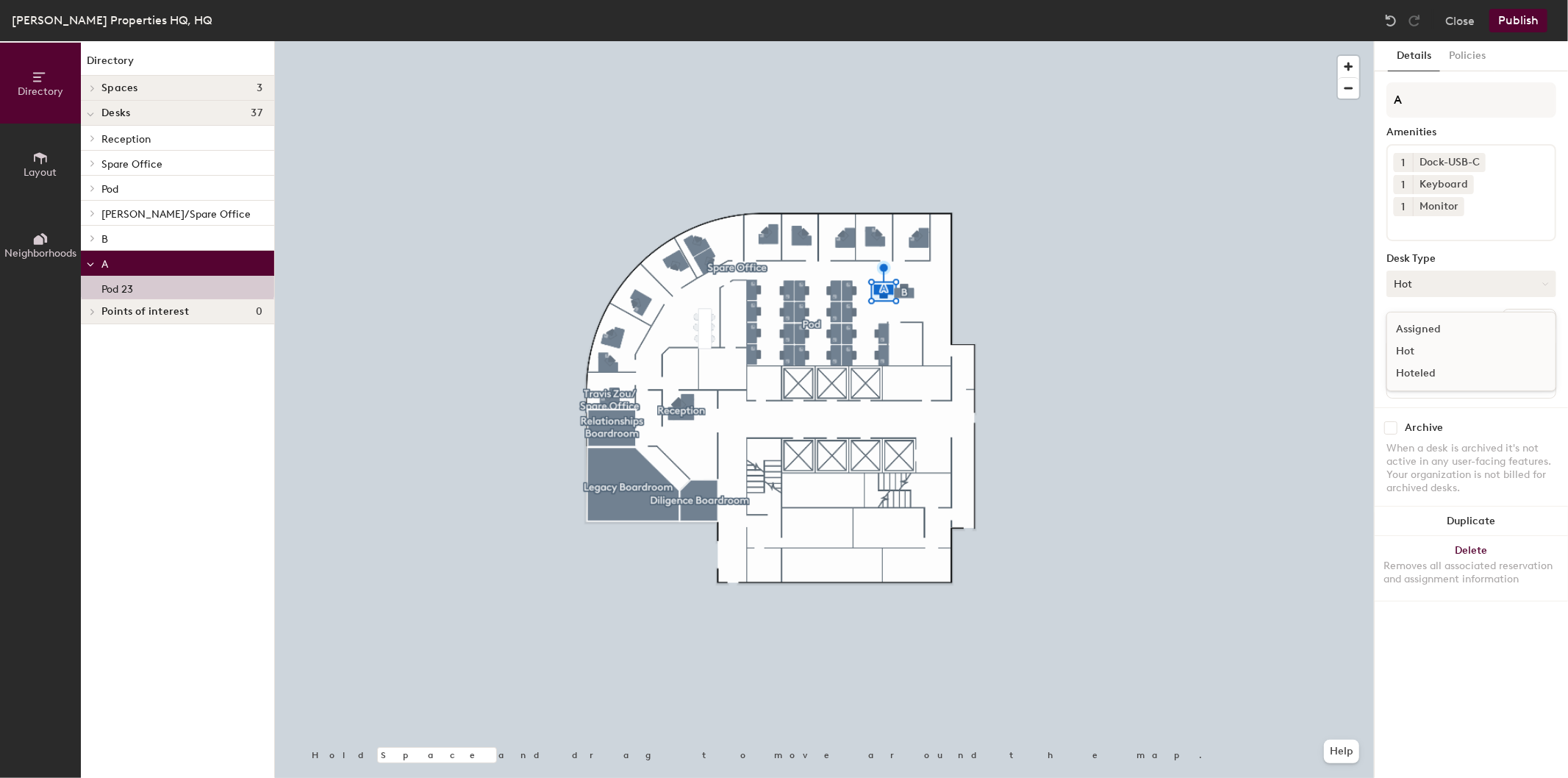
click at [1414, 271] on button "Hot" at bounding box center [1471, 284] width 170 height 27
click at [1413, 369] on div "Pod 23" at bounding box center [1471, 383] width 168 height 30
click at [1537, 372] on input "Pod 23" at bounding box center [1471, 382] width 162 height 20
click at [1518, 441] on div "When a desk is archived it's not active in any user-facing features. Your organ…" at bounding box center [1471, 467] width 170 height 53
click at [106, 266] on span "A" at bounding box center [105, 264] width 7 height 12
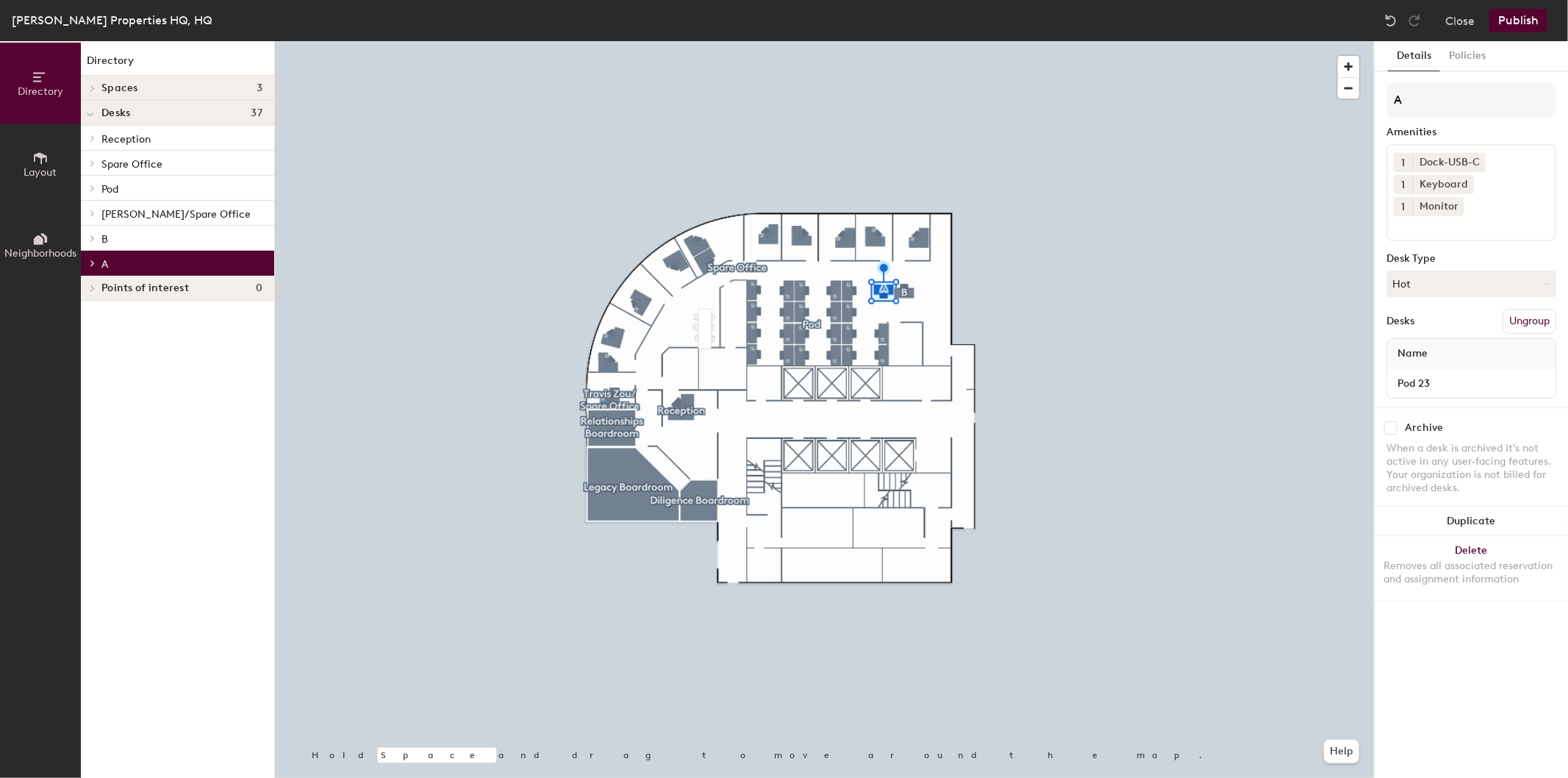
click at [121, 257] on p "A" at bounding box center [182, 263] width 161 height 19
click at [129, 241] on p "B" at bounding box center [182, 238] width 161 height 19
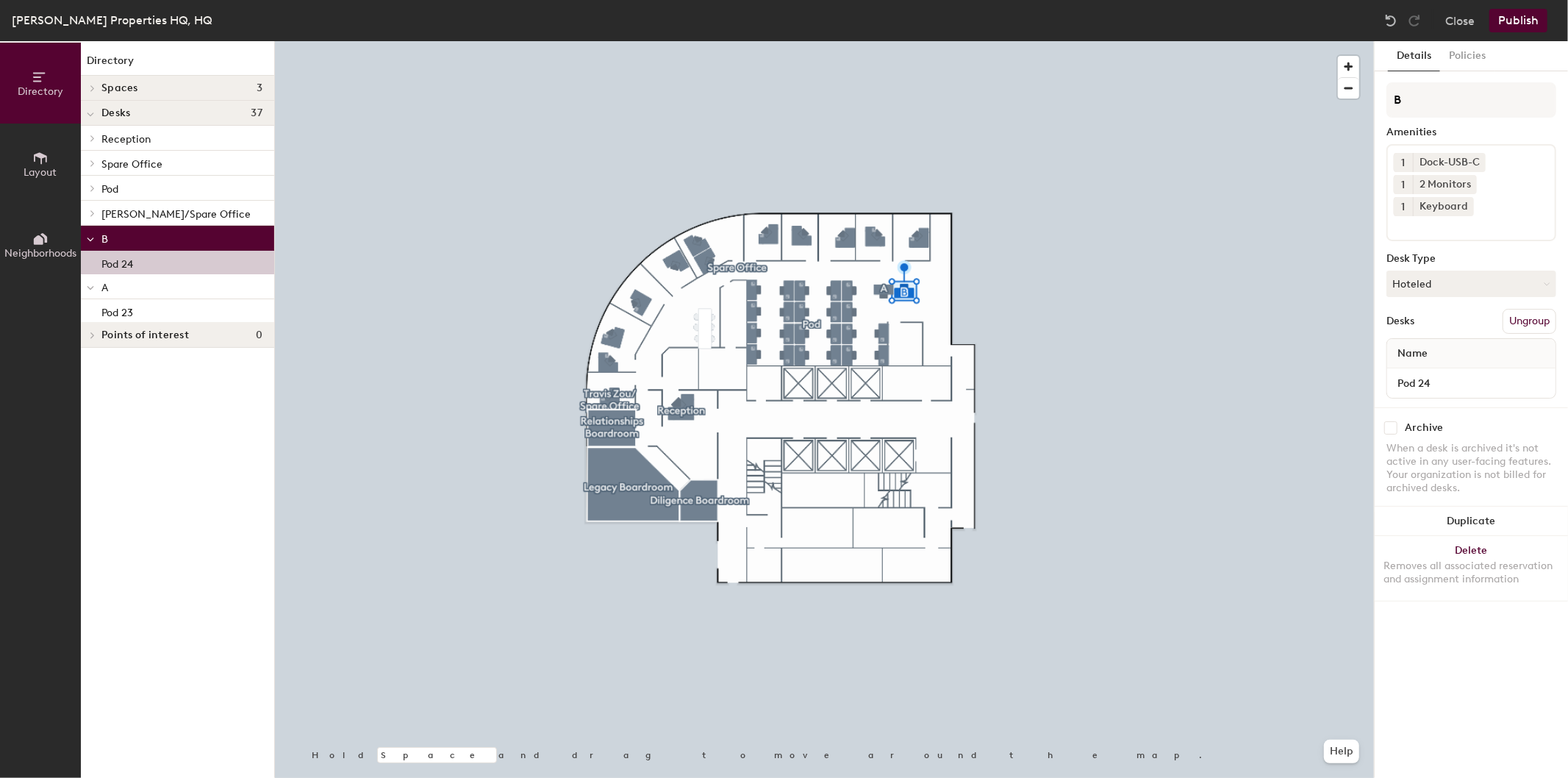
click at [138, 266] on div "Pod 24" at bounding box center [178, 262] width 194 height 24
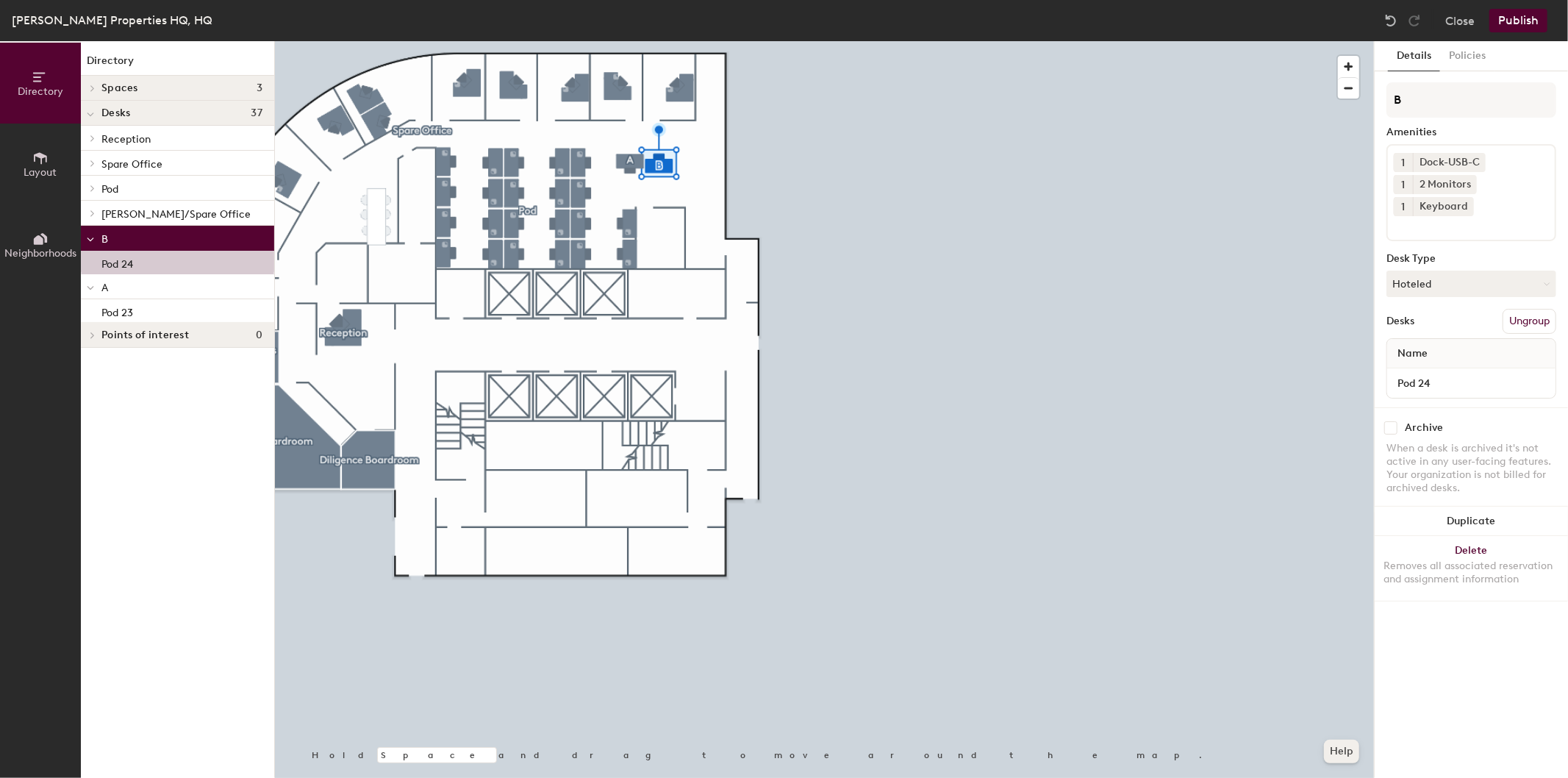
click at [1337, 751] on button "Help" at bounding box center [1342, 751] width 36 height 24
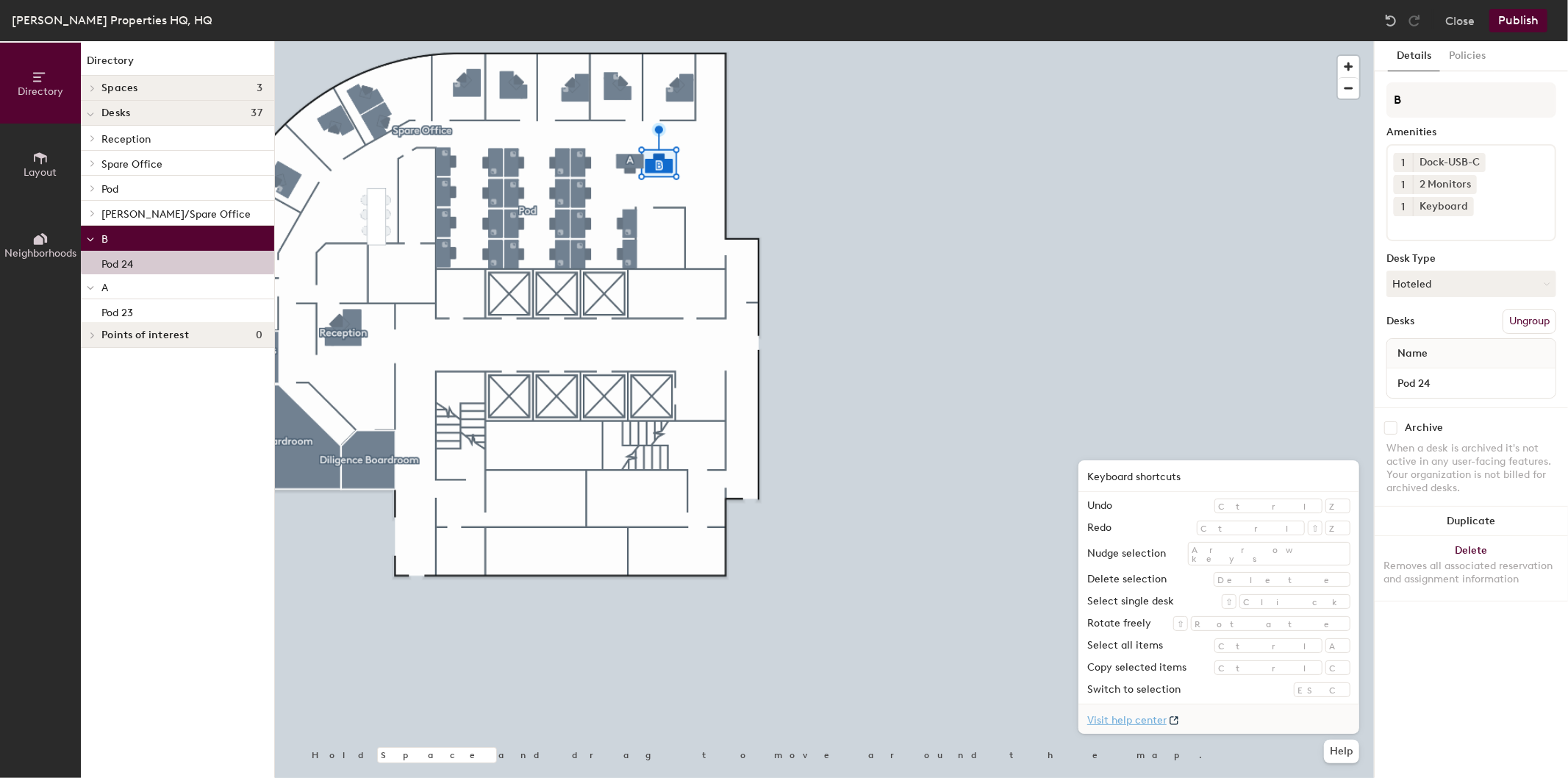
click at [1229, 721] on link "Visit help center" at bounding box center [1219, 719] width 281 height 30
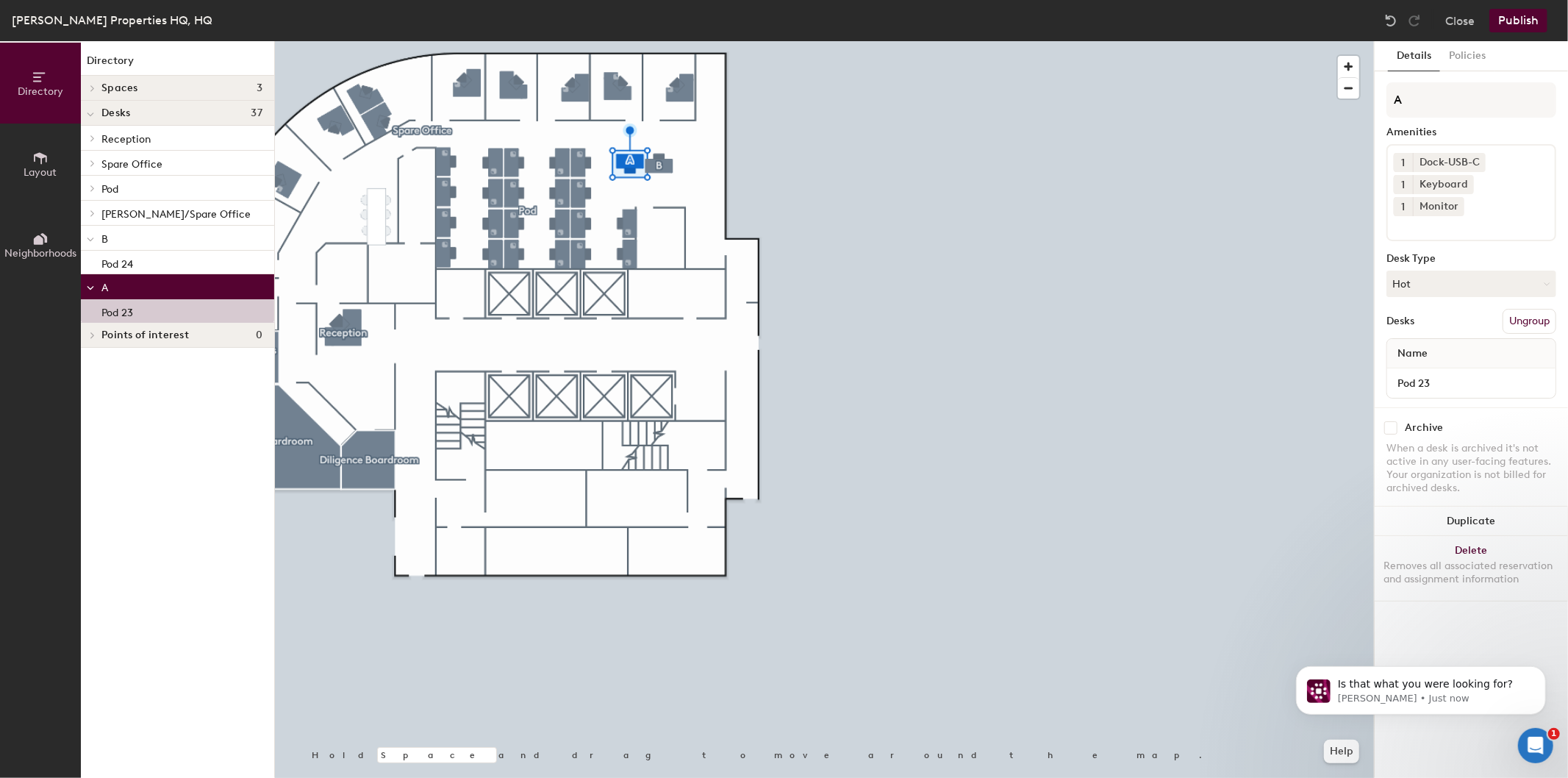
click at [1105, 41] on div at bounding box center [824, 41] width 1099 height 0
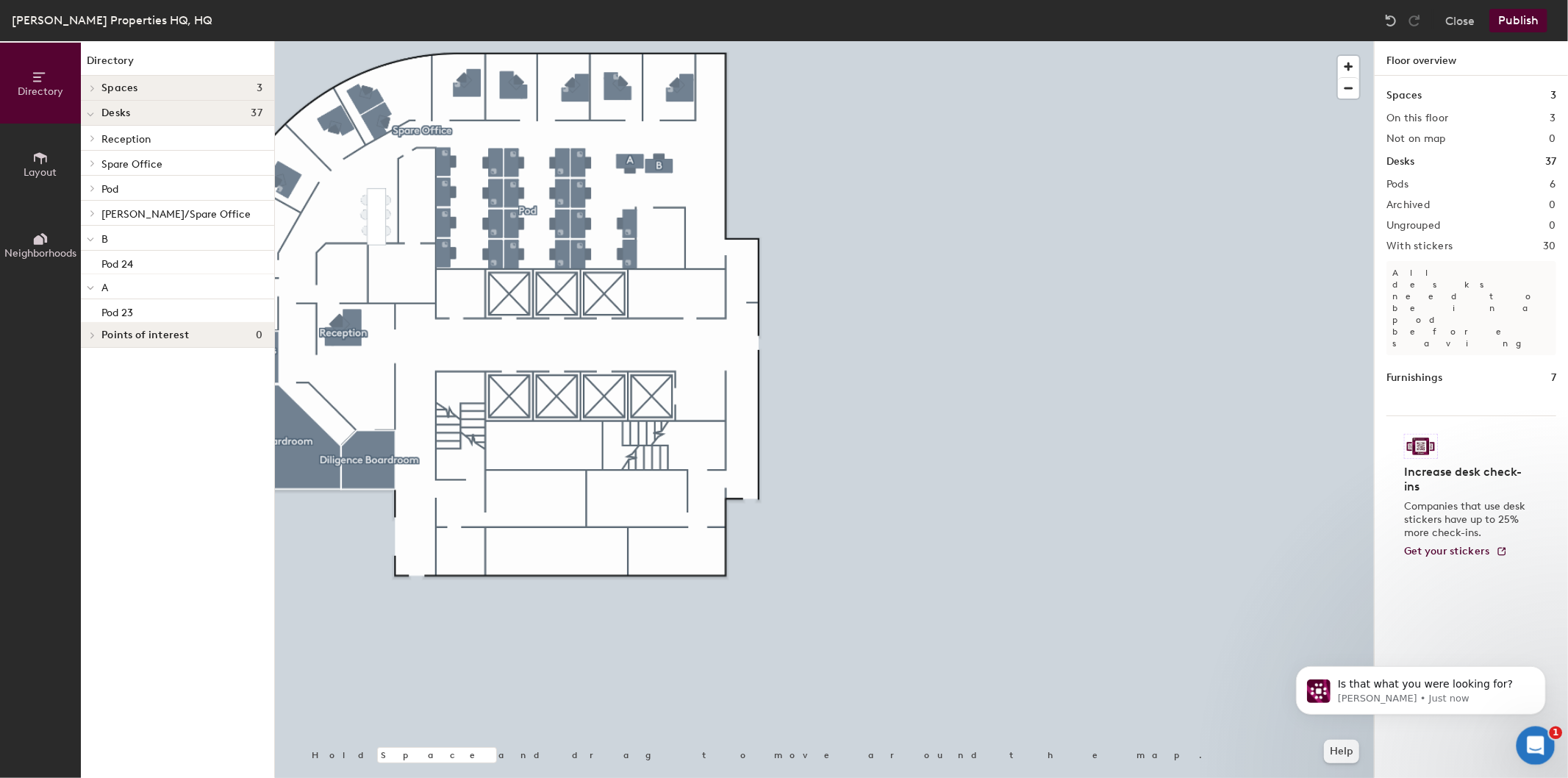
click at [1539, 752] on div "Open Intercom Messenger" at bounding box center [1533, 743] width 49 height 49
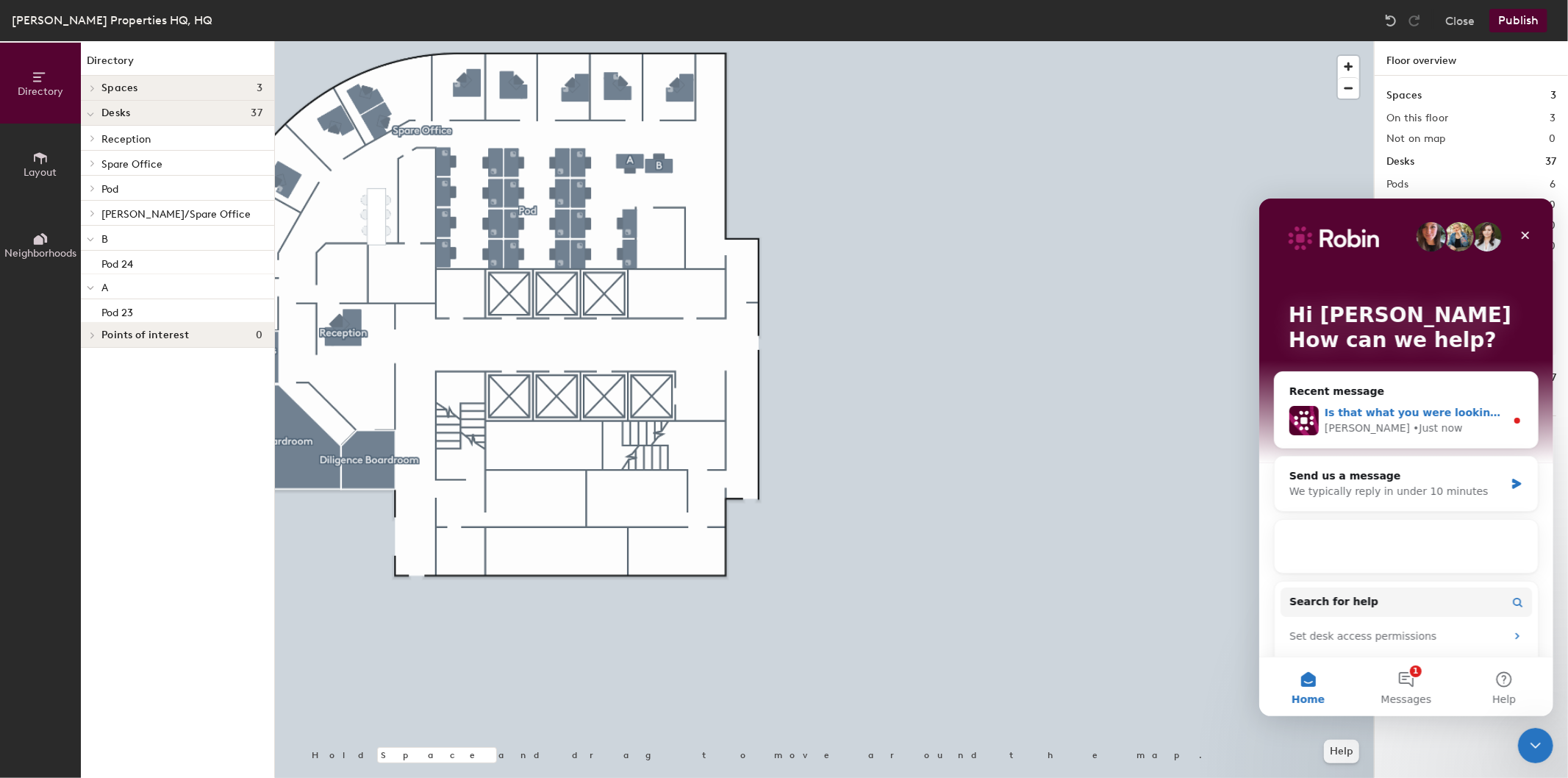
click at [1414, 429] on div "Robin • Just now" at bounding box center [1414, 428] width 180 height 15
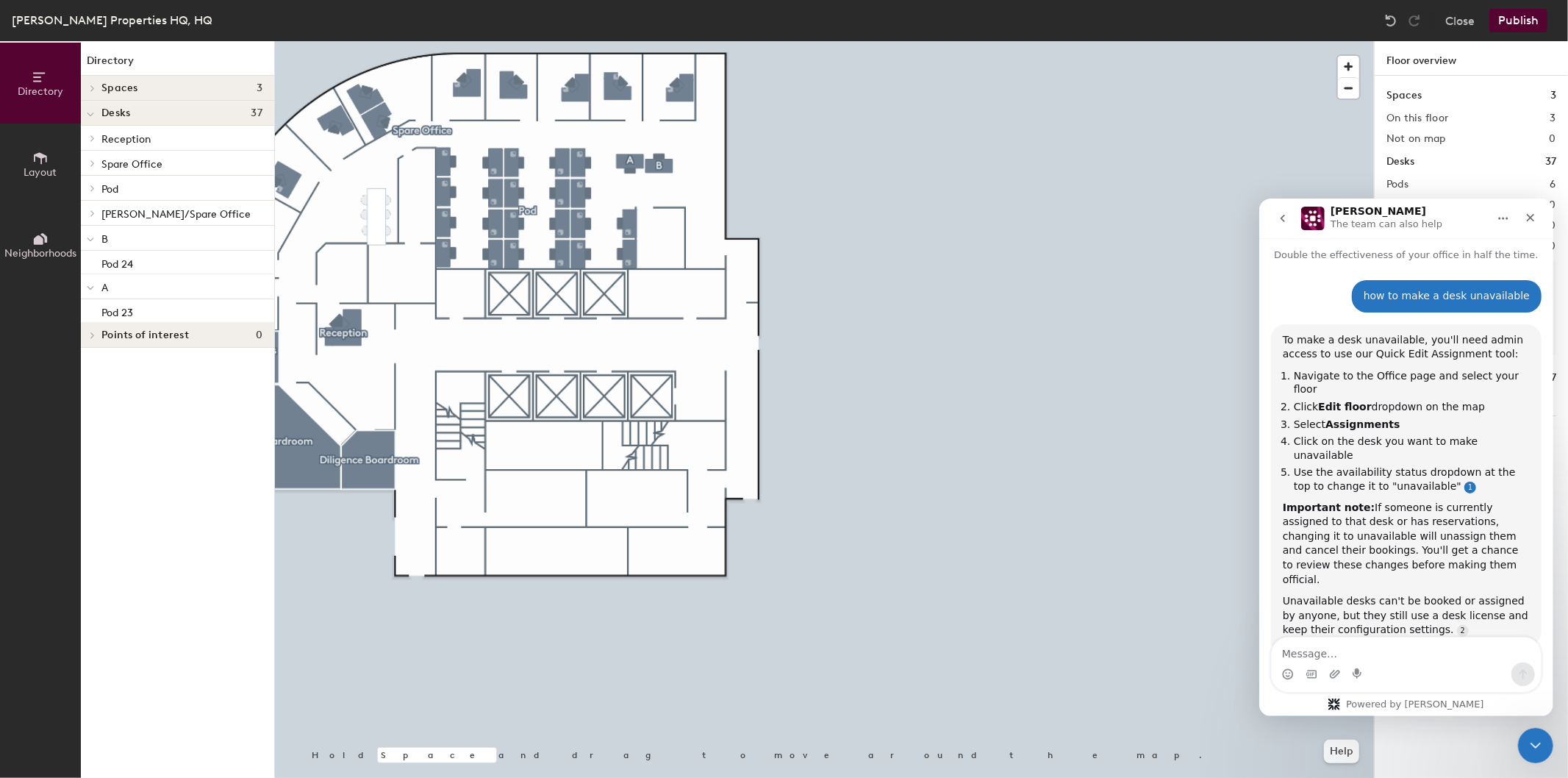
scroll to position [34, 0]
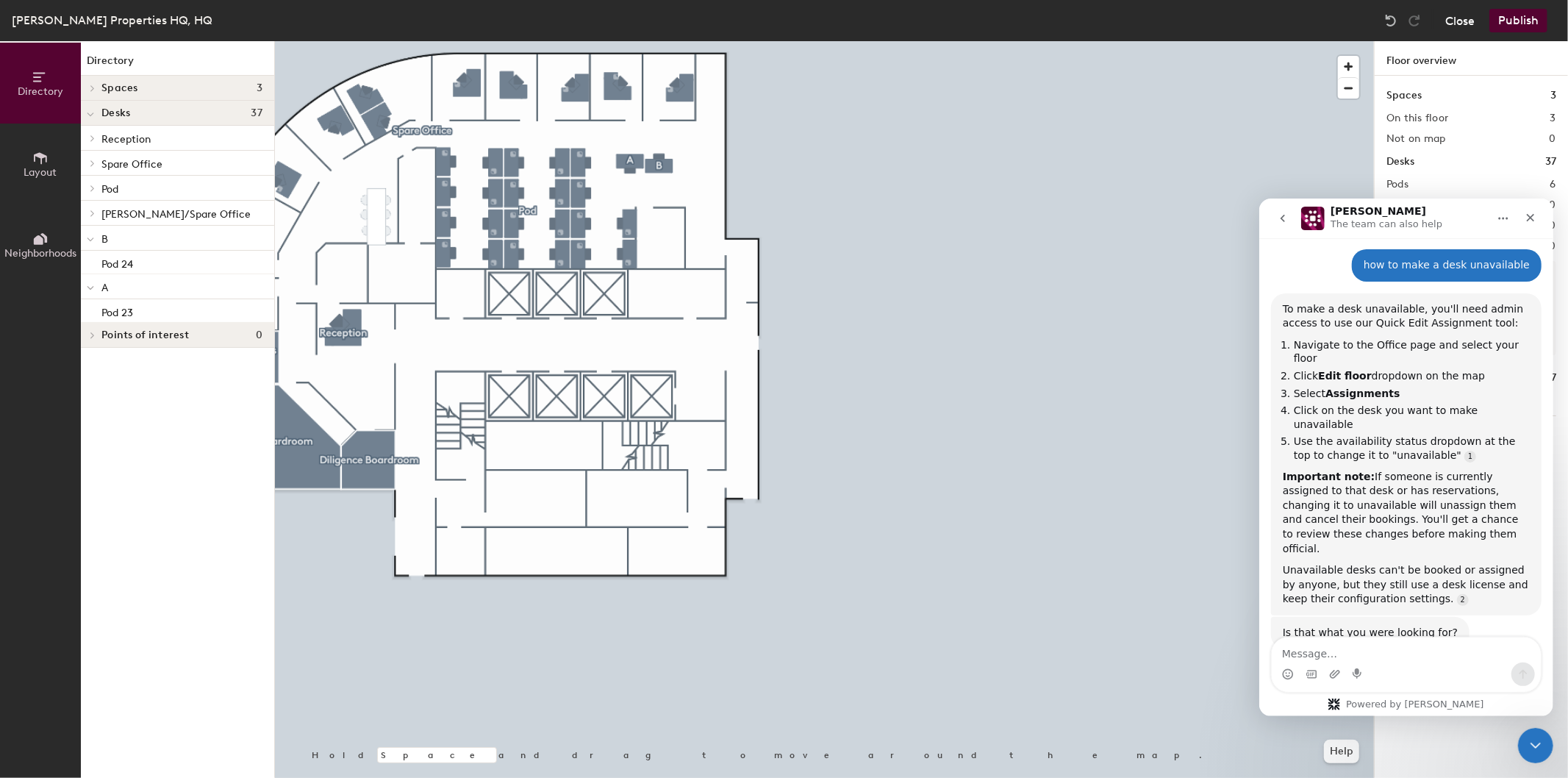
click at [1447, 26] on button "Close" at bounding box center [1460, 20] width 30 height 24
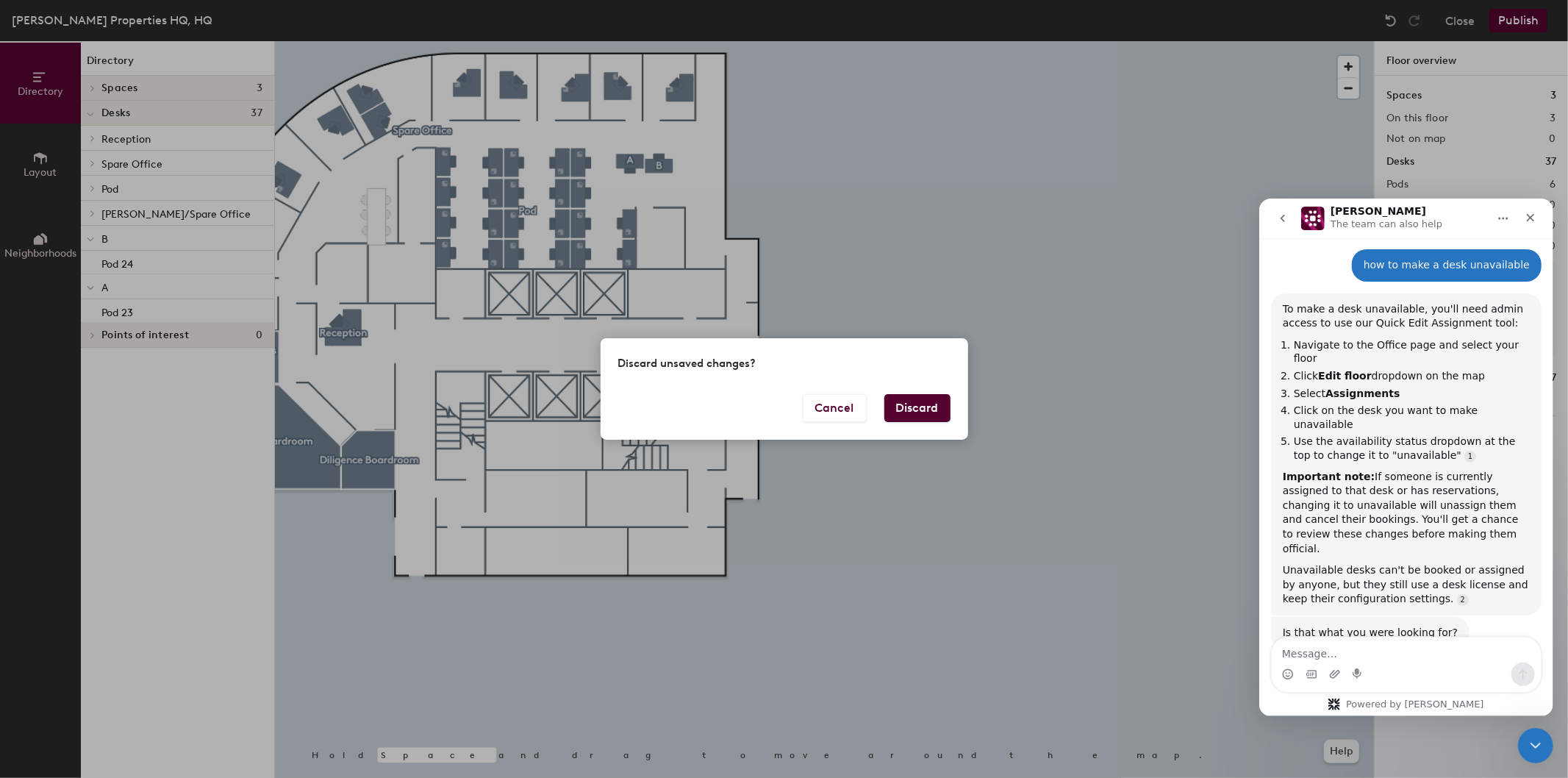
click at [907, 413] on button "Discard" at bounding box center [917, 408] width 66 height 28
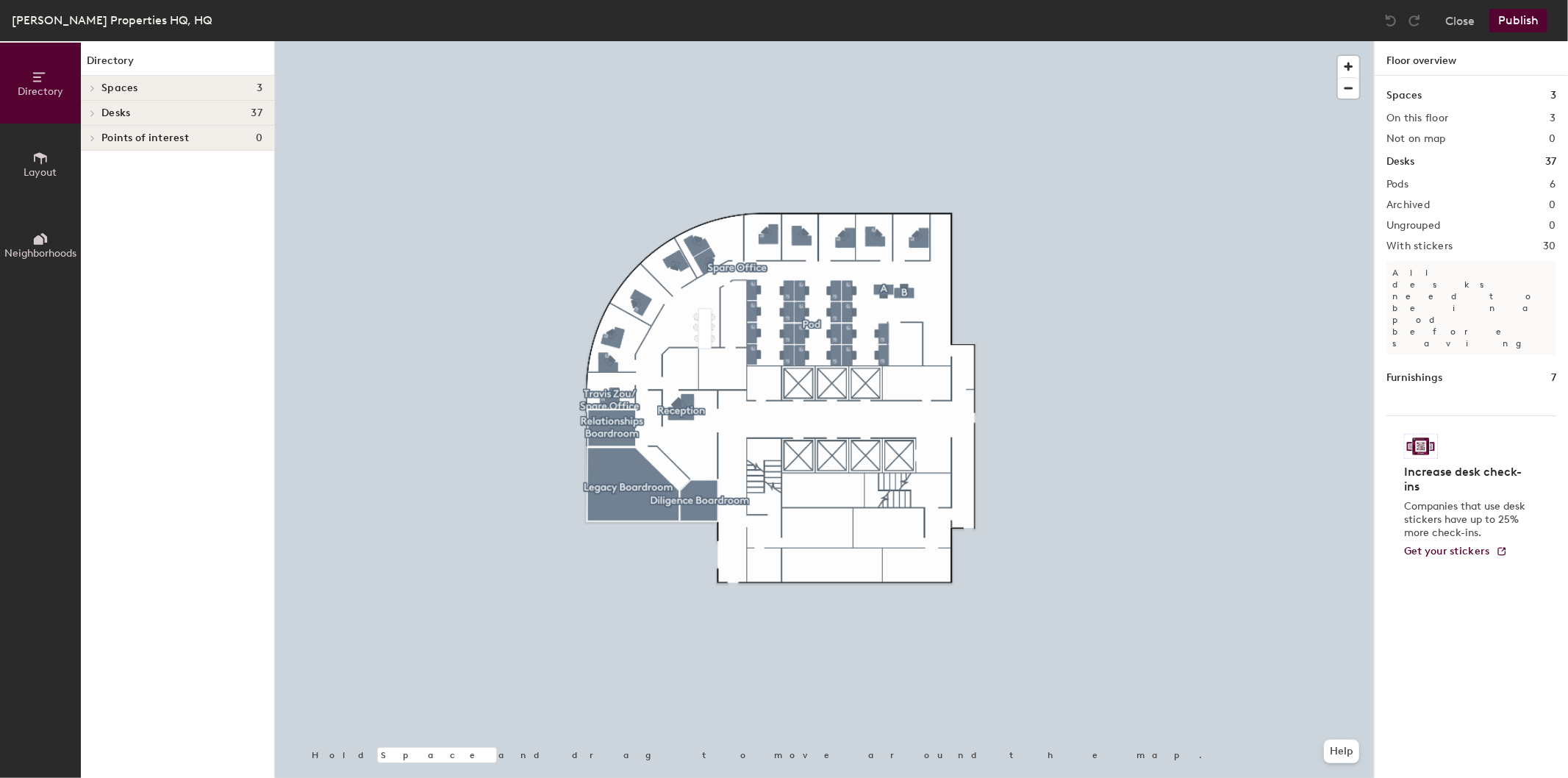
click at [1532, 30] on button "Publish" at bounding box center [1518, 20] width 59 height 24
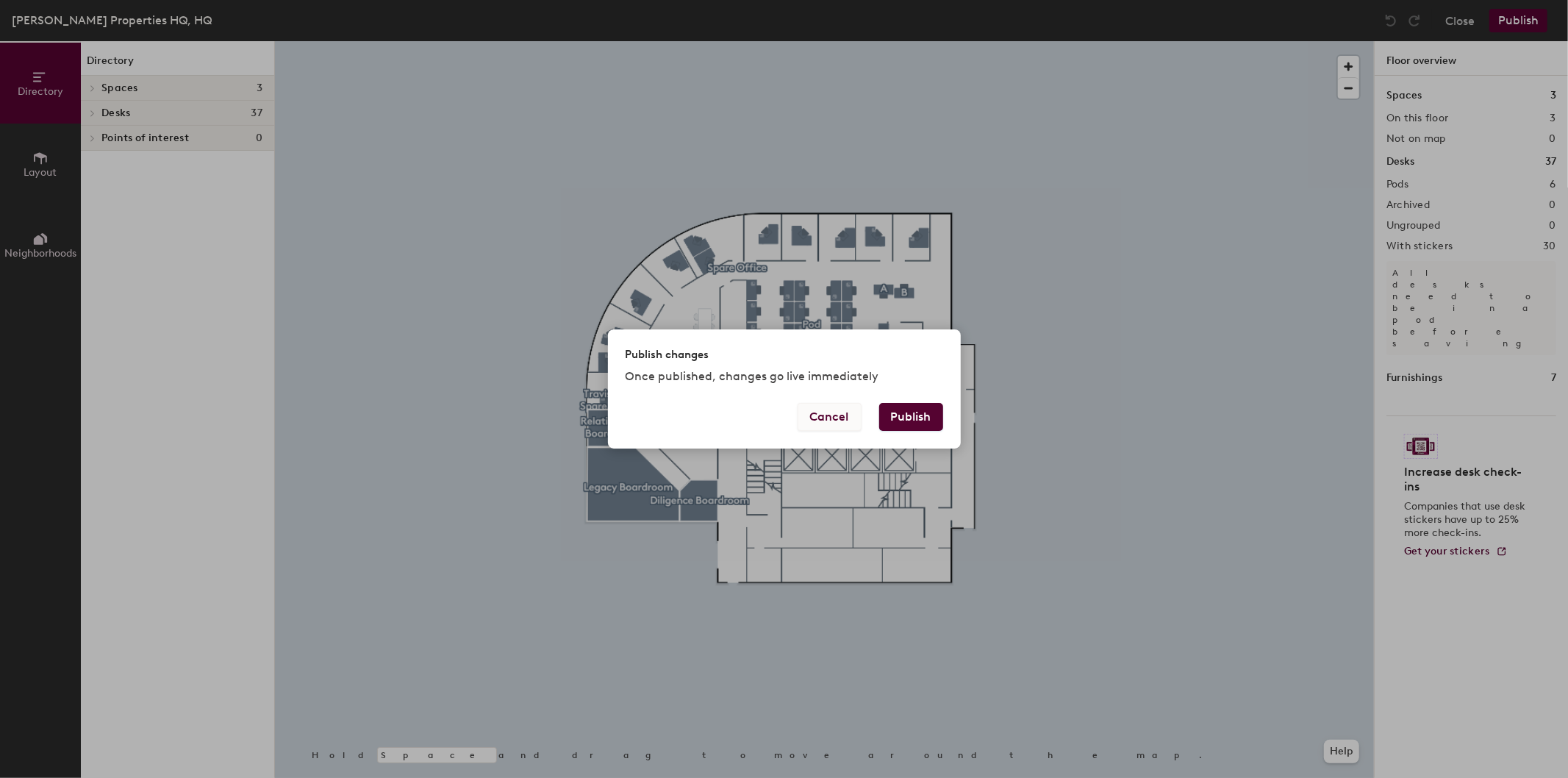
click at [829, 416] on button "Cancel" at bounding box center [829, 416] width 64 height 28
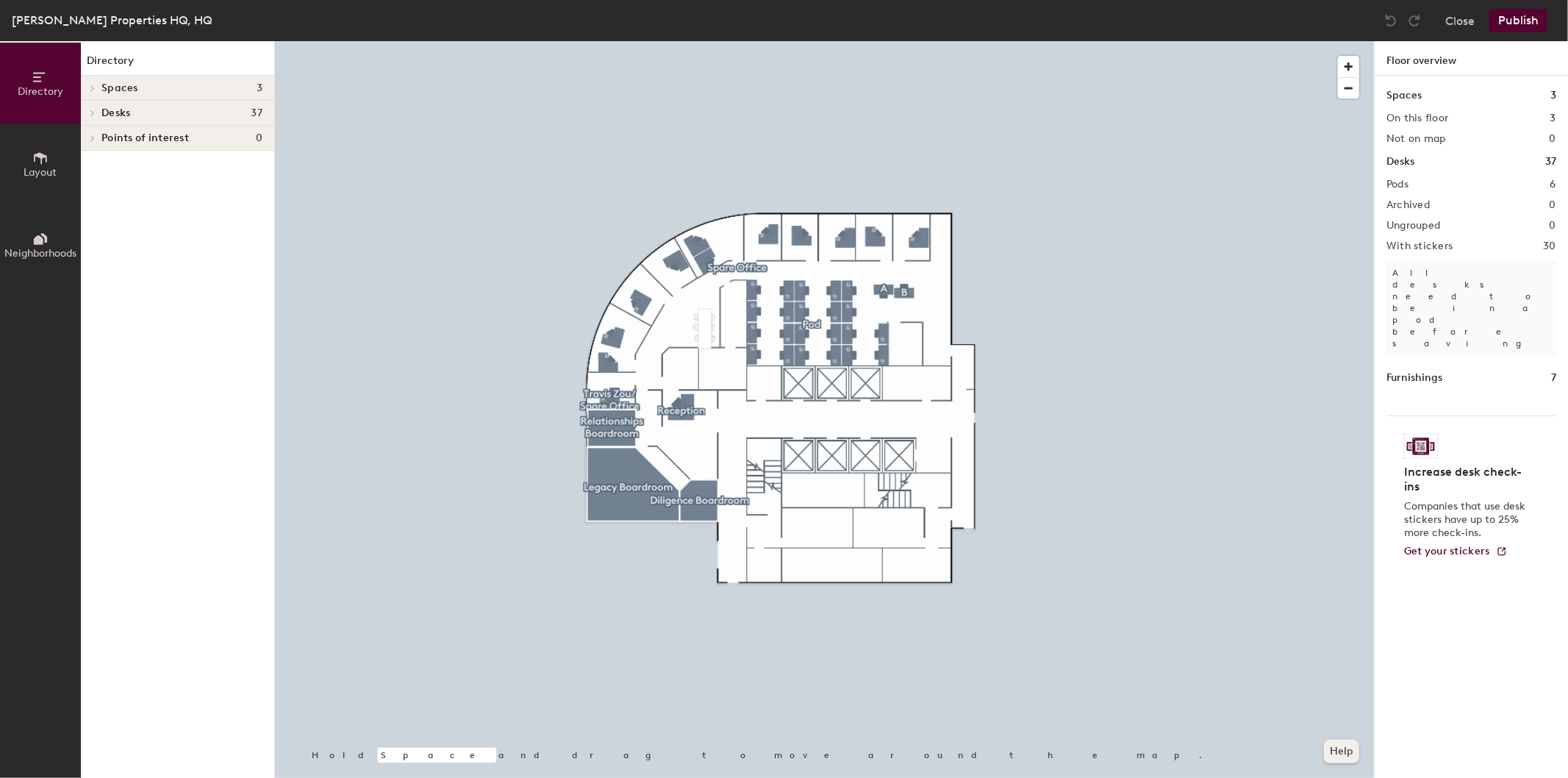
click at [1335, 750] on button "Help" at bounding box center [1342, 751] width 36 height 24
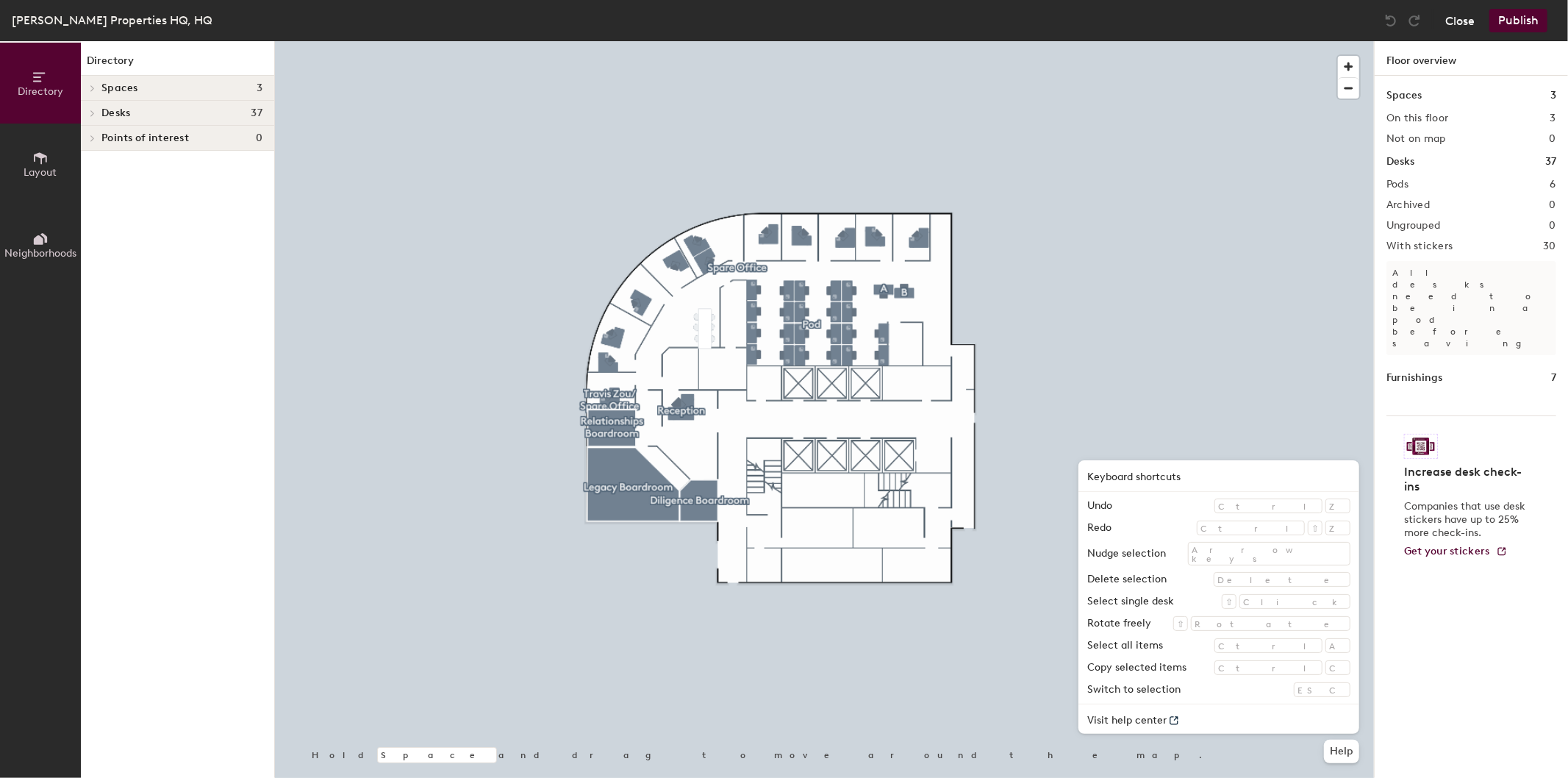
click at [1465, 19] on button "Close" at bounding box center [1460, 20] width 30 height 24
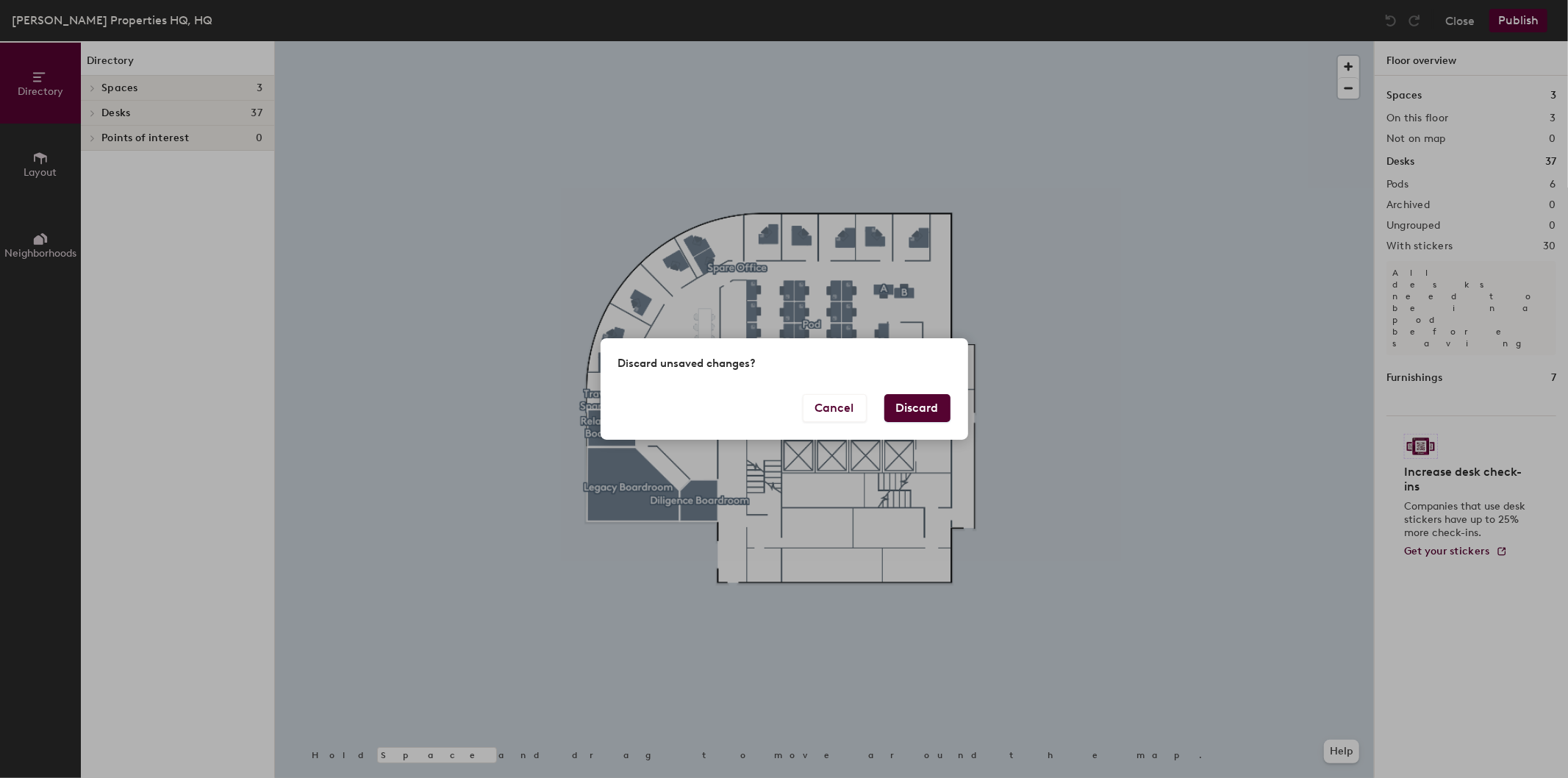
click at [909, 397] on button "Discard" at bounding box center [917, 408] width 66 height 28
